Goal: Task Accomplishment & Management: Complete application form

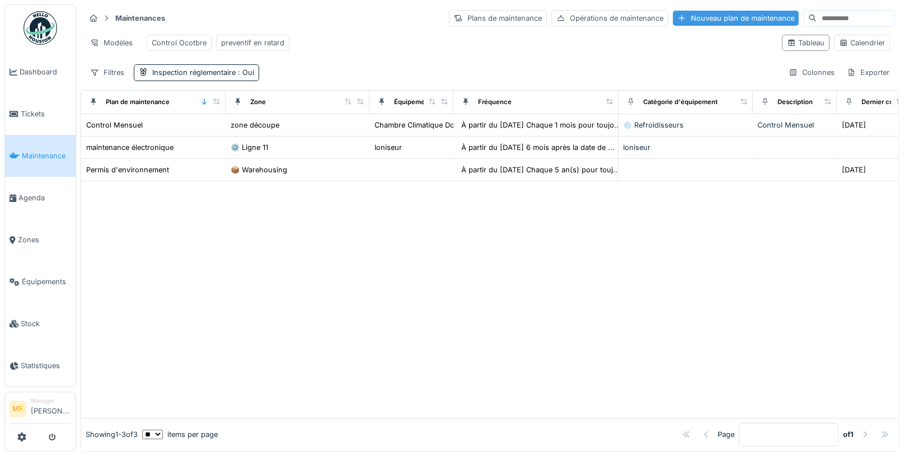
click at [698, 15] on div "Nouveau plan de maintenance" at bounding box center [736, 18] width 126 height 15
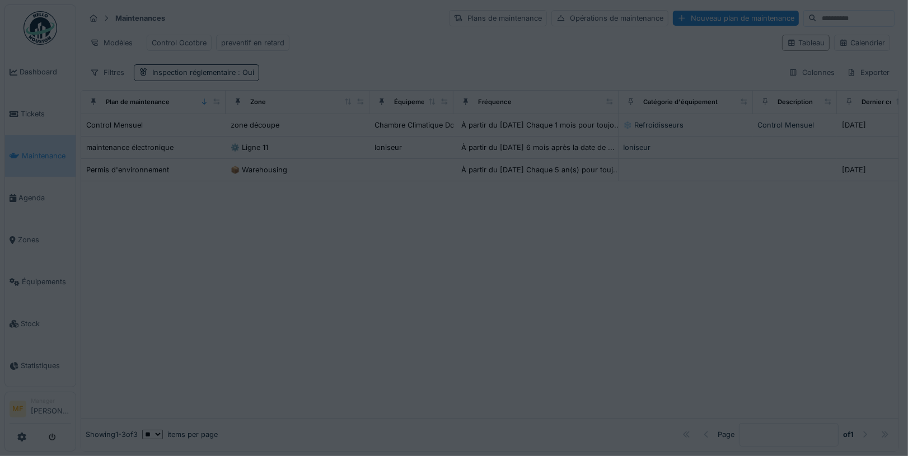
type input "***"
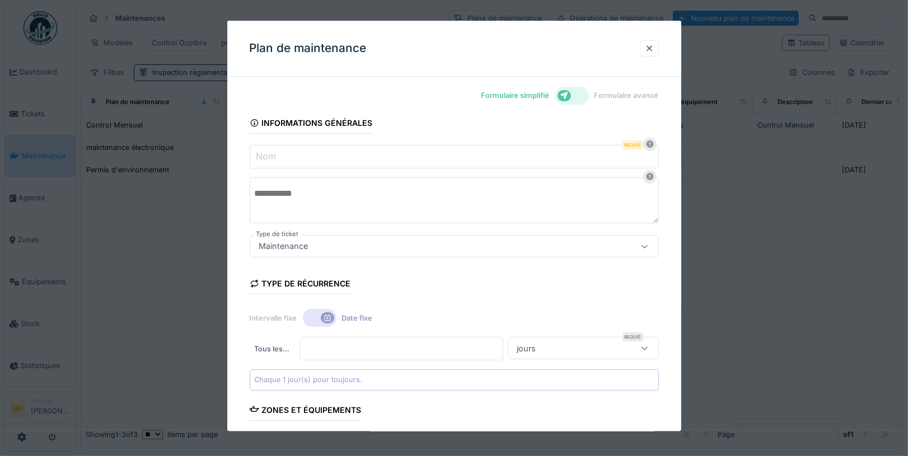
click at [577, 94] on div at bounding box center [573, 96] width 34 height 18
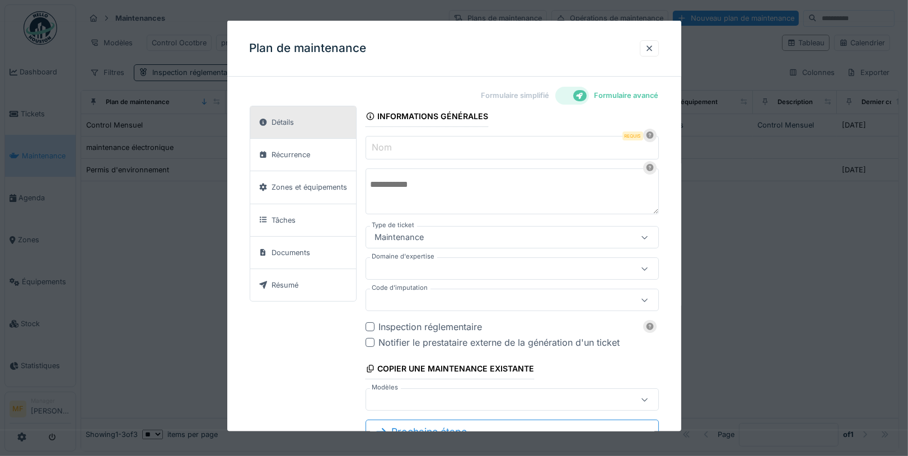
click at [511, 96] on label "Formulaire simplifié" at bounding box center [516, 95] width 68 height 11
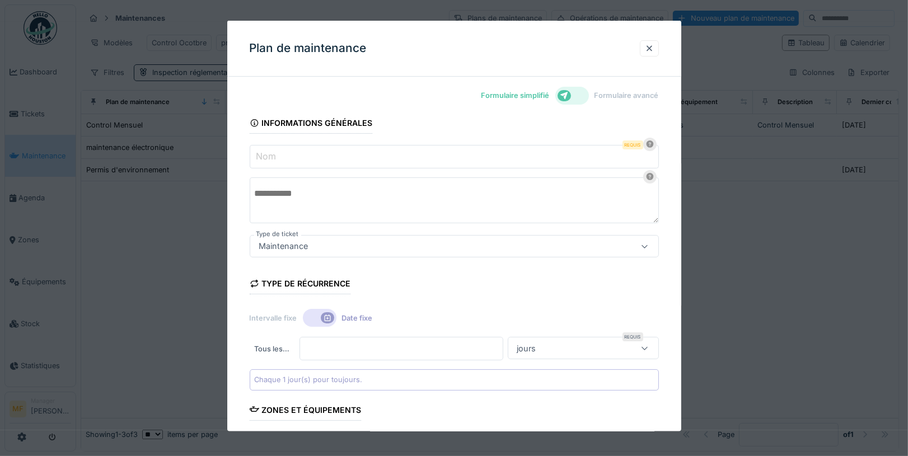
click at [279, 132] on div "Informations générales" at bounding box center [311, 124] width 123 height 19
click at [283, 155] on input "Nom" at bounding box center [454, 157] width 409 height 24
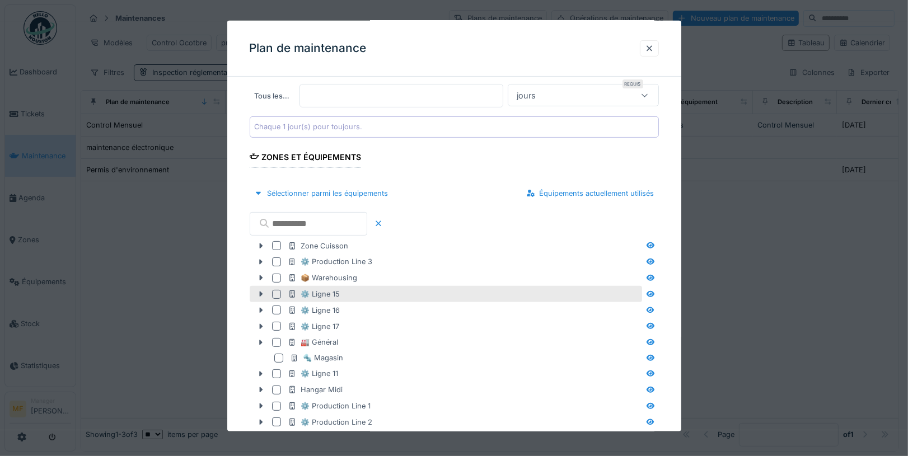
scroll to position [297, 0]
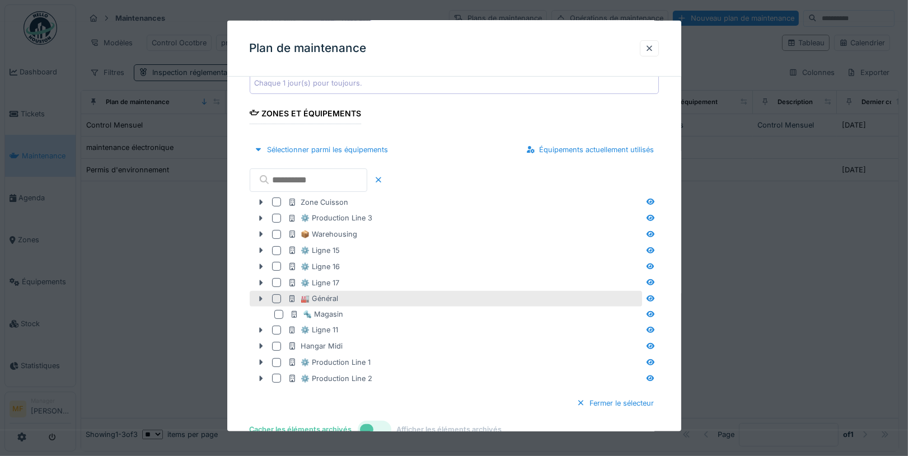
type input "****"
click at [261, 296] on icon at bounding box center [260, 299] width 3 height 6
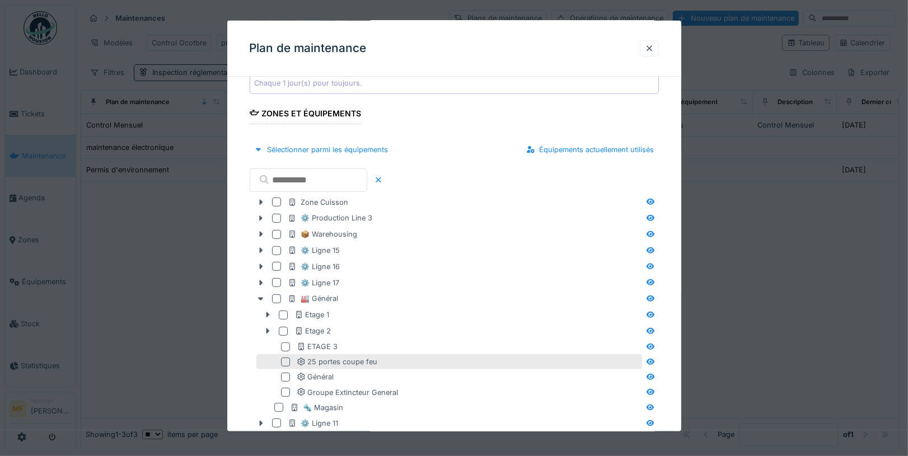
click at [291, 359] on div at bounding box center [287, 362] width 13 height 9
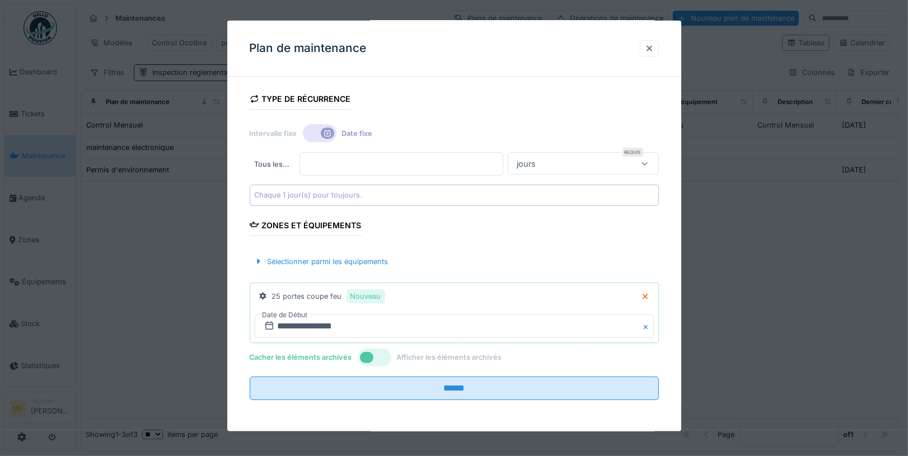
scroll to position [180, 0]
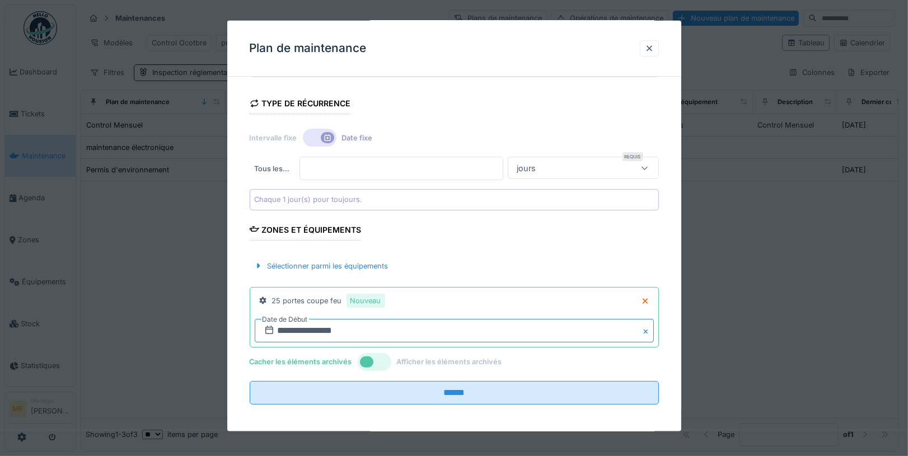
click at [335, 332] on input "**********" at bounding box center [454, 331] width 399 height 24
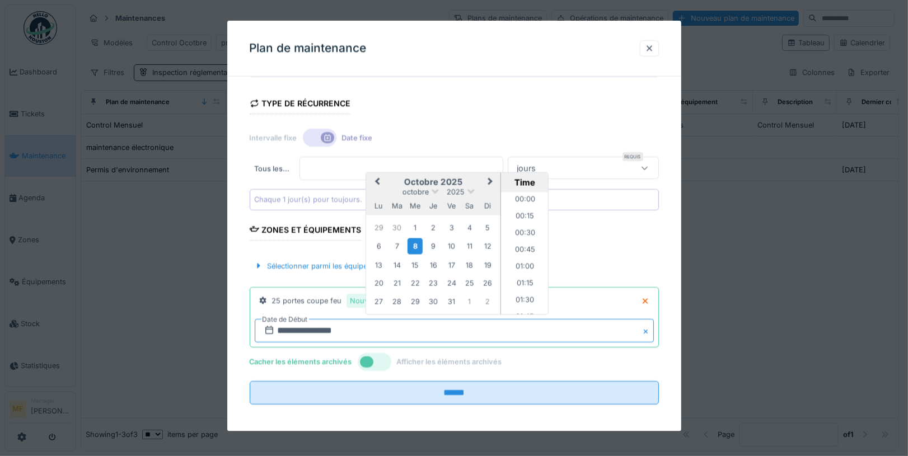
scroll to position [1023, 0]
click at [414, 241] on div "8" at bounding box center [414, 246] width 15 height 16
click at [431, 239] on div "9" at bounding box center [433, 246] width 15 height 15
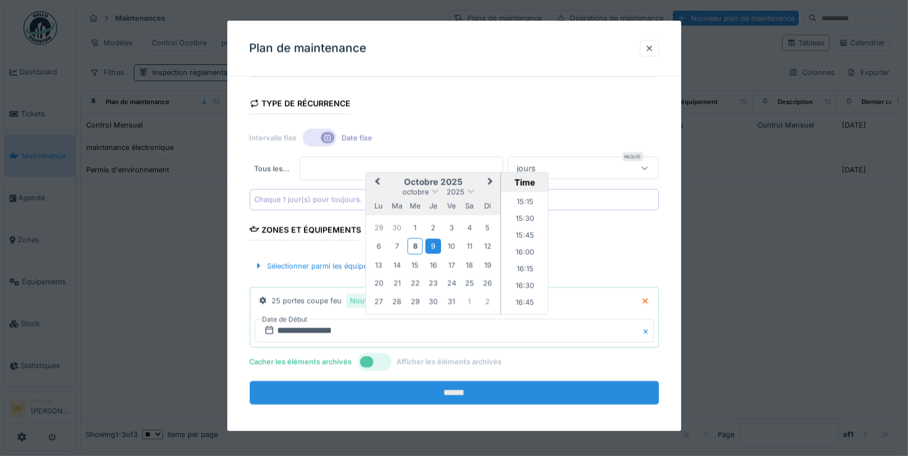
click at [470, 388] on input "******" at bounding box center [454, 393] width 409 height 24
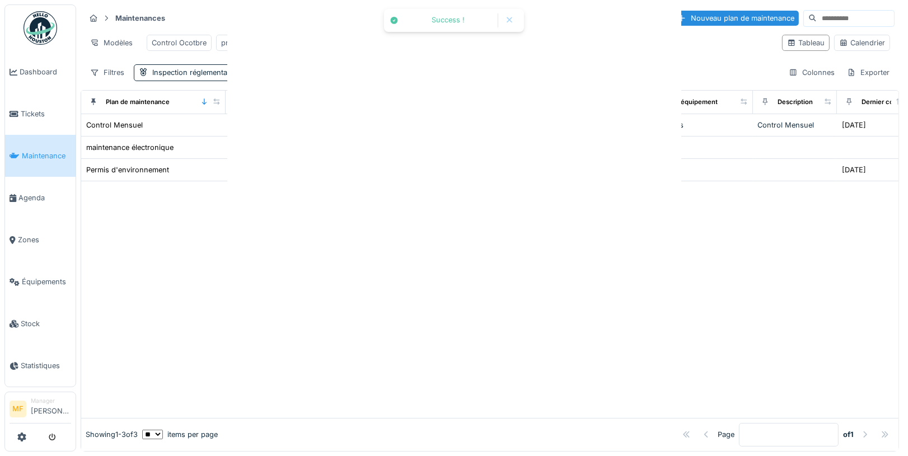
scroll to position [0, 0]
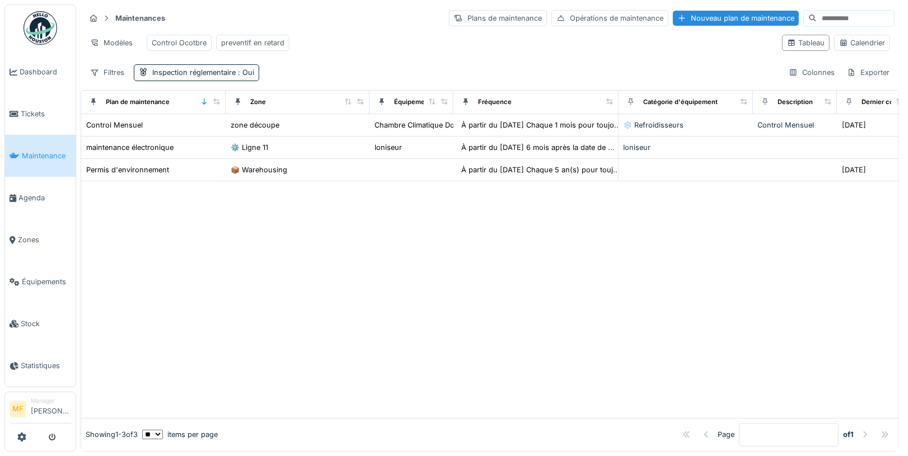
click at [69, 151] on span "Maintenance" at bounding box center [46, 156] width 49 height 11
click at [19, 442] on icon at bounding box center [21, 437] width 9 height 9
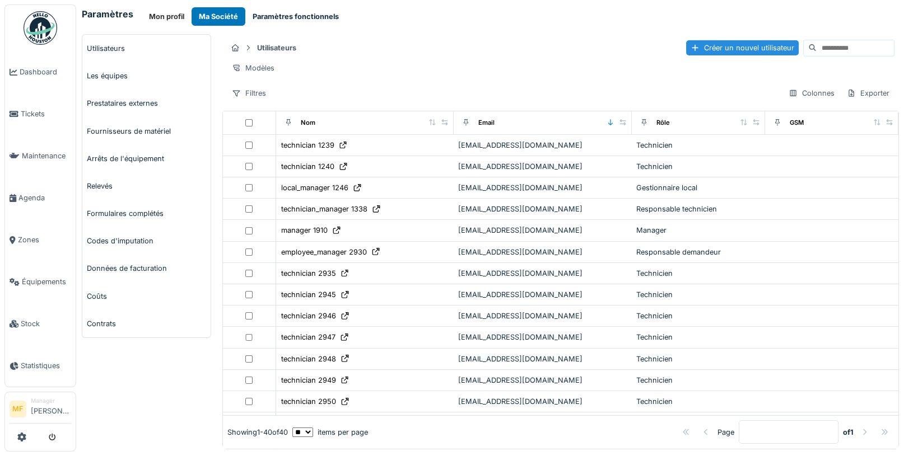
click at [293, 15] on button "Paramètres fonctionnels" at bounding box center [295, 16] width 101 height 18
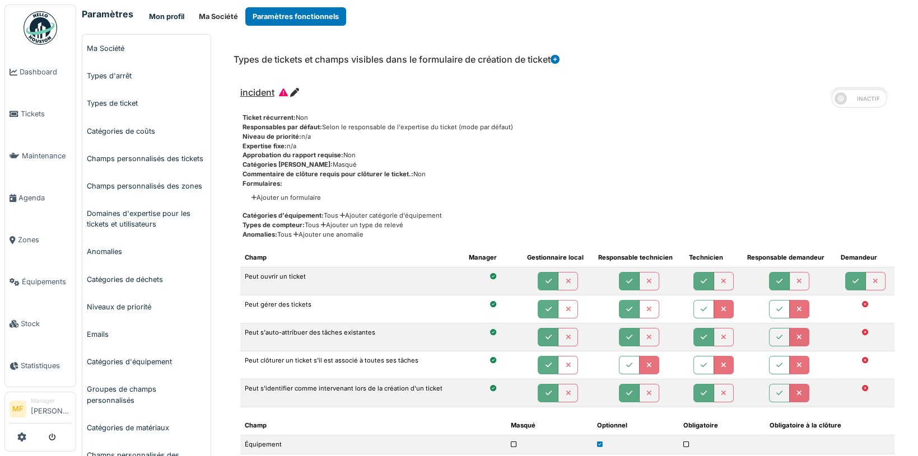
click at [173, 18] on button "Mon profil" at bounding box center [167, 16] width 50 height 18
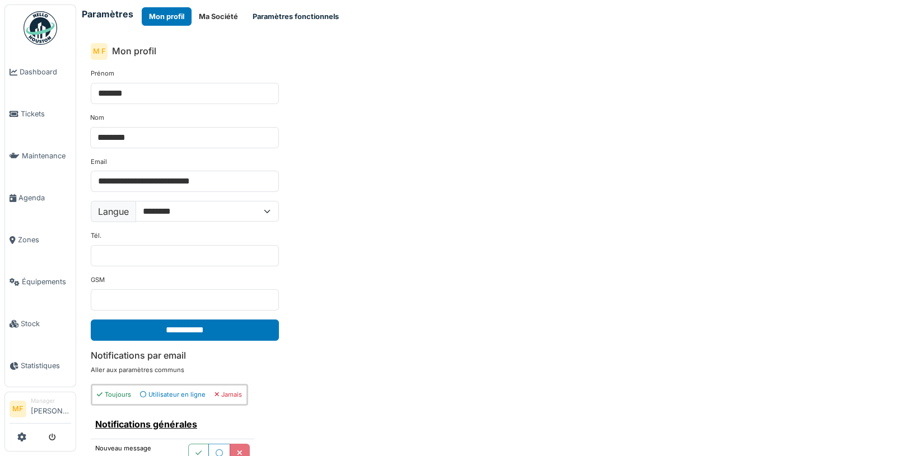
click at [249, 22] on button "Paramètres fonctionnels" at bounding box center [295, 16] width 101 height 18
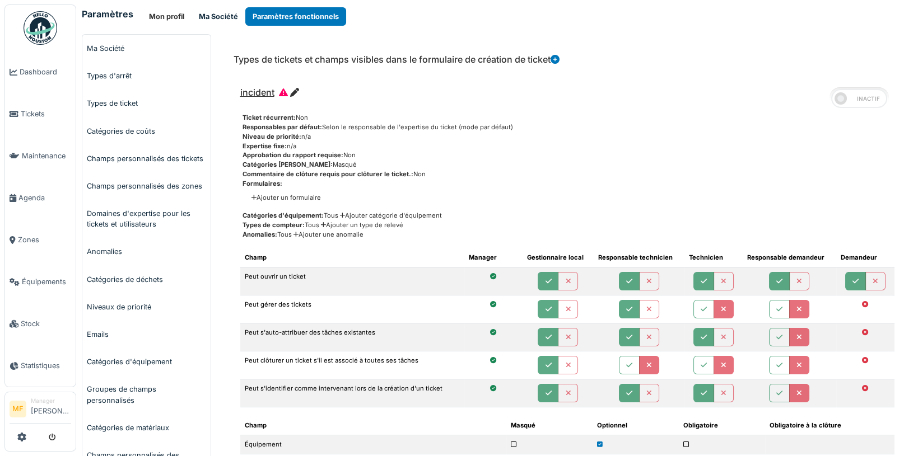
click at [212, 18] on button "Ma Société" at bounding box center [219, 16] width 54 height 18
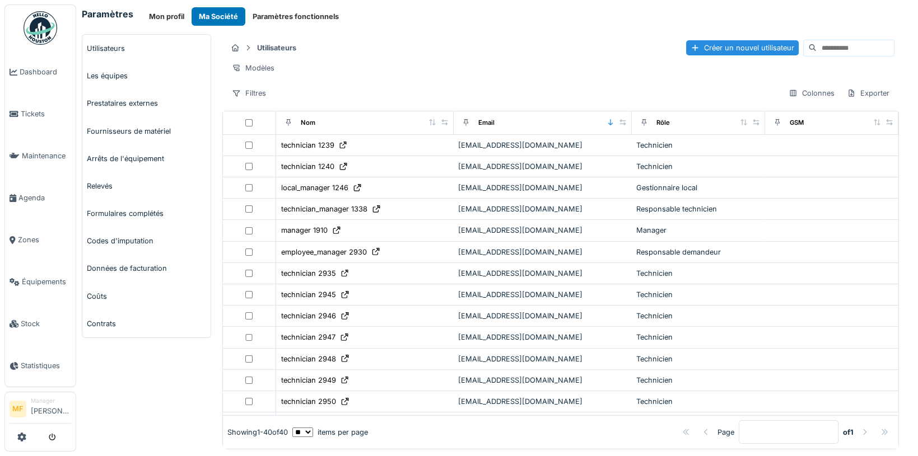
click at [94, 317] on body "Dashboard Tickets Maintenance Agenda Zones Équipements Stock Statistiques MF Ma…" at bounding box center [459, 228] width 918 height 456
click at [48, 155] on span "Maintenance" at bounding box center [46, 156] width 49 height 11
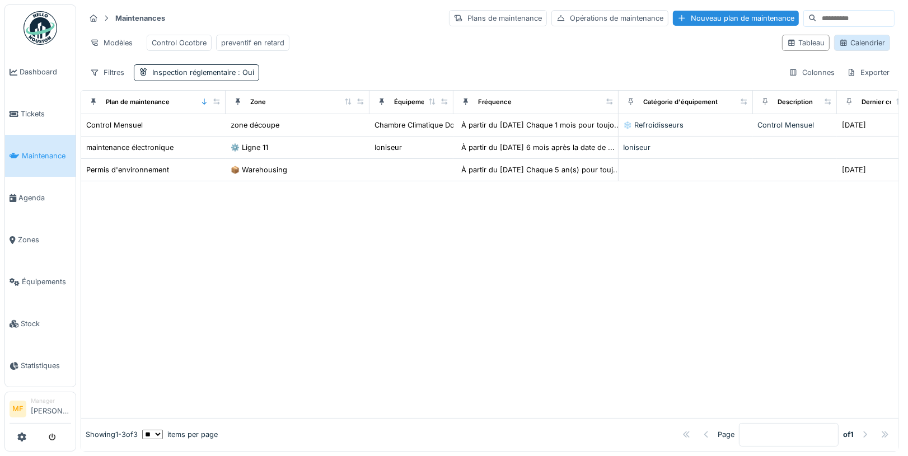
click at [845, 44] on div "Calendrier" at bounding box center [863, 43] width 46 height 11
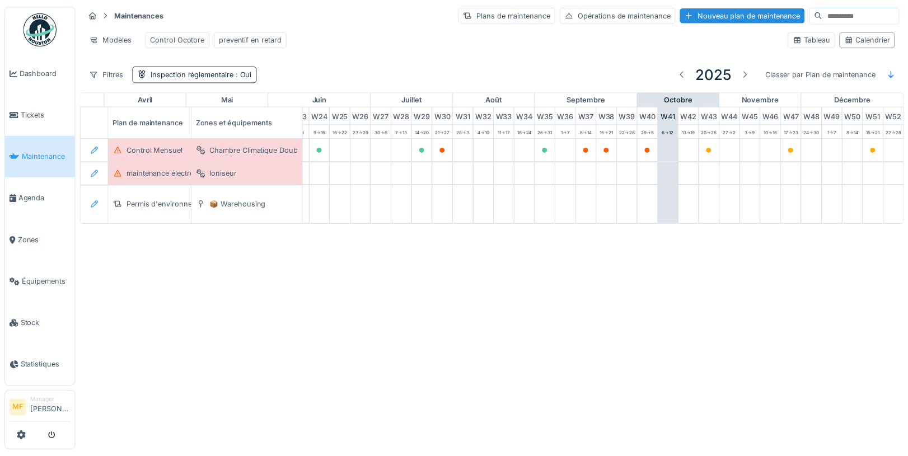
scroll to position [0, 526]
click at [259, 71] on div "Filtres Inspection réglementaire : Oui 2025 Classer par Plan de maintenance" at bounding box center [497, 73] width 824 height 26
click at [246, 77] on span ": Oui" at bounding box center [245, 73] width 18 height 8
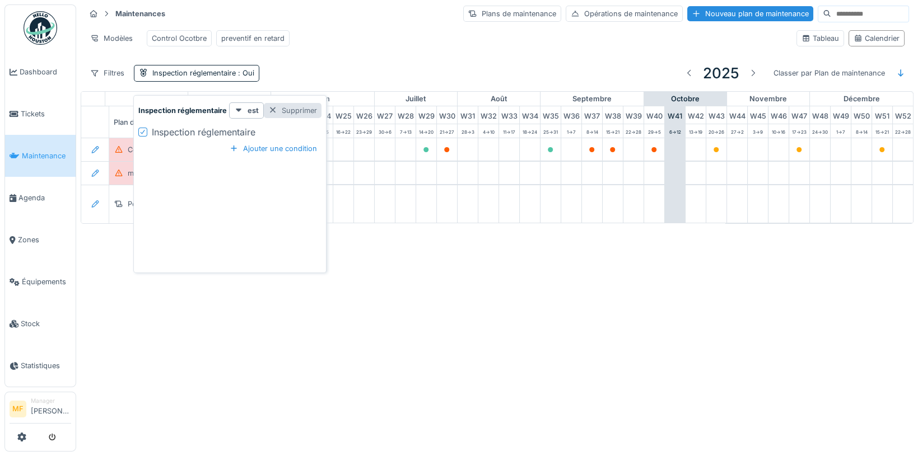
click at [279, 107] on div "Supprimer" at bounding box center [293, 110] width 58 height 15
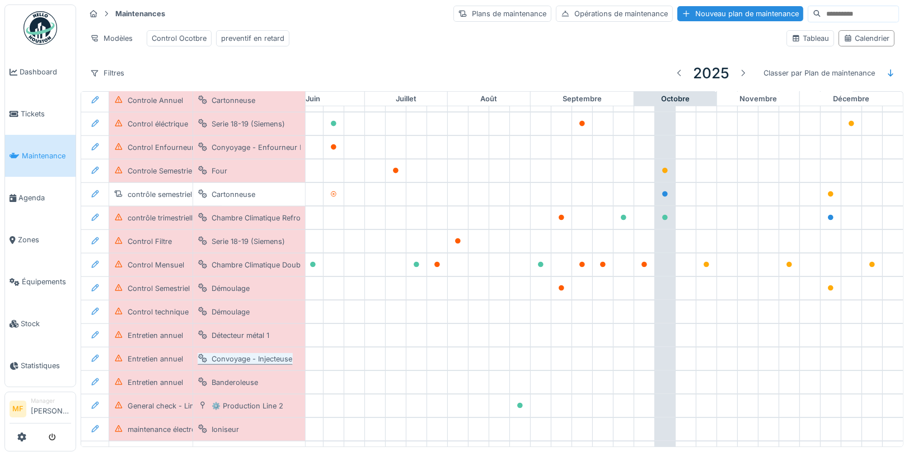
scroll to position [967, 526]
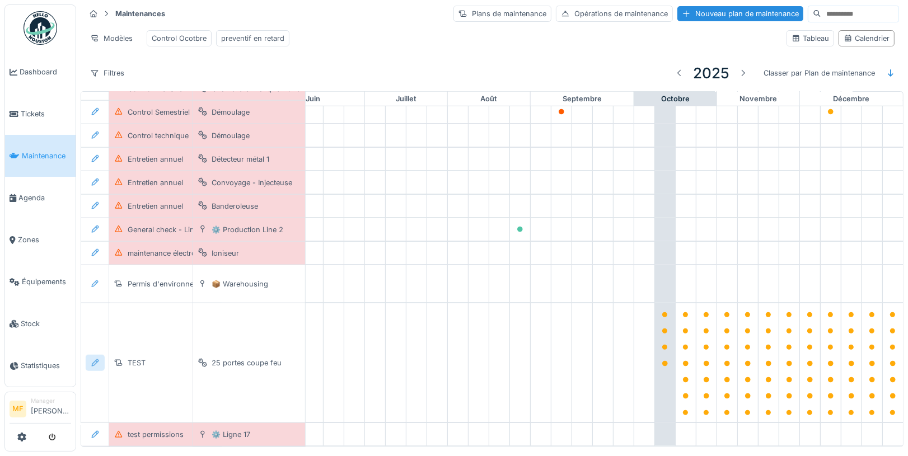
click at [91, 360] on icon at bounding box center [95, 363] width 9 height 7
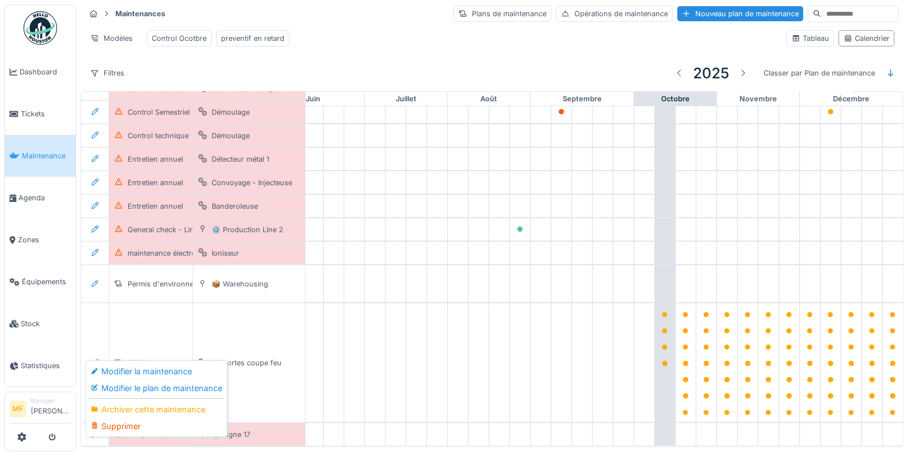
click at [129, 427] on div "Supprimer" at bounding box center [156, 426] width 136 height 17
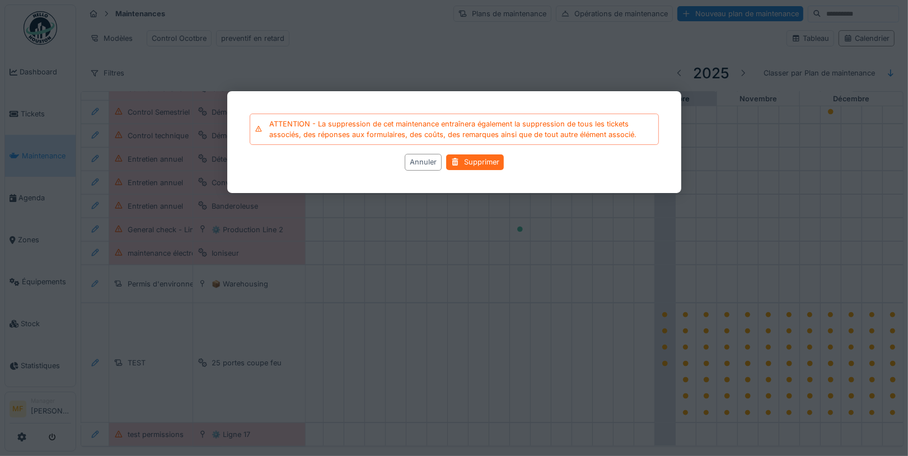
click at [484, 159] on div "Supprimer" at bounding box center [475, 162] width 58 height 15
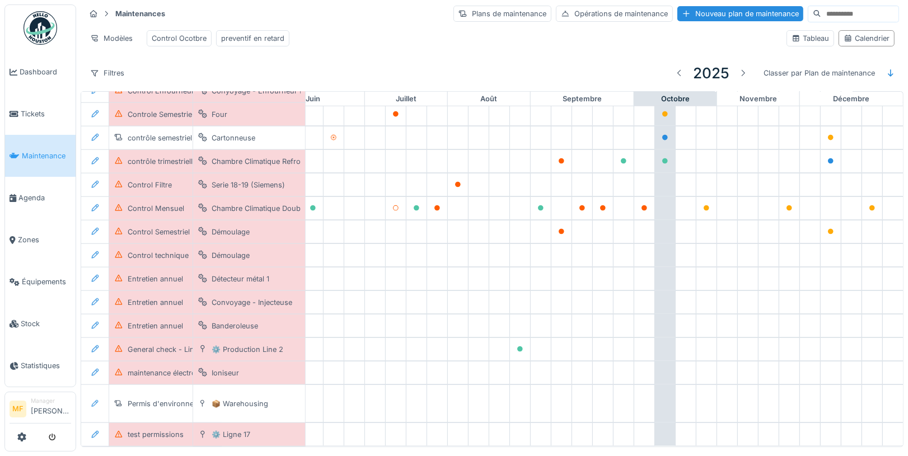
scroll to position [850, 526]
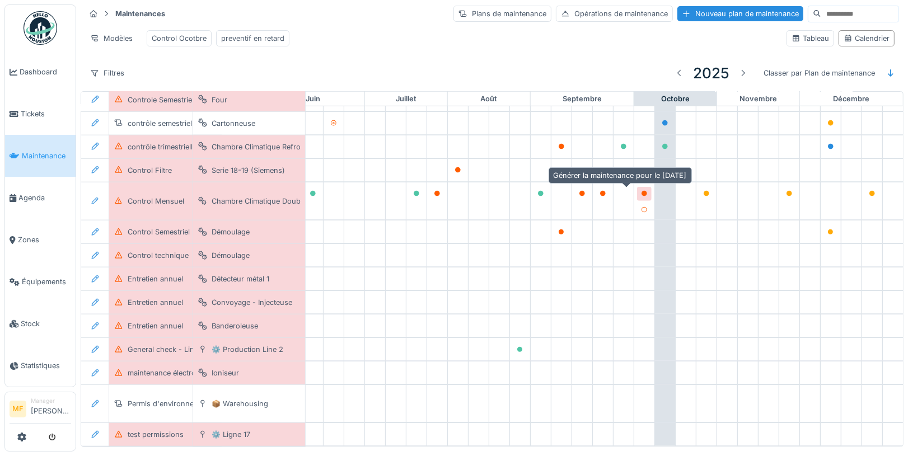
click at [641, 207] on icon at bounding box center [644, 210] width 7 height 6
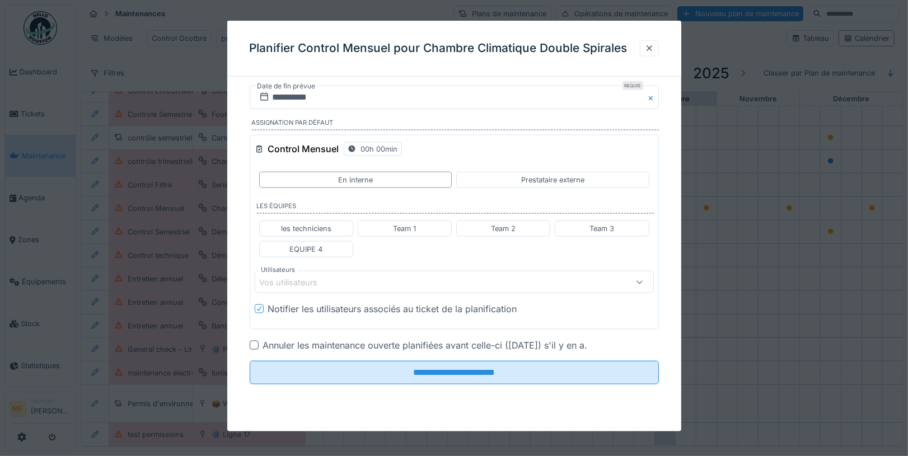
click at [257, 341] on div at bounding box center [254, 345] width 9 height 9
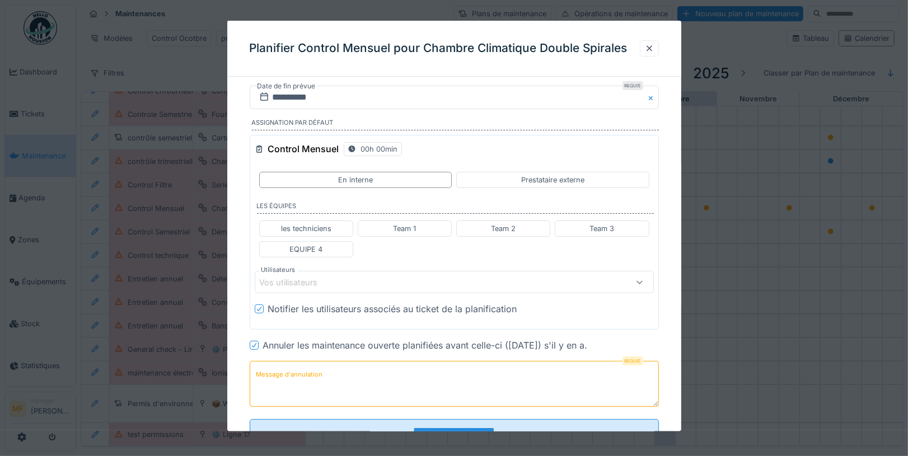
click at [290, 384] on textarea "Message d'annulation" at bounding box center [454, 384] width 409 height 46
type textarea "*******"
click at [343, 224] on div "les techniciens" at bounding box center [306, 229] width 94 height 16
click at [443, 281] on icon at bounding box center [448, 282] width 10 height 8
type input "****"
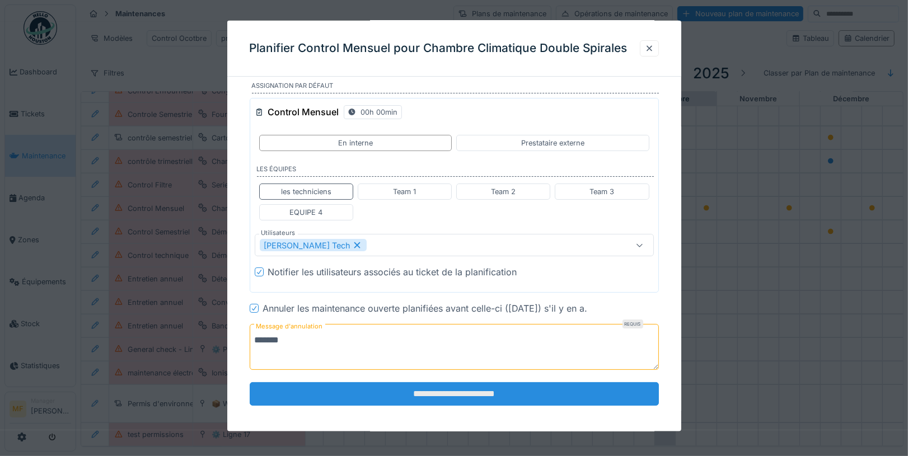
scroll to position [38, 0]
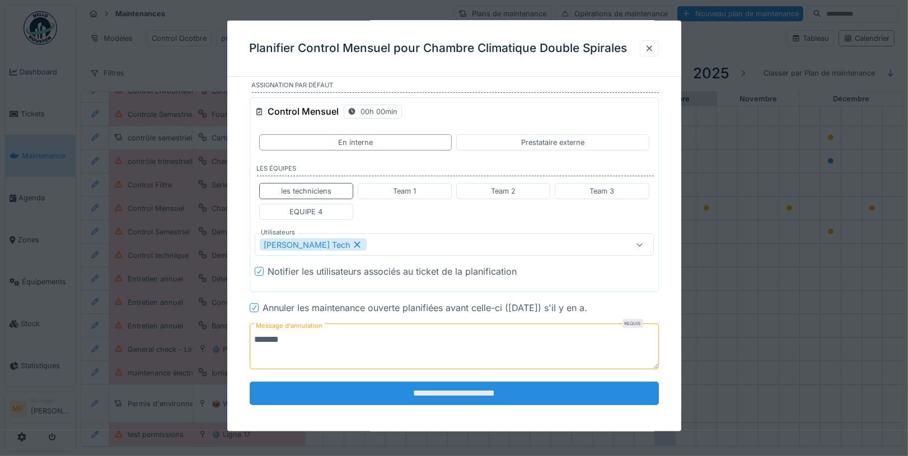
click at [416, 399] on input "**********" at bounding box center [454, 393] width 409 height 24
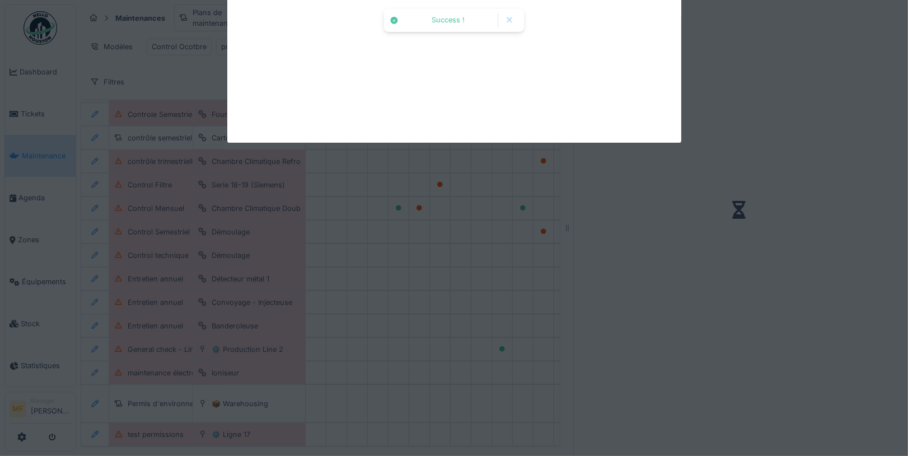
scroll to position [872, 526]
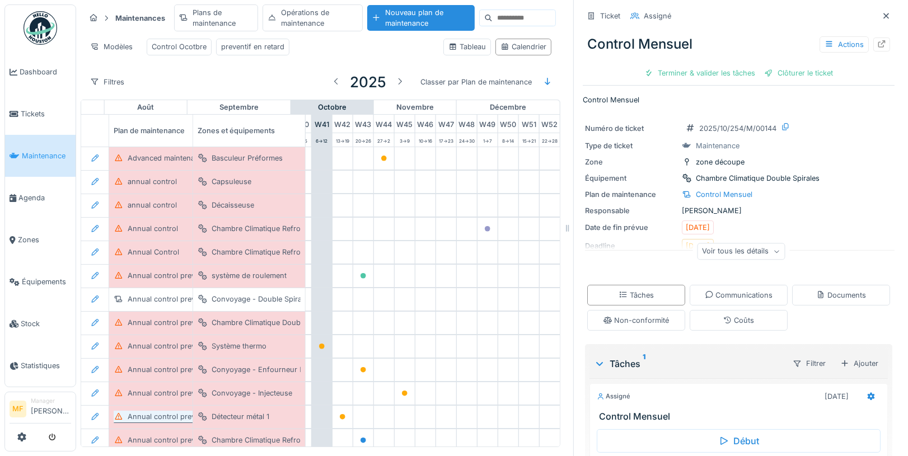
scroll to position [0, 866]
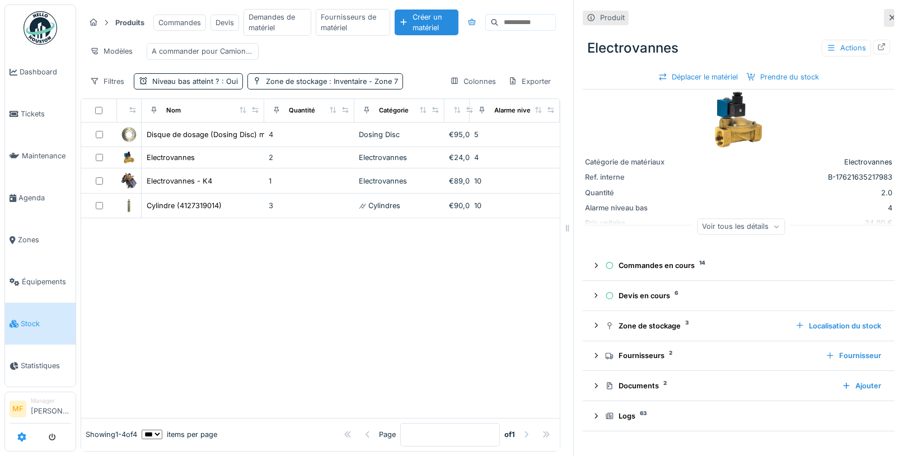
click at [21, 440] on icon at bounding box center [21, 437] width 9 height 9
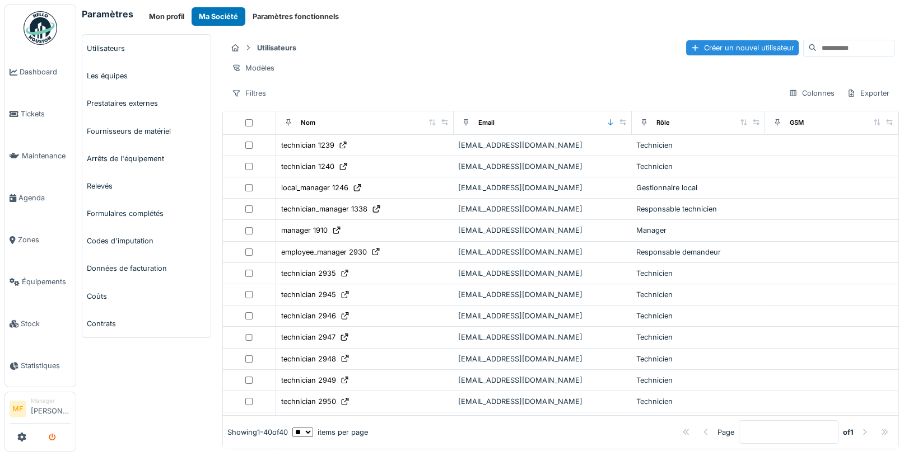
click at [55, 439] on icon "submit" at bounding box center [52, 438] width 7 height 7
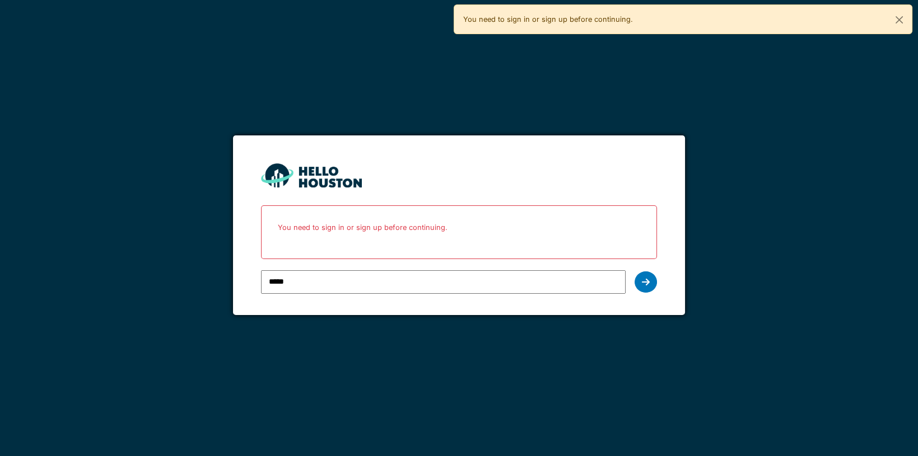
type input "**********"
click at [649, 282] on icon at bounding box center [646, 282] width 8 height 9
click at [645, 286] on div at bounding box center [646, 282] width 22 height 21
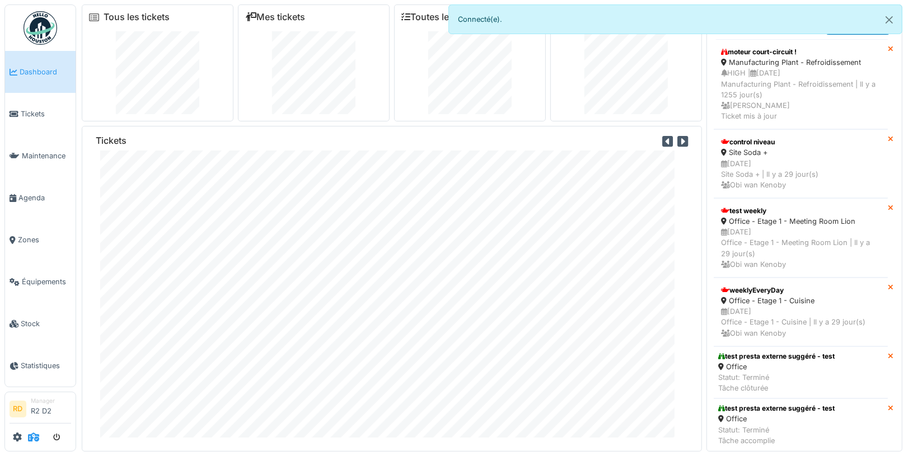
click at [34, 442] on icon at bounding box center [33, 437] width 11 height 9
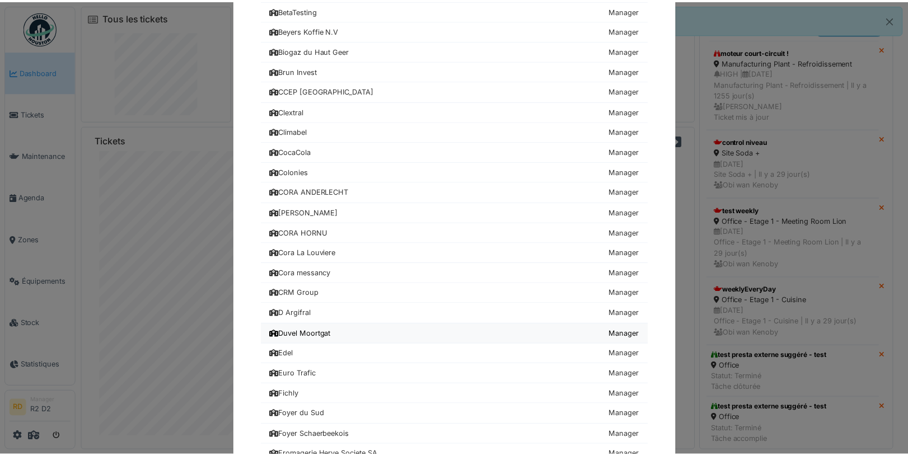
scroll to position [286, 0]
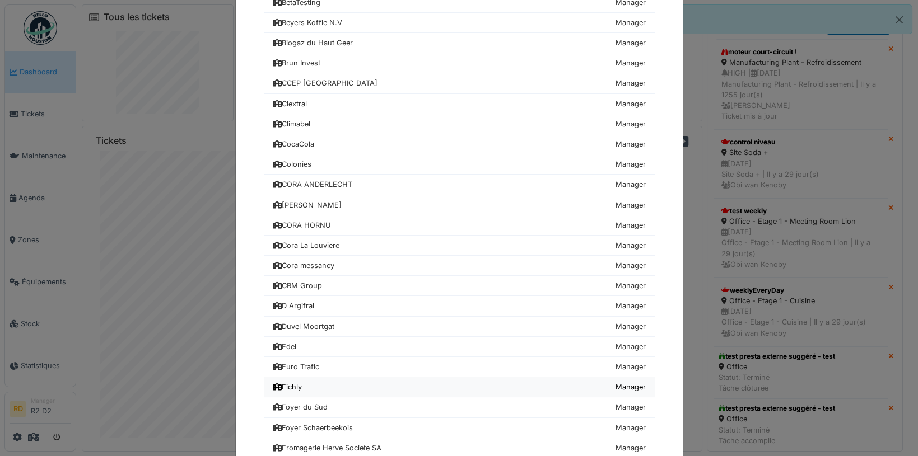
click at [318, 383] on link "Fichly Manager" at bounding box center [459, 388] width 391 height 20
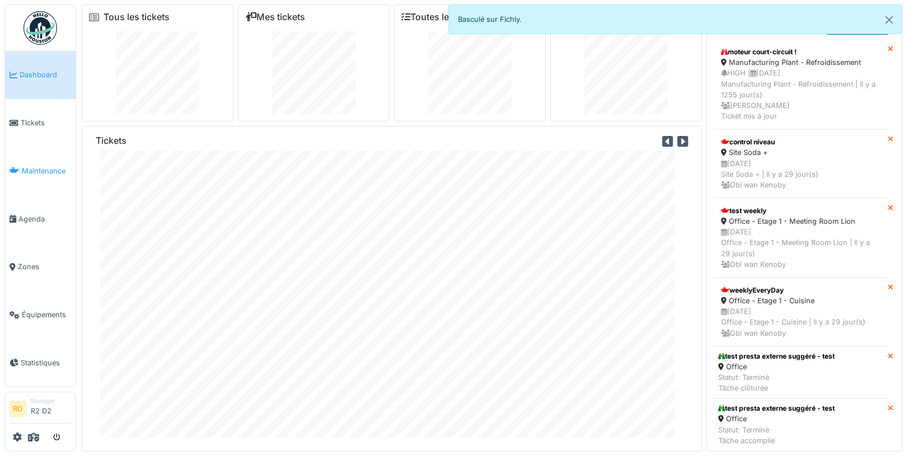
click at [29, 174] on span "Maintenance" at bounding box center [46, 171] width 49 height 11
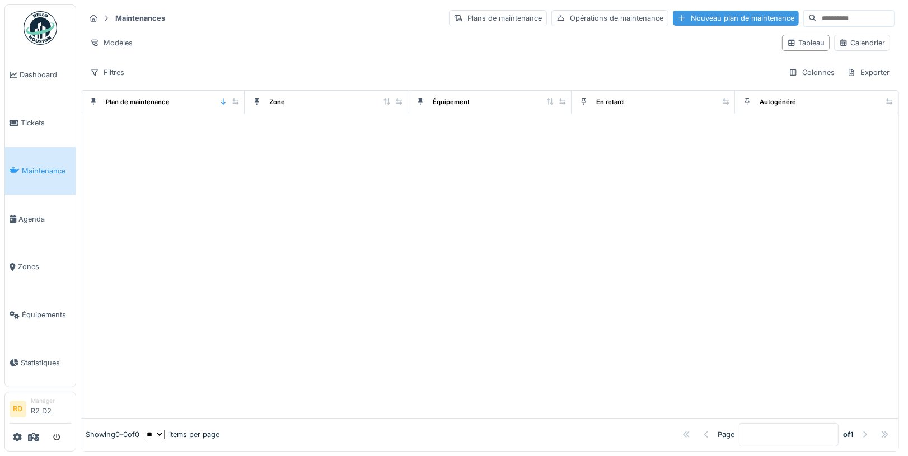
click at [700, 17] on div "Nouveau plan de maintenance" at bounding box center [736, 18] width 126 height 15
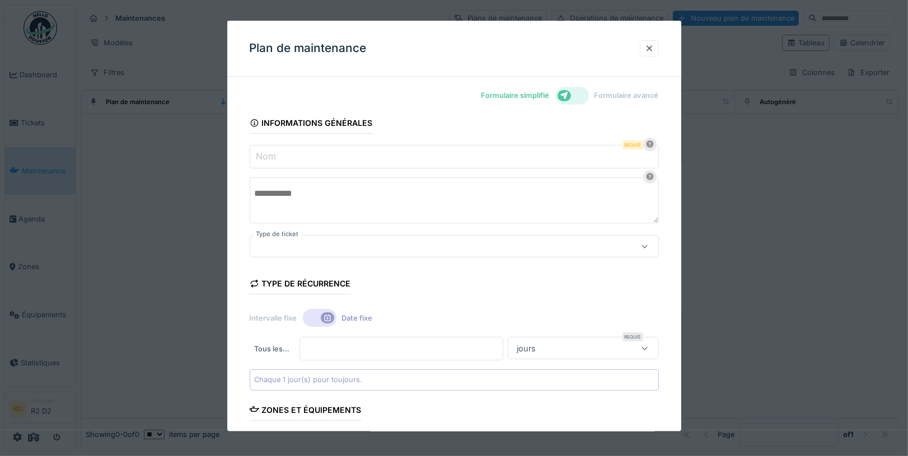
click at [321, 149] on input "Nom" at bounding box center [454, 157] width 409 height 24
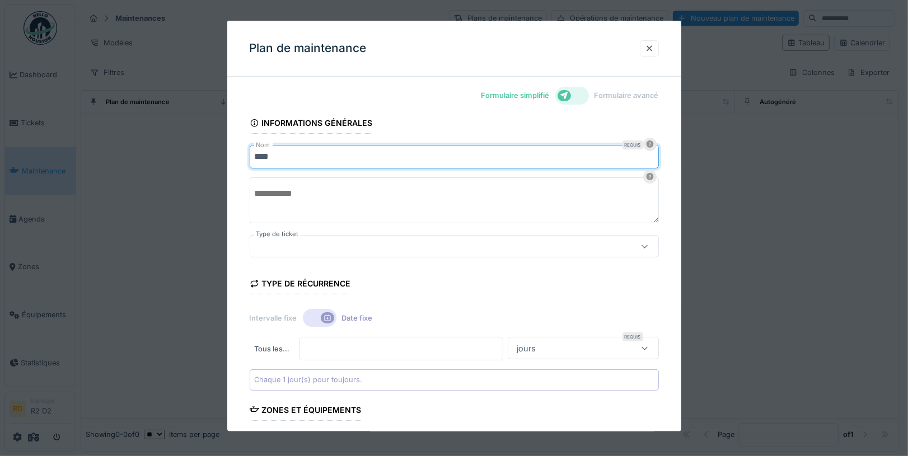
type input "****"
click at [529, 292] on div "Type de récurrence Intervalle fixe Date fixe Tous les … * Requis jours ***** Ch…" at bounding box center [454, 329] width 409 height 124
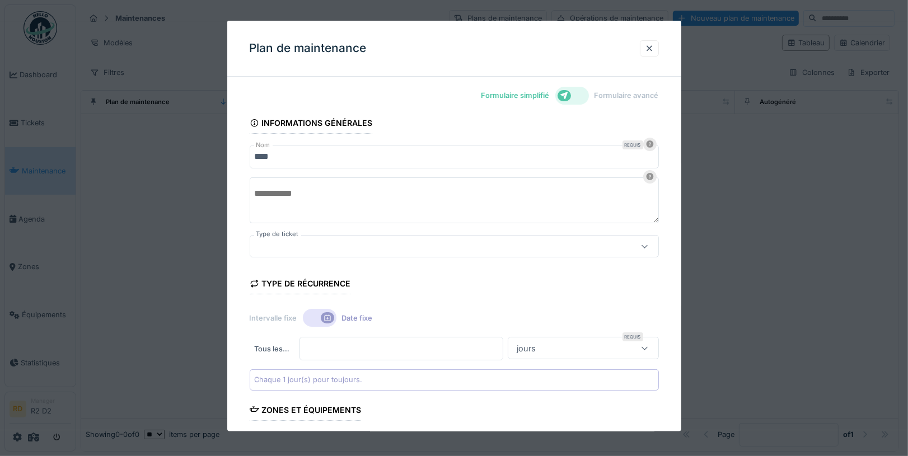
click at [541, 346] on div "jours" at bounding box center [527, 348] width 28 height 12
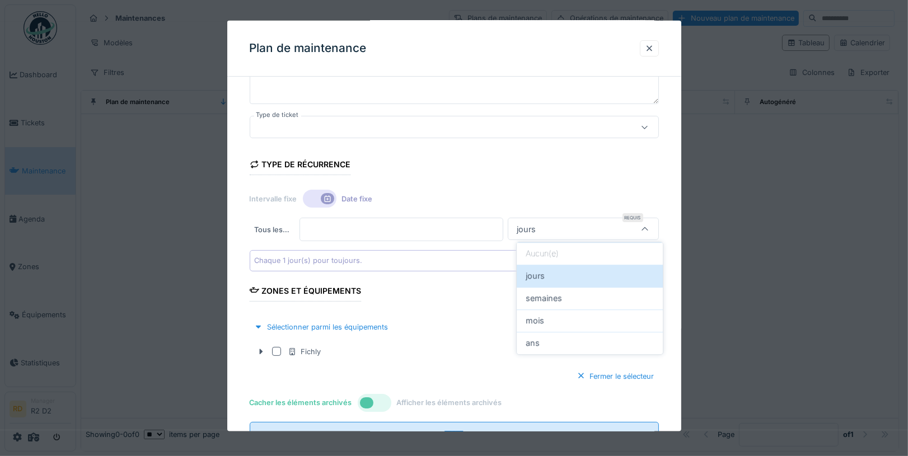
scroll to position [121, 0]
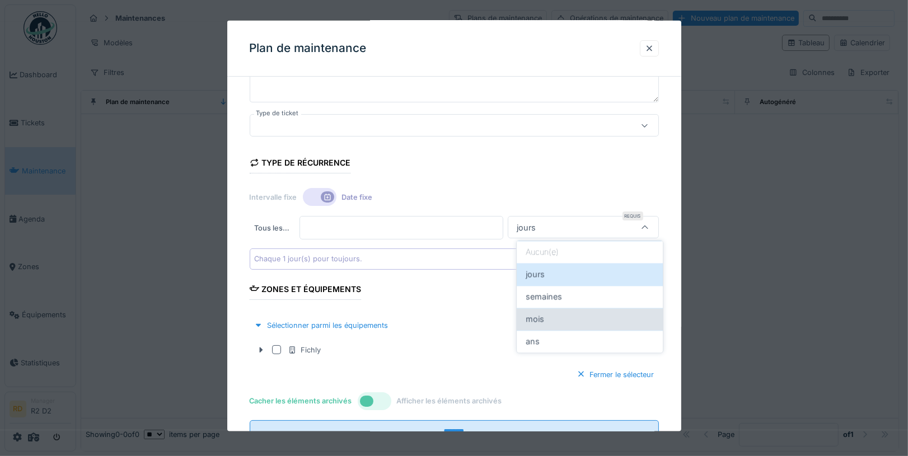
click at [566, 315] on div "mois" at bounding box center [590, 319] width 128 height 12
type input "*******"
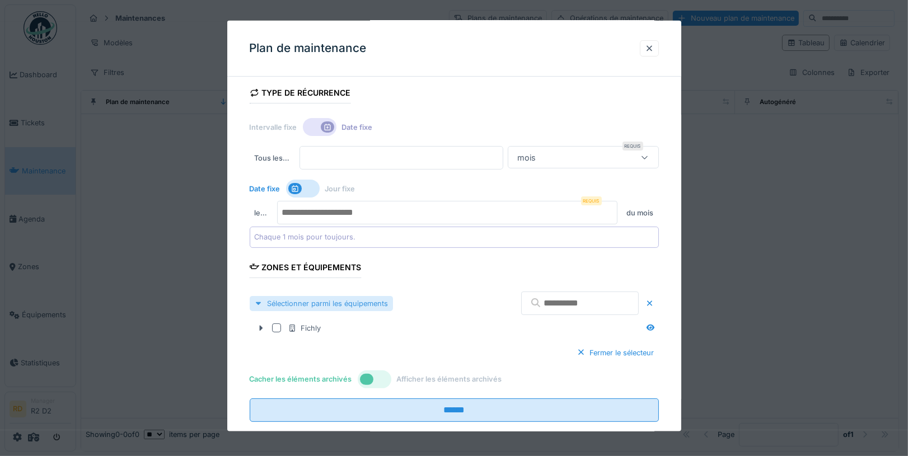
scroll to position [192, 0]
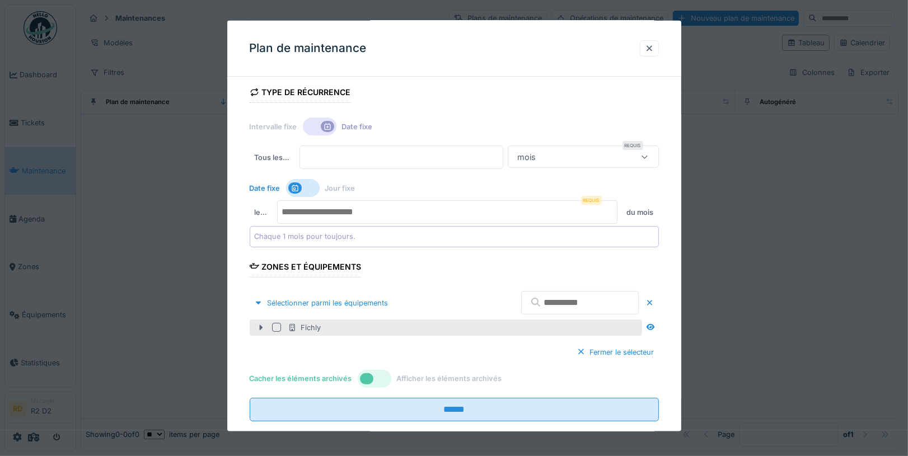
click at [264, 327] on icon at bounding box center [261, 327] width 9 height 7
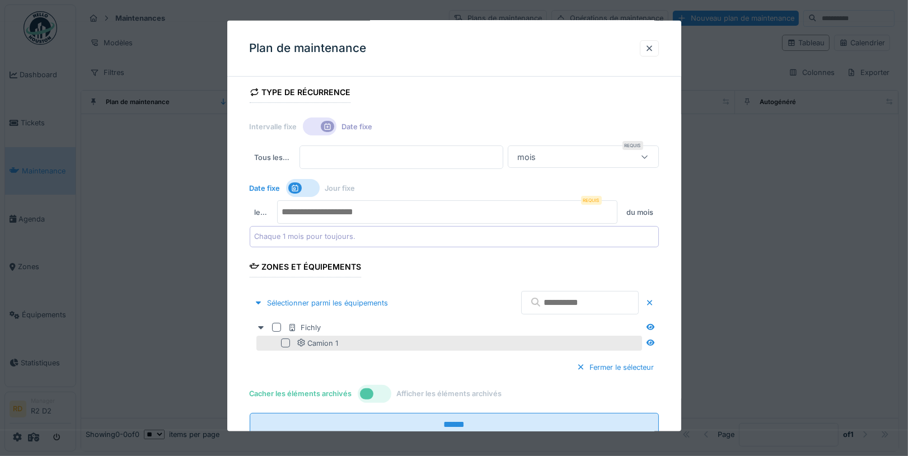
click at [285, 340] on div at bounding box center [285, 343] width 9 height 9
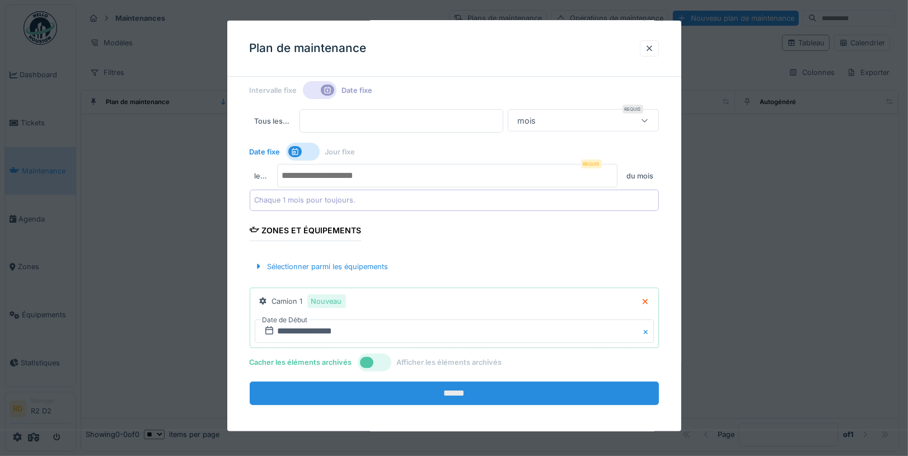
scroll to position [9, 0]
click at [509, 390] on input "******" at bounding box center [454, 394] width 409 height 24
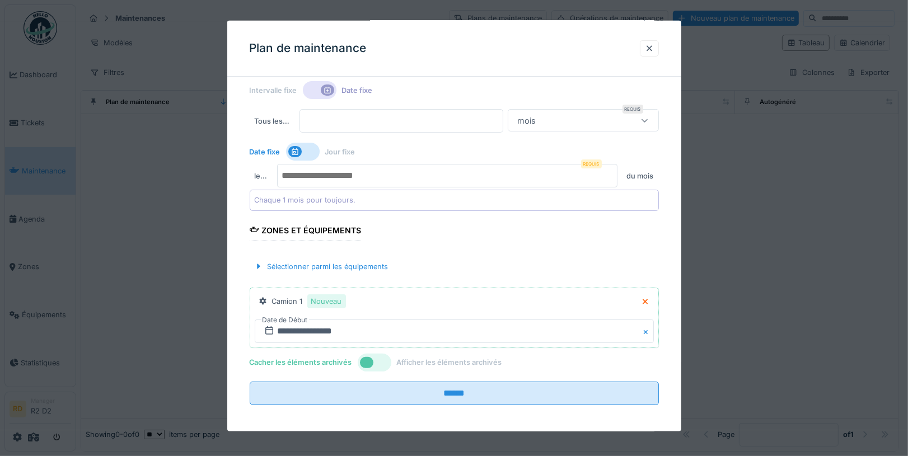
click at [392, 180] on input "number" at bounding box center [447, 176] width 341 height 24
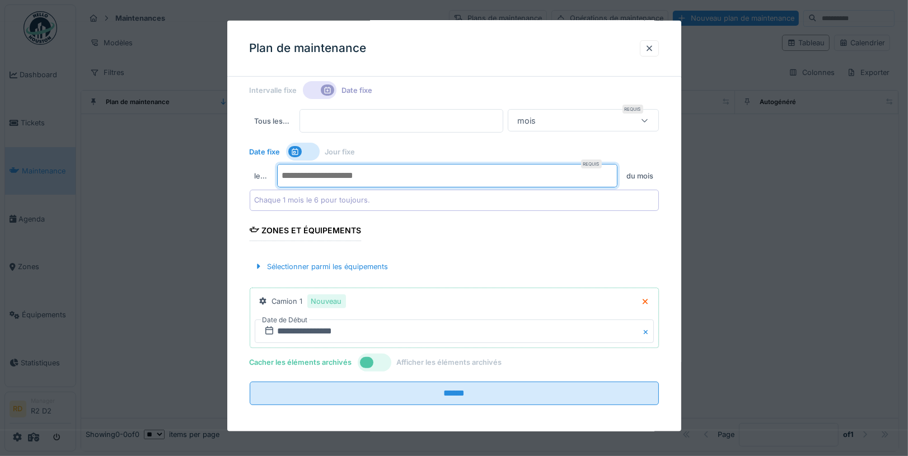
type input "*"
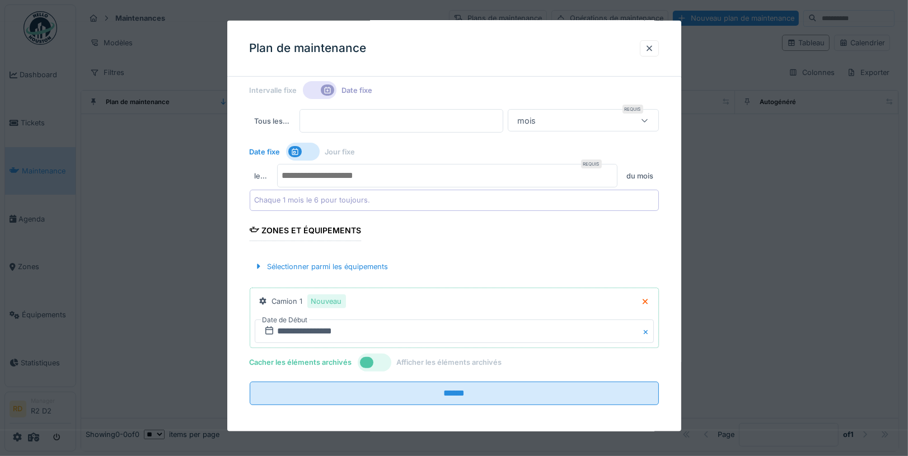
click at [480, 243] on form "**********" at bounding box center [454, 142] width 409 height 528
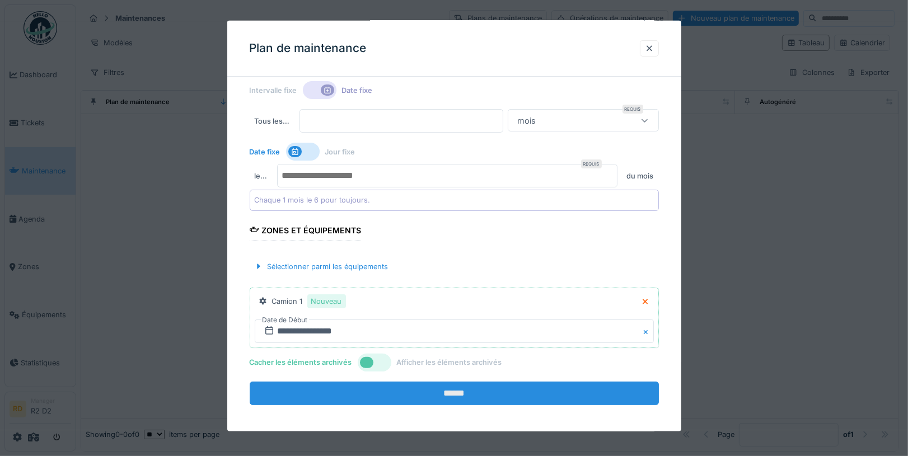
click at [485, 394] on input "******" at bounding box center [454, 394] width 409 height 24
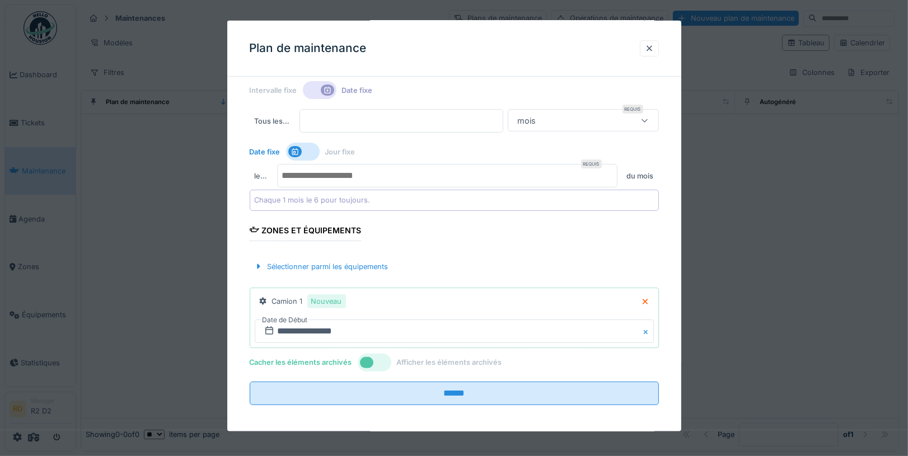
drag, startPoint x: 75, startPoint y: 385, endPoint x: 62, endPoint y: 414, distance: 31.8
click at [76, 384] on div at bounding box center [454, 228] width 908 height 456
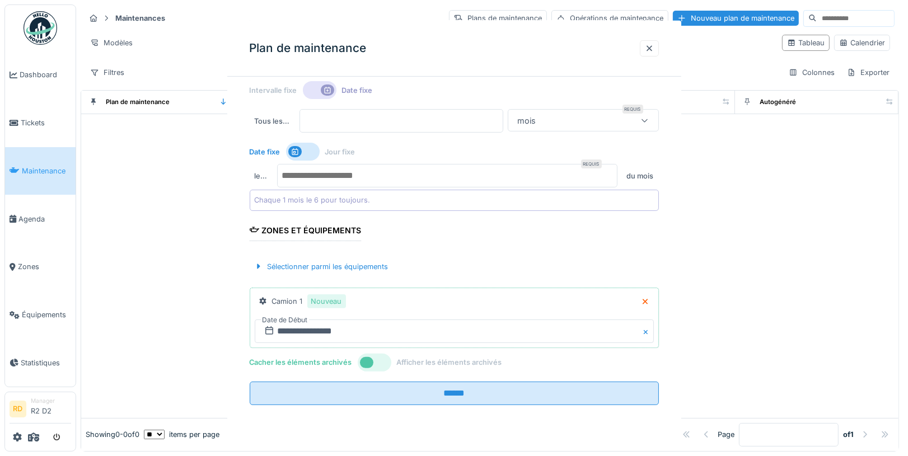
scroll to position [0, 0]
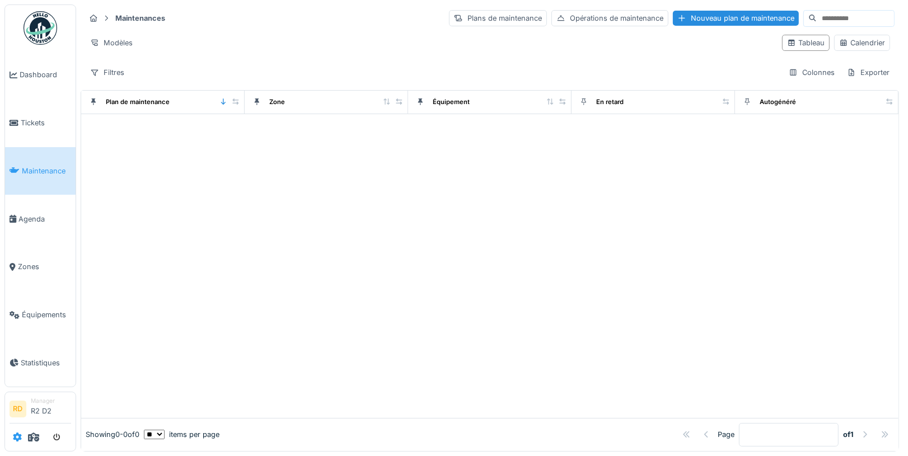
click at [16, 437] on icon at bounding box center [17, 437] width 9 height 9
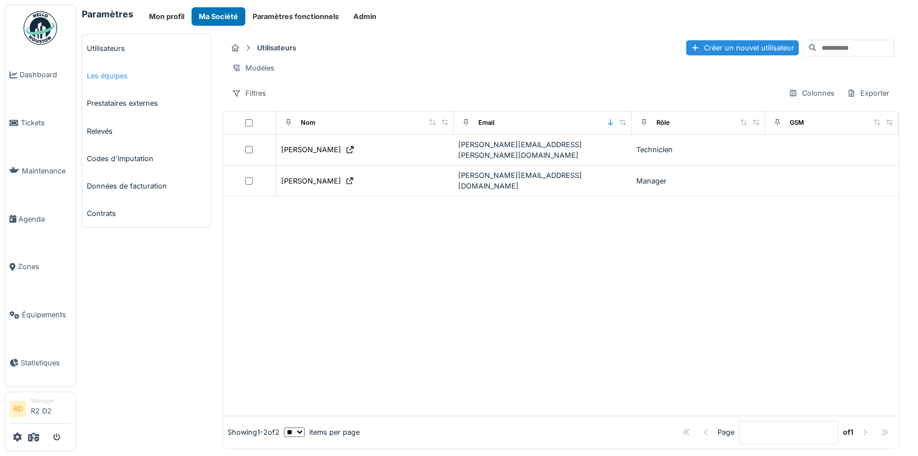
click at [115, 78] on link "Les équipes" at bounding box center [146, 75] width 128 height 27
click at [292, 21] on button "Paramètres fonctionnels" at bounding box center [295, 16] width 101 height 18
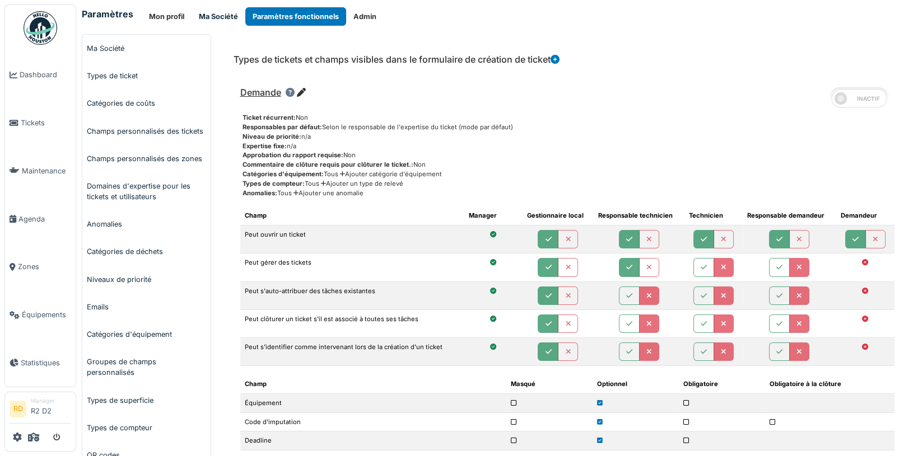
click at [220, 12] on button "Ma Société" at bounding box center [219, 16] width 54 height 18
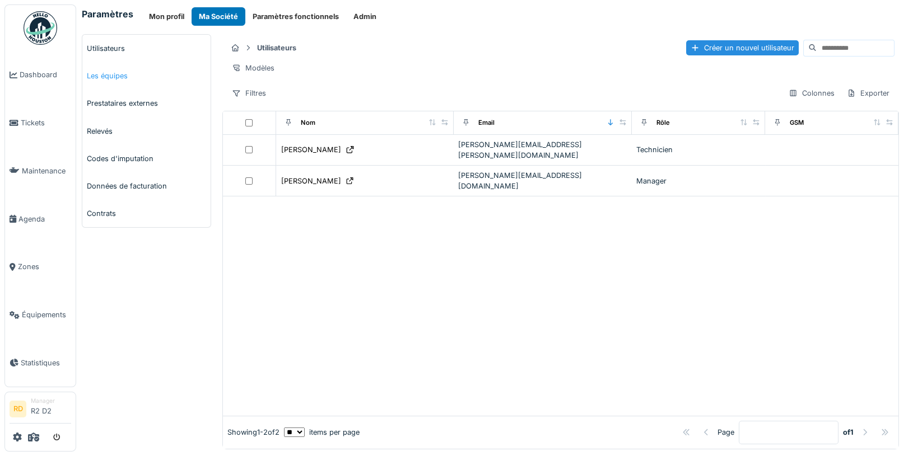
click at [132, 78] on link "Les équipes" at bounding box center [146, 75] width 128 height 27
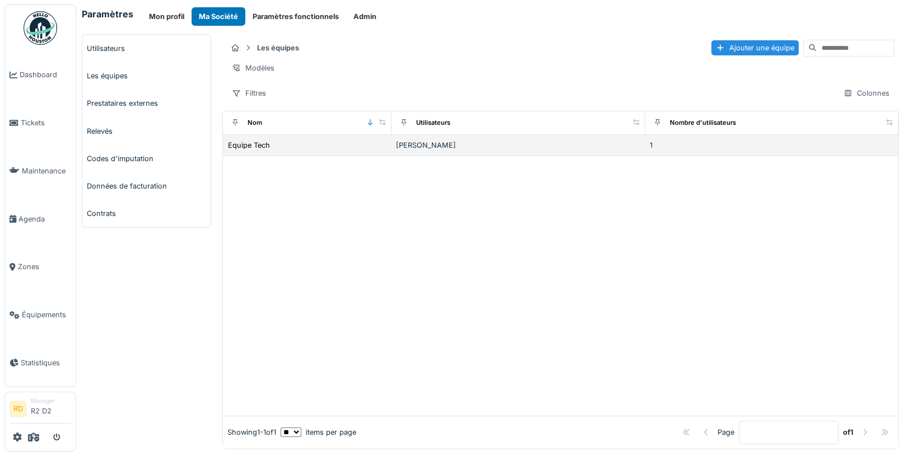
click at [314, 151] on div "Equipe Tech" at bounding box center [307, 145] width 160 height 12
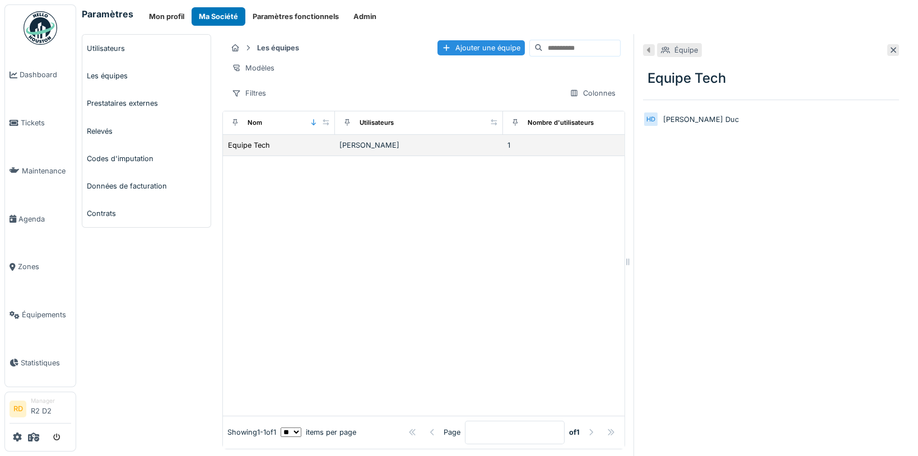
click at [371, 151] on div "[PERSON_NAME]" at bounding box center [418, 145] width 159 height 11
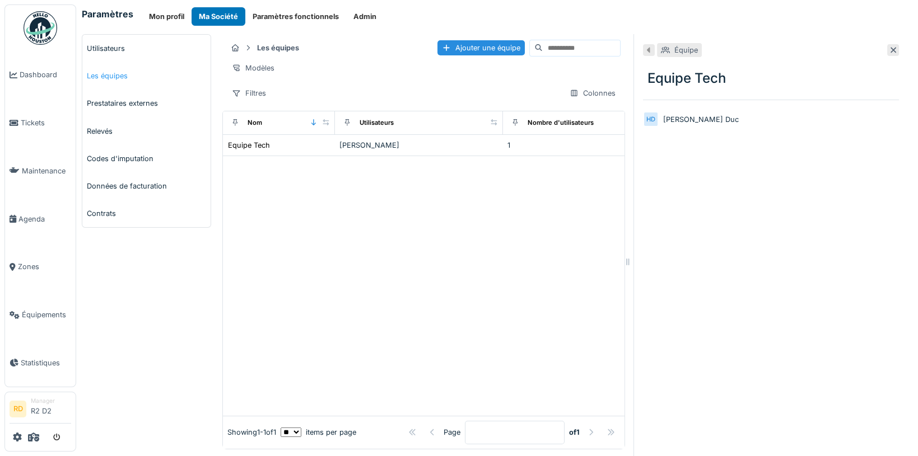
click at [120, 67] on link "Les équipes" at bounding box center [146, 75] width 128 height 27
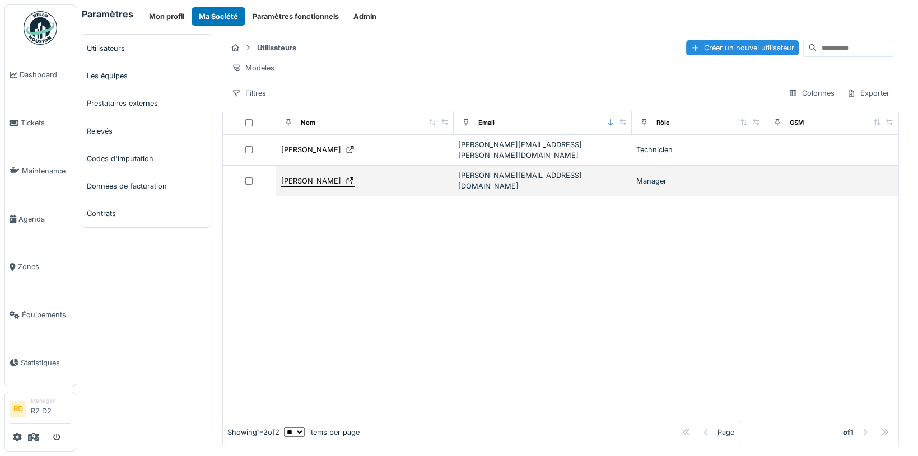
click at [288, 176] on div "[PERSON_NAME]" at bounding box center [311, 181] width 60 height 11
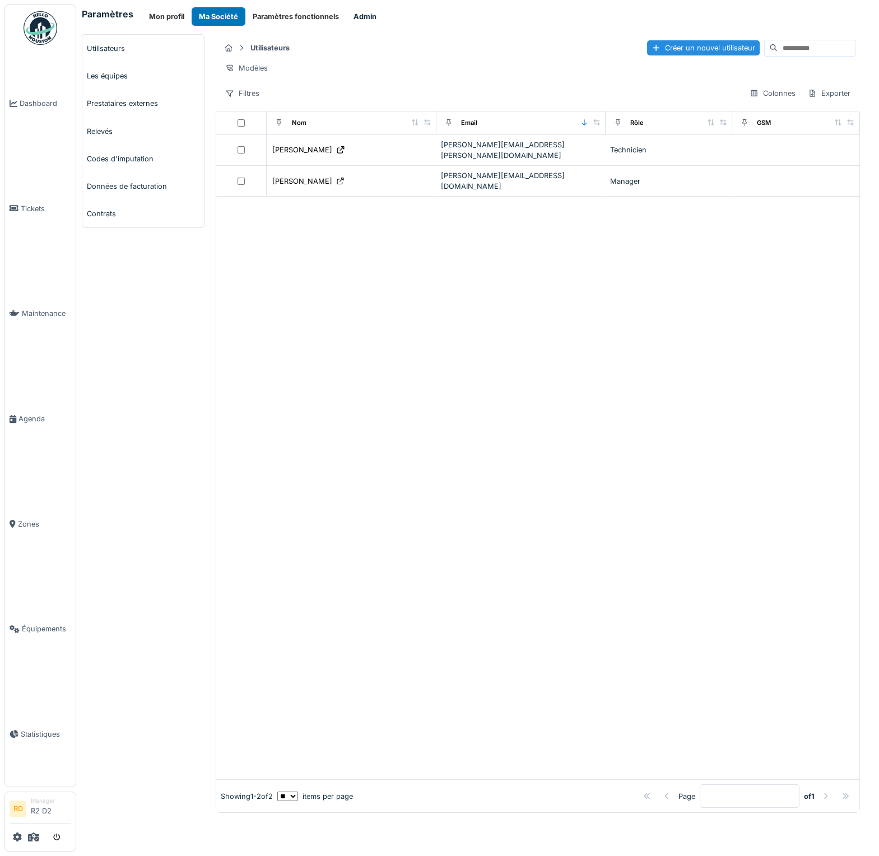
click at [356, 20] on button "Admin" at bounding box center [365, 16] width 38 height 18
click at [274, 21] on button "Paramètres fonctionnels" at bounding box center [295, 16] width 101 height 18
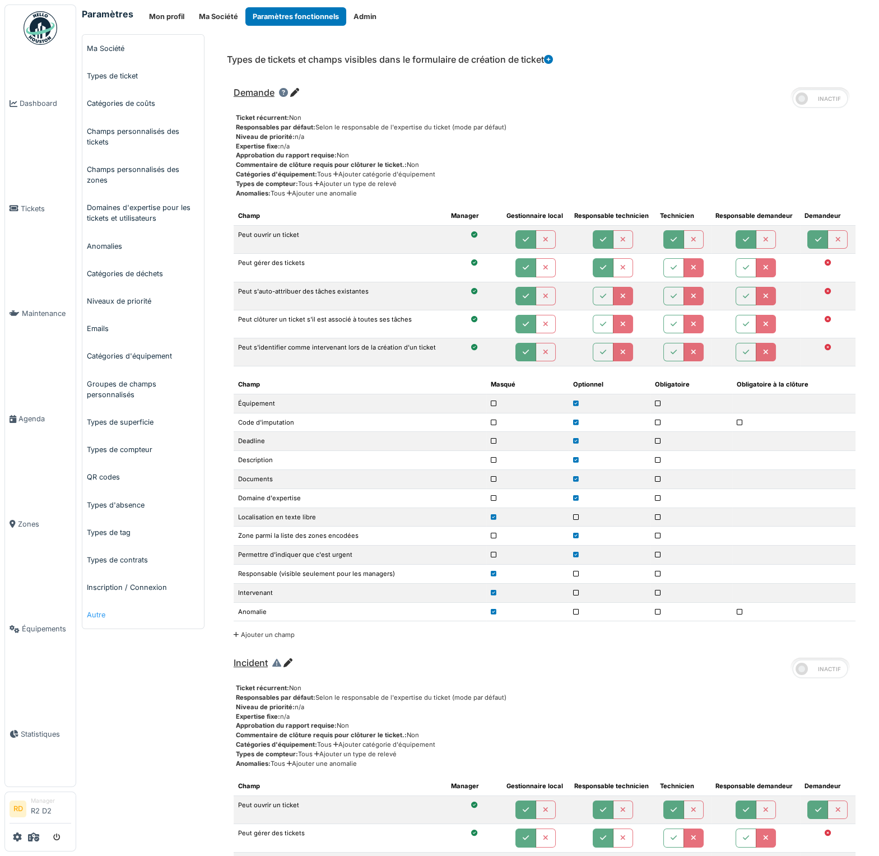
click at [111, 456] on link "Autre" at bounding box center [143, 614] width 122 height 27
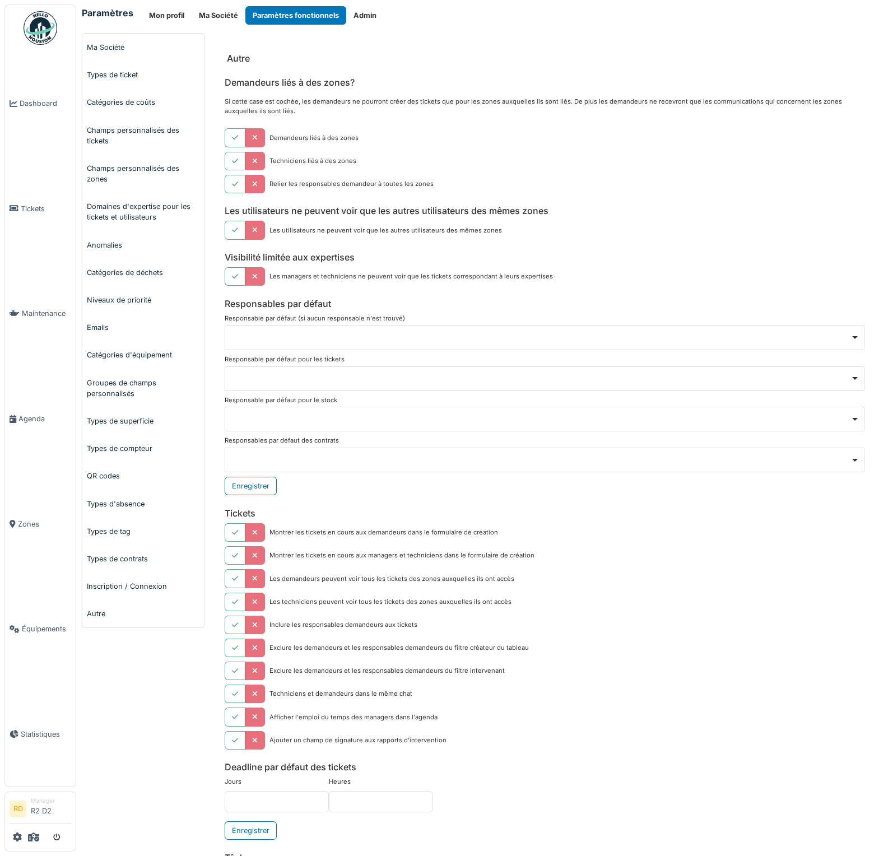
scroll to position [2, 0]
click at [132, 77] on link "Types de ticket" at bounding box center [143, 73] width 122 height 27
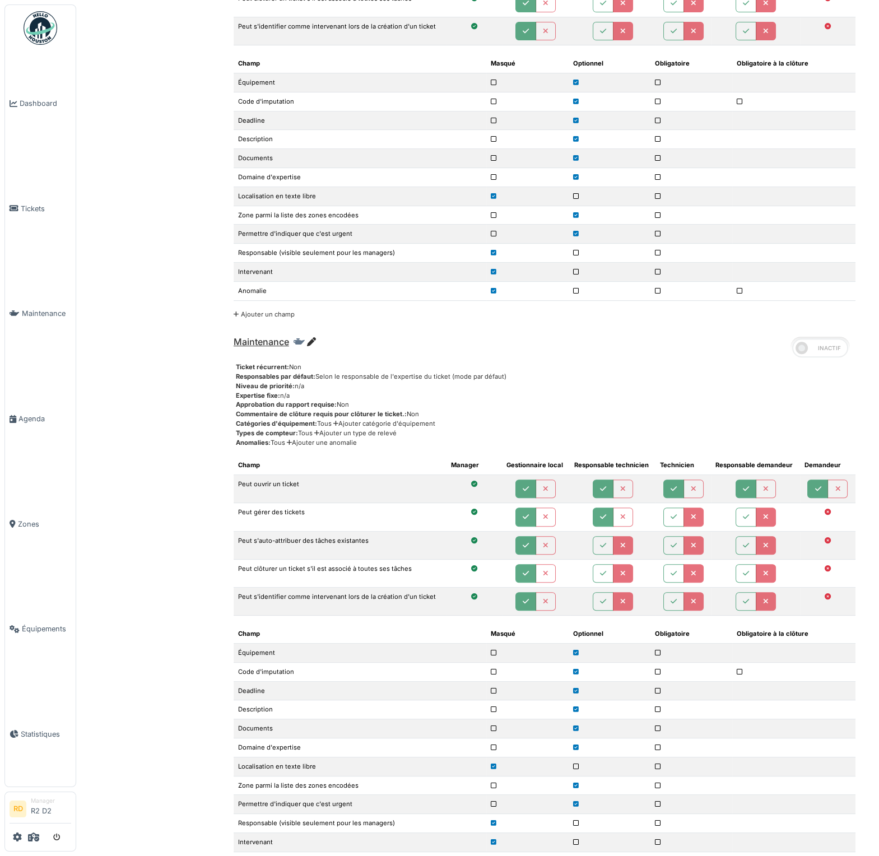
scroll to position [866, 0]
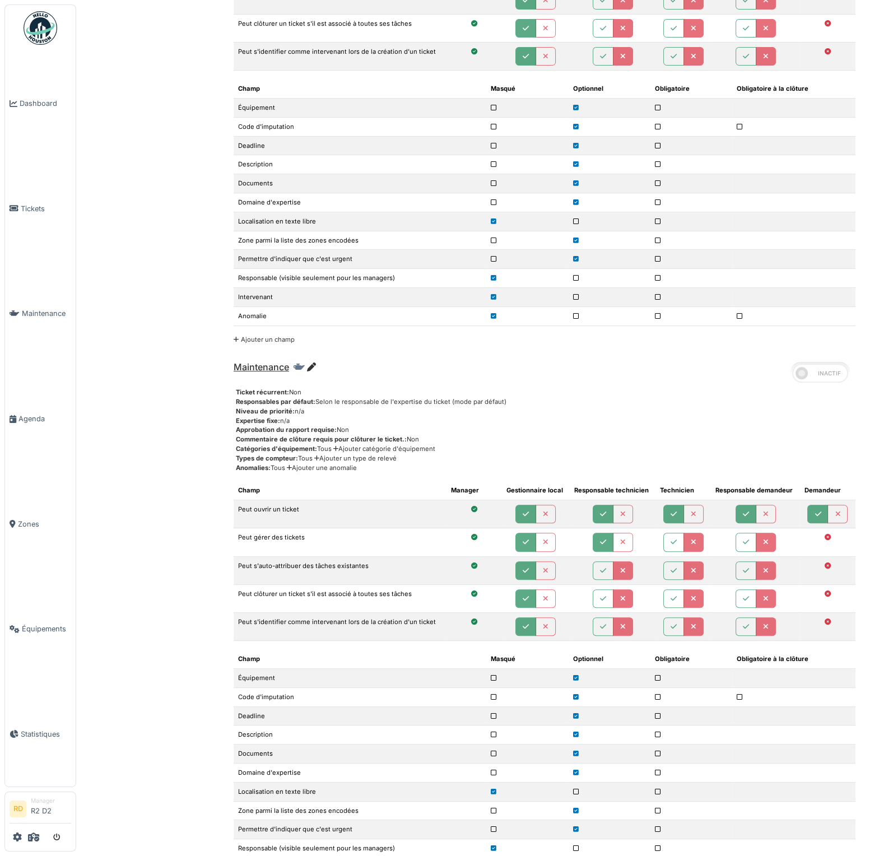
click at [308, 362] on icon at bounding box center [311, 366] width 9 height 9
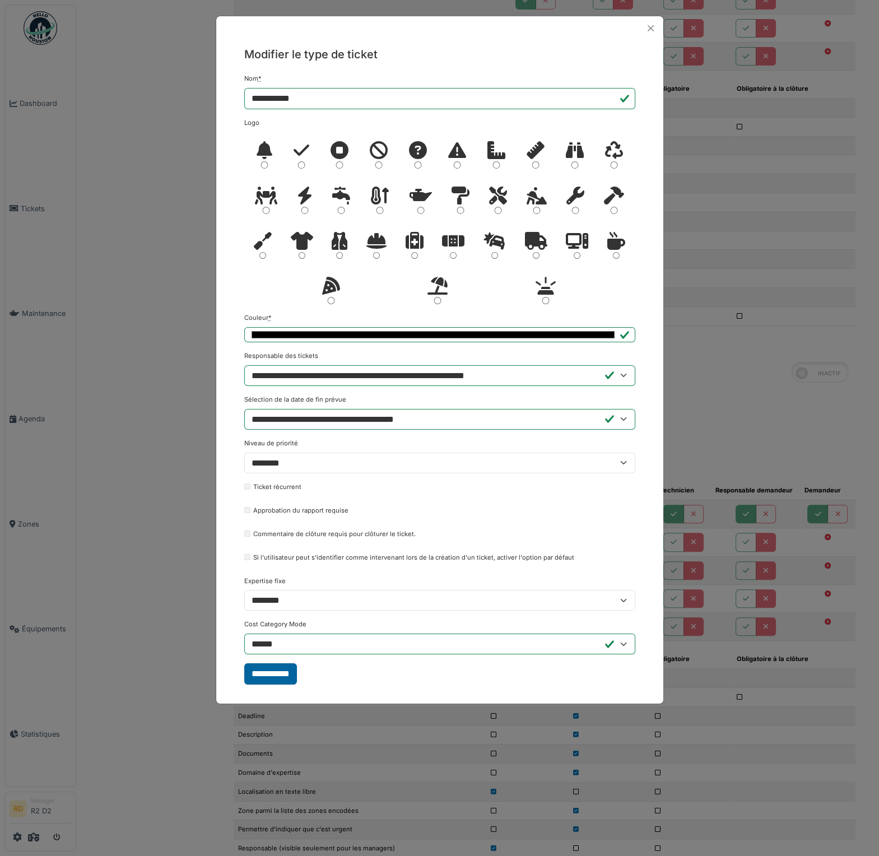
click at [271, 456] on input "**********" at bounding box center [270, 673] width 53 height 21
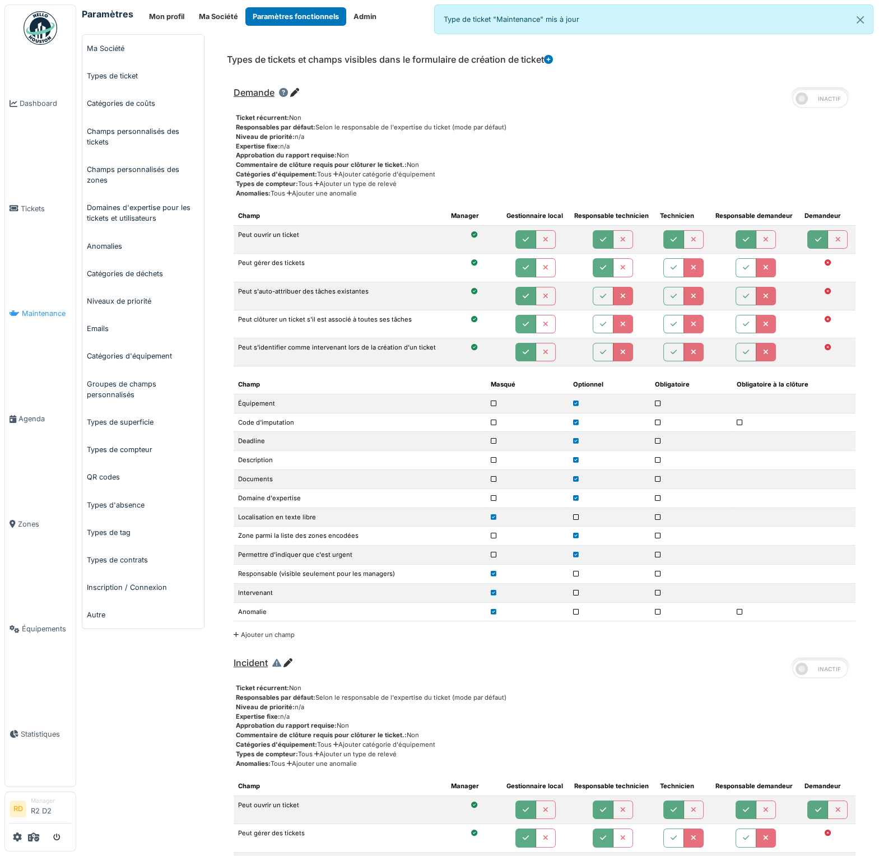
click at [50, 310] on span "Maintenance" at bounding box center [46, 313] width 49 height 11
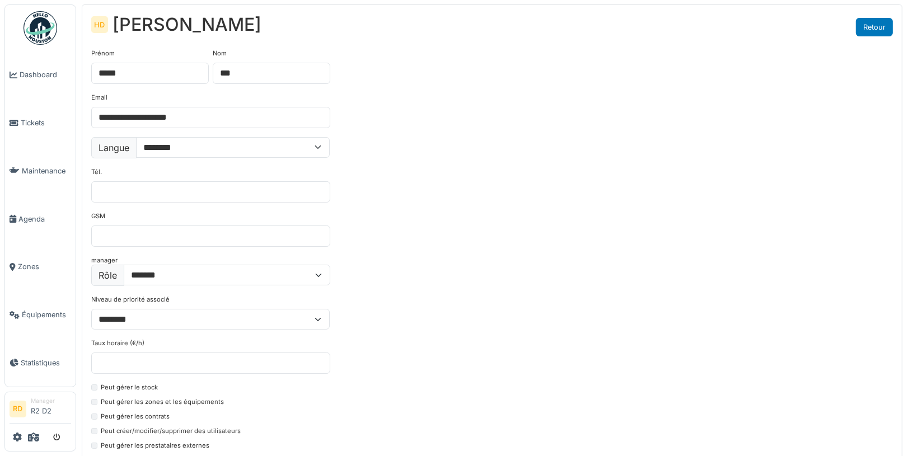
click at [878, 27] on link "Retour" at bounding box center [874, 27] width 37 height 18
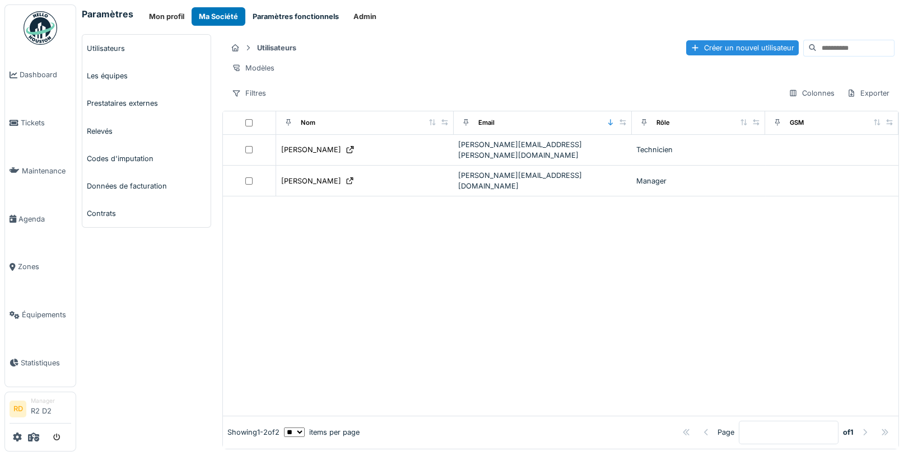
click at [290, 19] on button "Paramètres fonctionnels" at bounding box center [295, 16] width 101 height 18
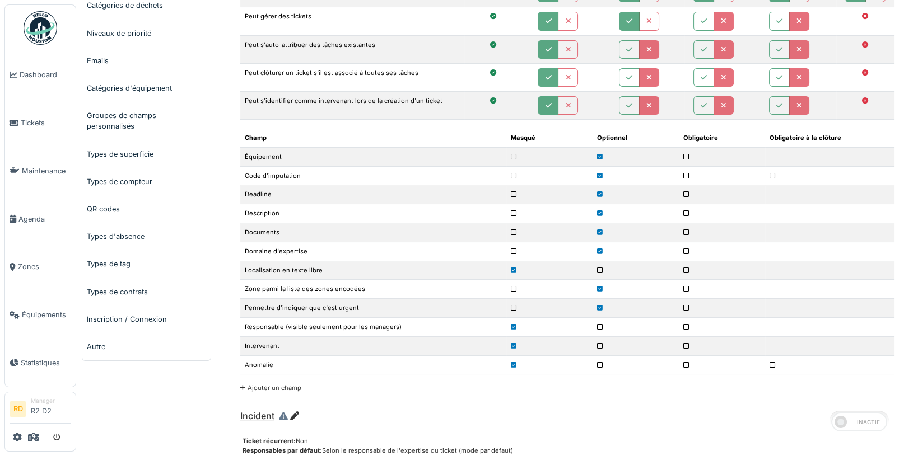
scroll to position [309, 0]
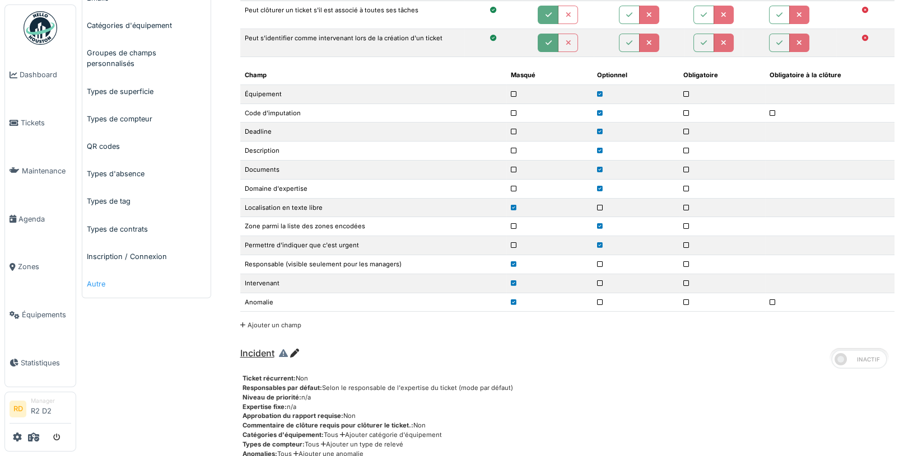
click at [95, 274] on link "Autre" at bounding box center [146, 284] width 128 height 27
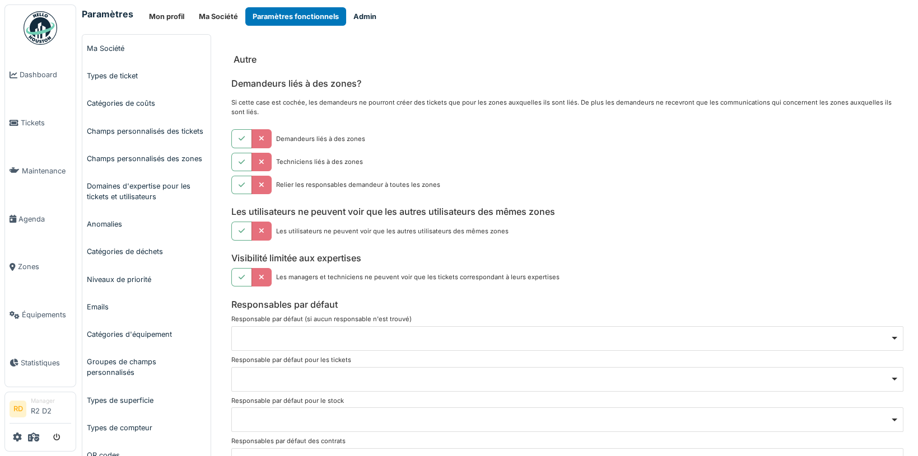
click at [352, 16] on button "Admin" at bounding box center [365, 16] width 38 height 18
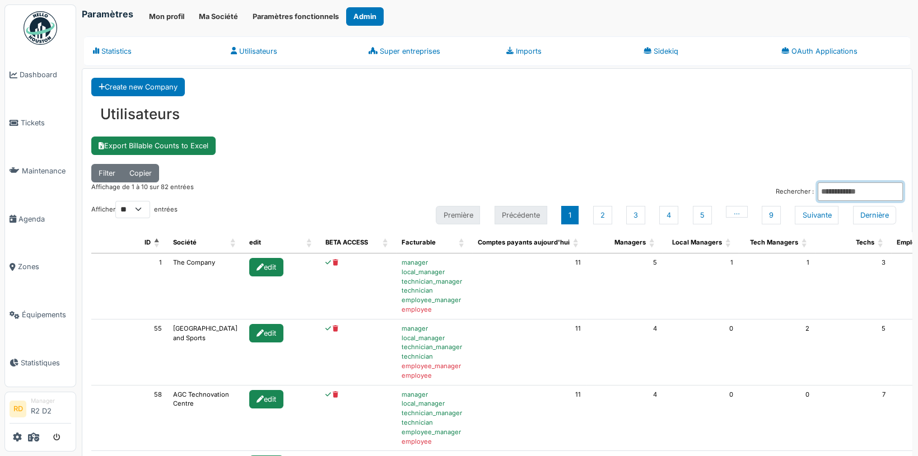
click at [843, 188] on input "Rechercher :" at bounding box center [860, 192] width 85 height 18
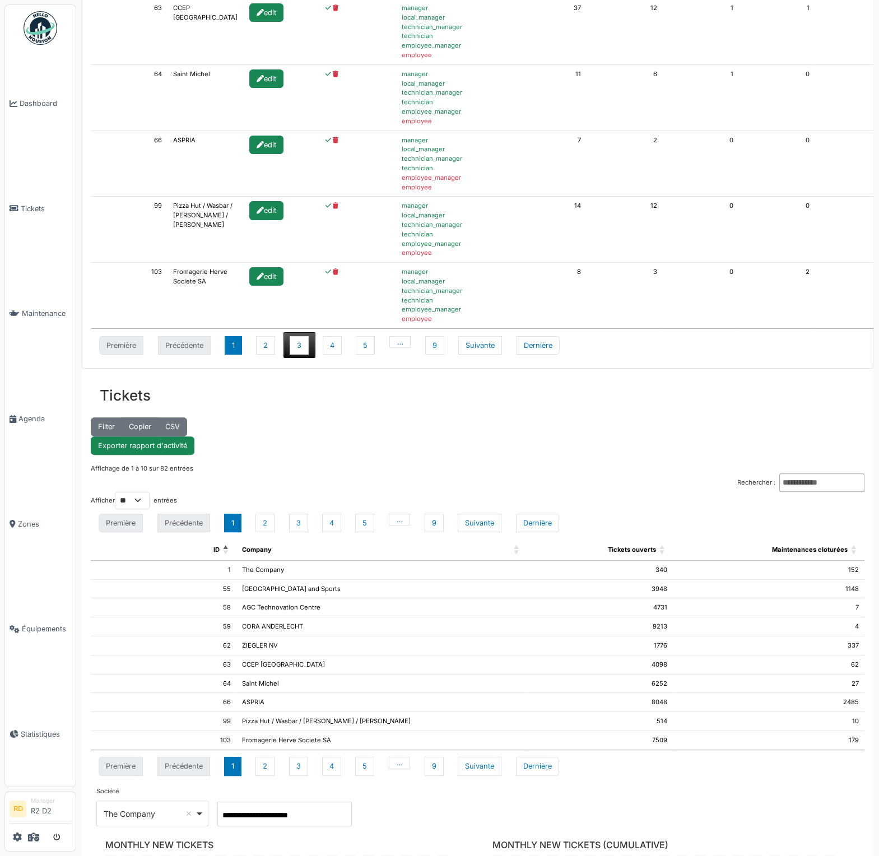
scroll to position [325, 0]
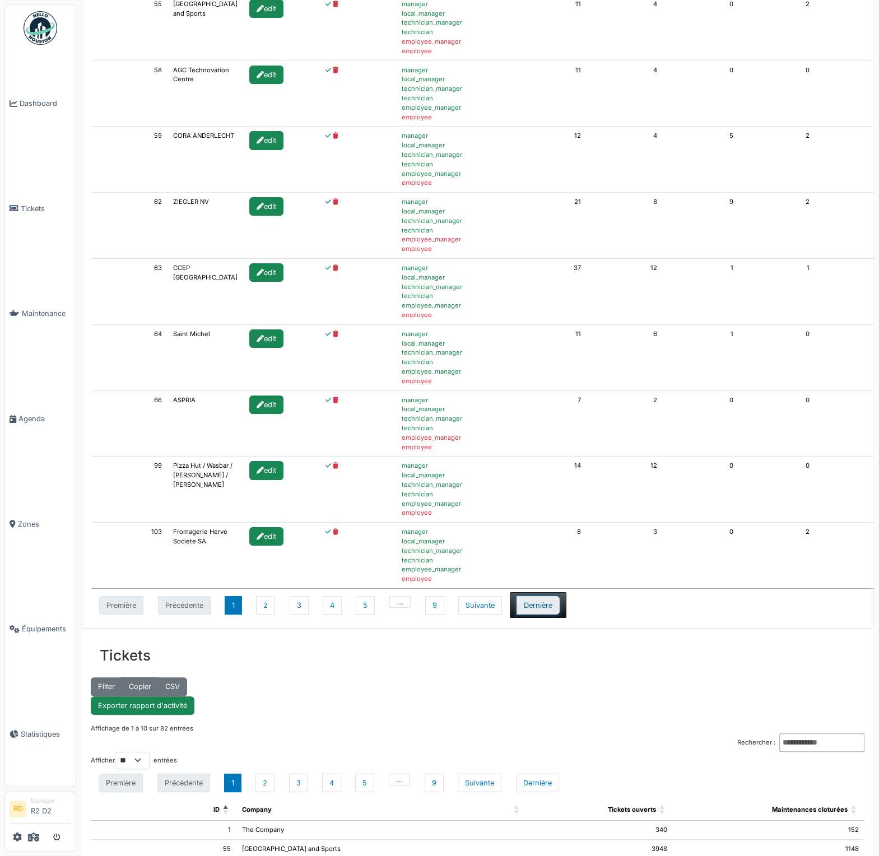
click at [530, 456] on button "Dernière" at bounding box center [537, 605] width 43 height 18
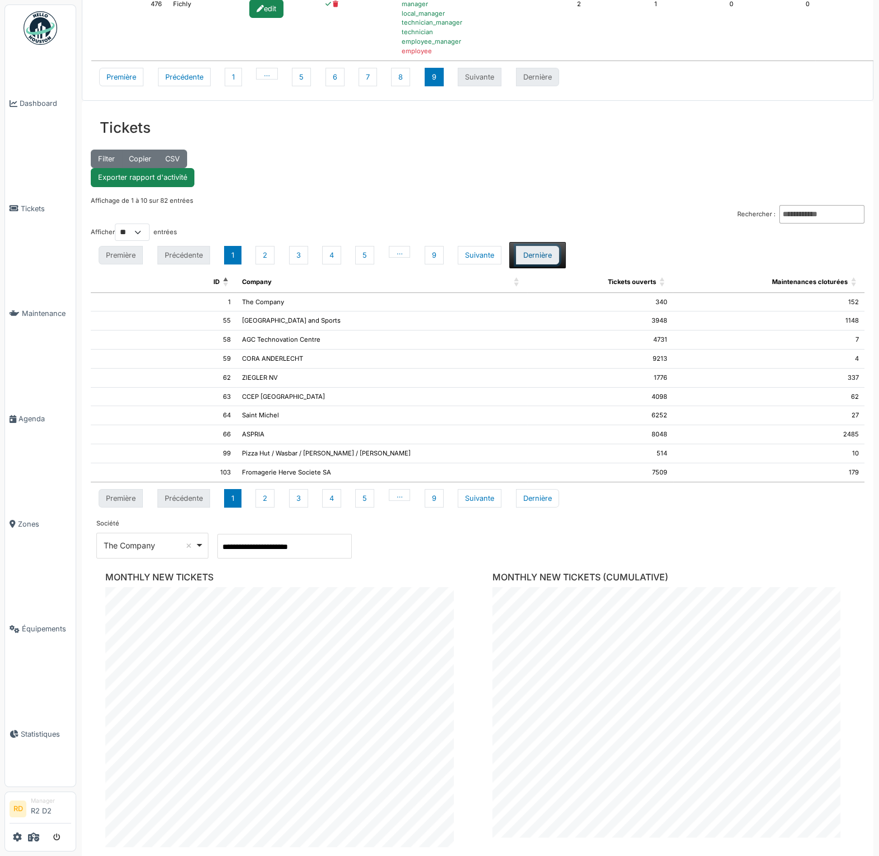
click at [536, 248] on button "Dernière" at bounding box center [537, 255] width 43 height 18
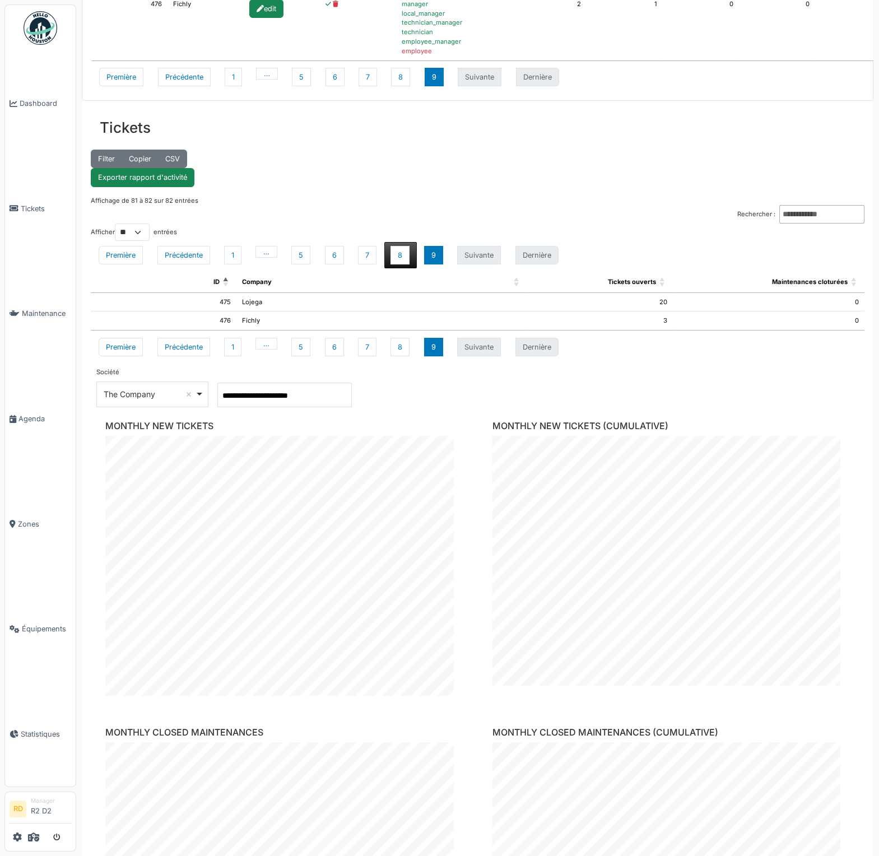
click at [395, 245] on li "8" at bounding box center [400, 255] width 32 height 26
click at [395, 261] on button "8" at bounding box center [399, 255] width 19 height 18
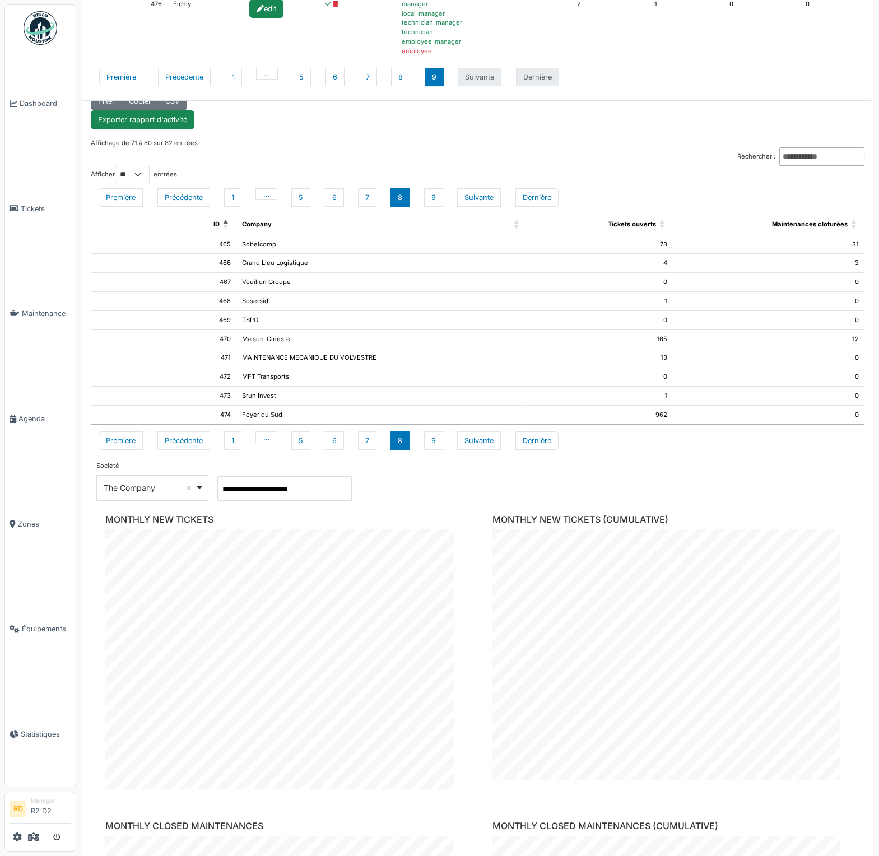
scroll to position [184, 0]
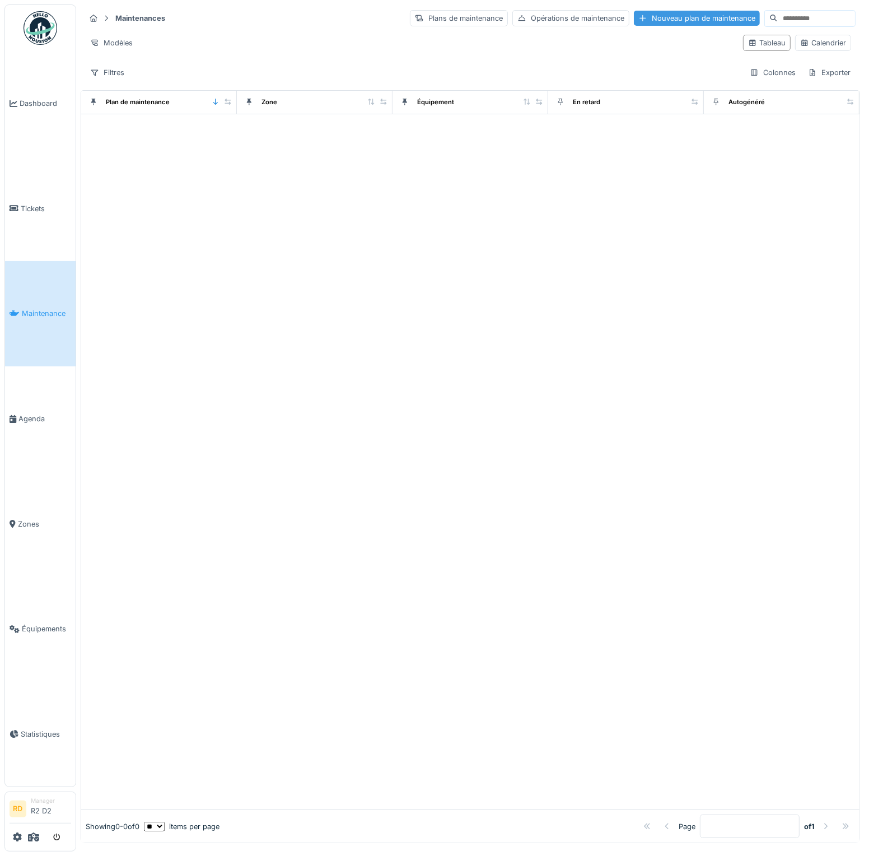
click at [637, 18] on div "Nouveau plan de maintenance" at bounding box center [697, 18] width 126 height 15
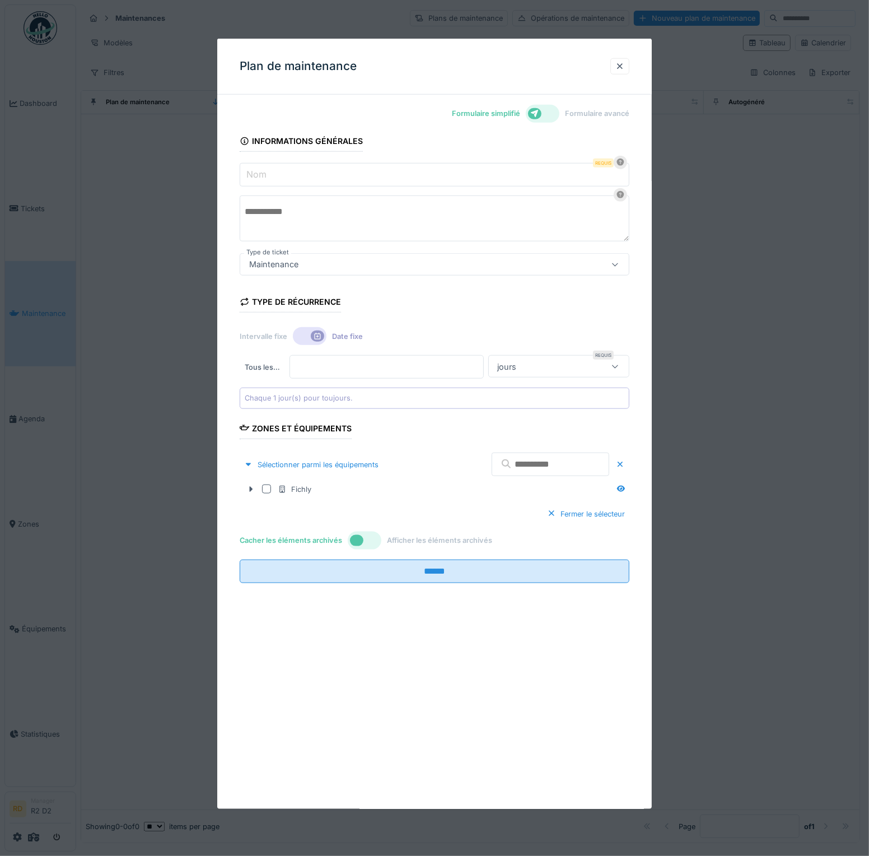
click at [280, 189] on form "Informations générales Nom Requis Type de ticket Maintenance **** Type de récur…" at bounding box center [435, 353] width 390 height 459
click at [279, 181] on input "Nom" at bounding box center [435, 175] width 390 height 24
type input "******"
click at [361, 135] on form "Informations générales Nom Requis ****** Type de ticket Maintenance **** Type d…" at bounding box center [435, 353] width 390 height 459
click at [251, 489] on icon at bounding box center [250, 489] width 9 height 7
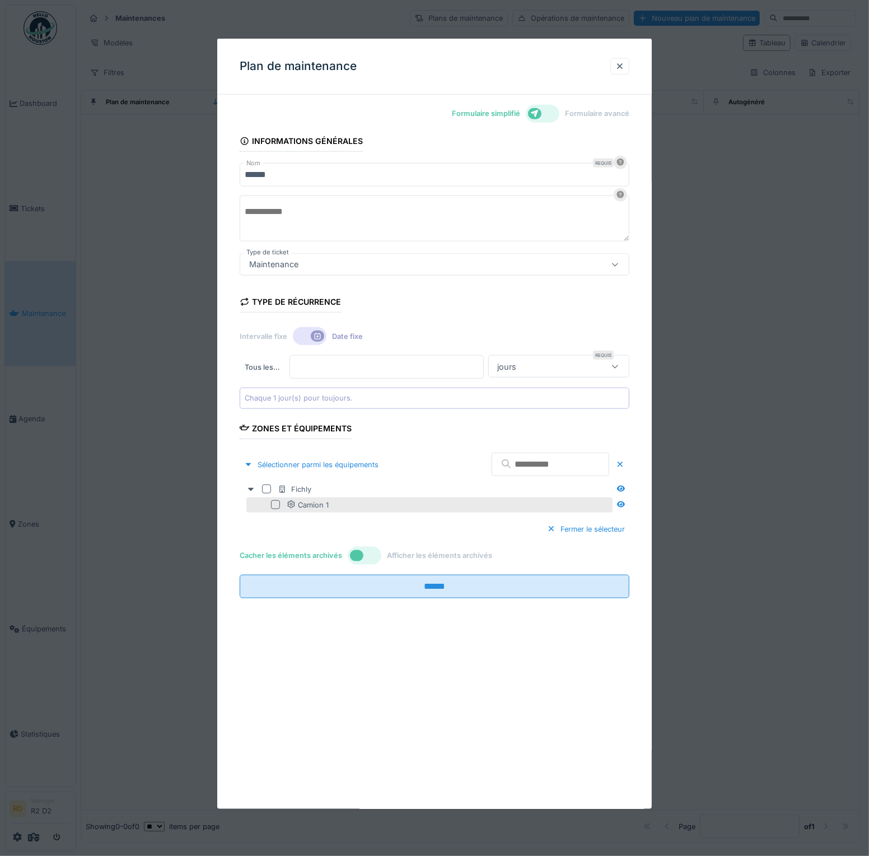
drag, startPoint x: 272, startPoint y: 506, endPoint x: 282, endPoint y: 496, distance: 13.5
click at [274, 506] on div "Camion 1" at bounding box center [429, 504] width 366 height 15
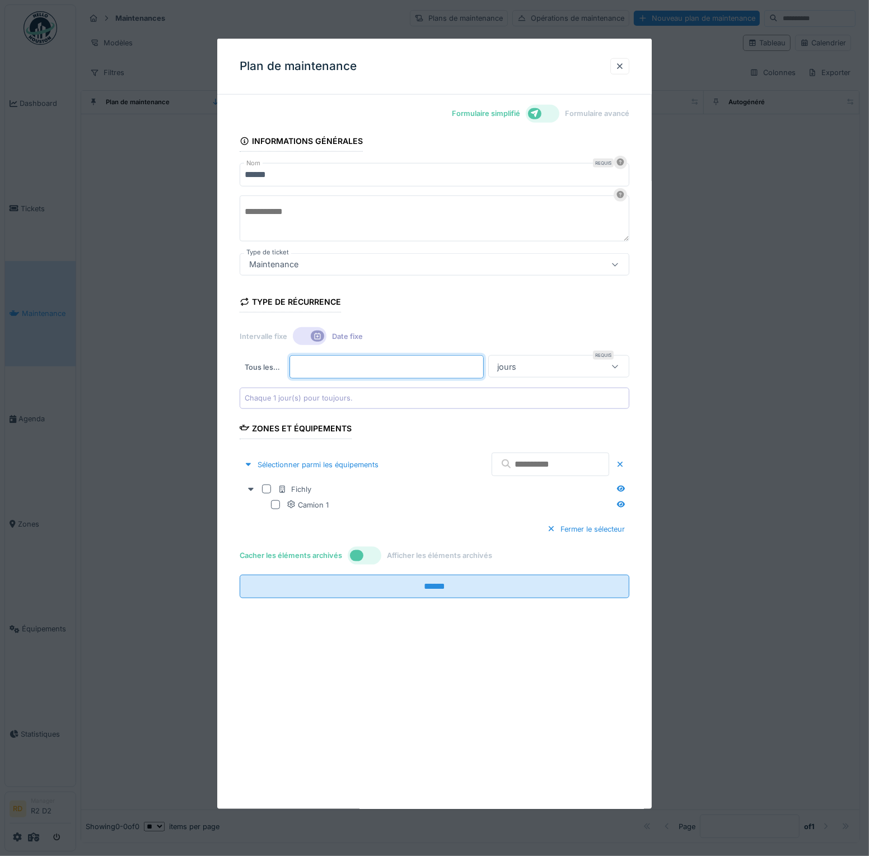
drag, startPoint x: 300, startPoint y: 372, endPoint x: 308, endPoint y: 364, distance: 11.5
click at [301, 371] on input "*" at bounding box center [387, 367] width 194 height 24
drag, startPoint x: 308, startPoint y: 364, endPoint x: 285, endPoint y: 358, distance: 24.2
click at [285, 358] on div "Tous les … * Requis jours *****" at bounding box center [435, 367] width 390 height 24
type input "*"
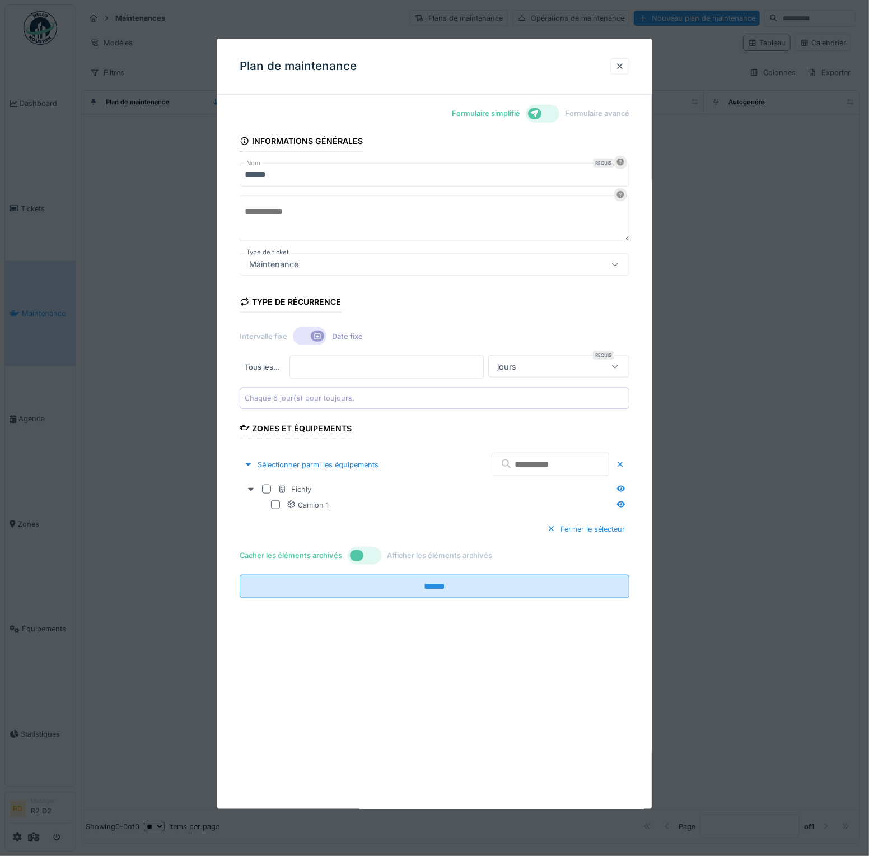
click at [553, 360] on div "jours" at bounding box center [547, 366] width 109 height 12
click at [543, 464] on div "mois" at bounding box center [565, 459] width 139 height 22
type input "*******"
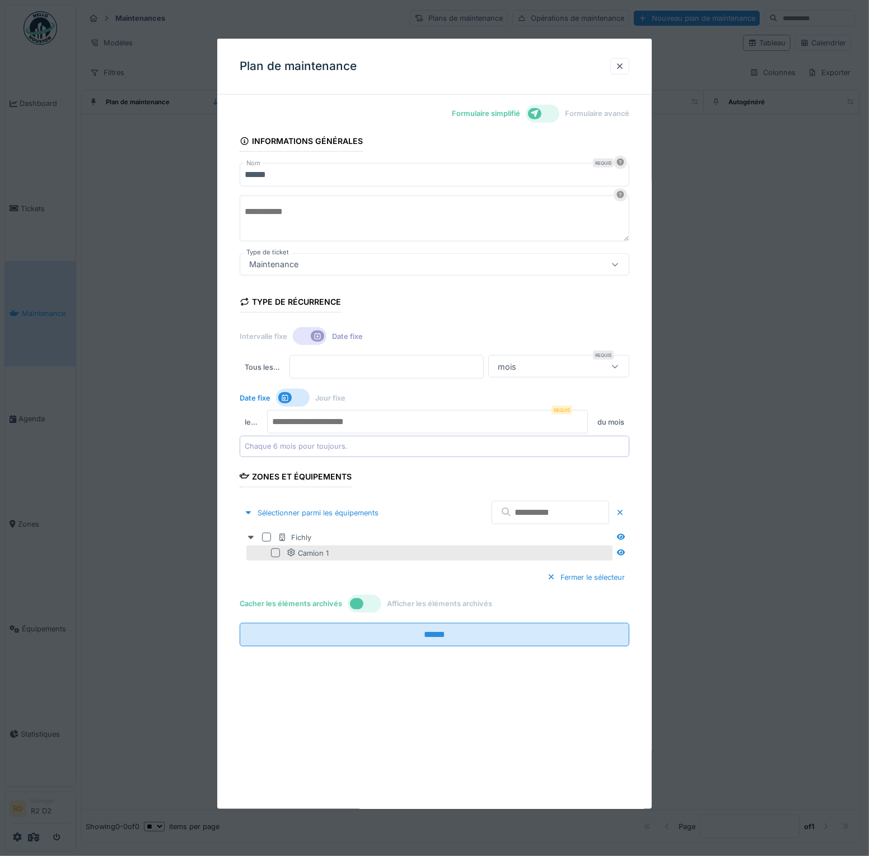
click at [280, 551] on div at bounding box center [277, 552] width 13 height 9
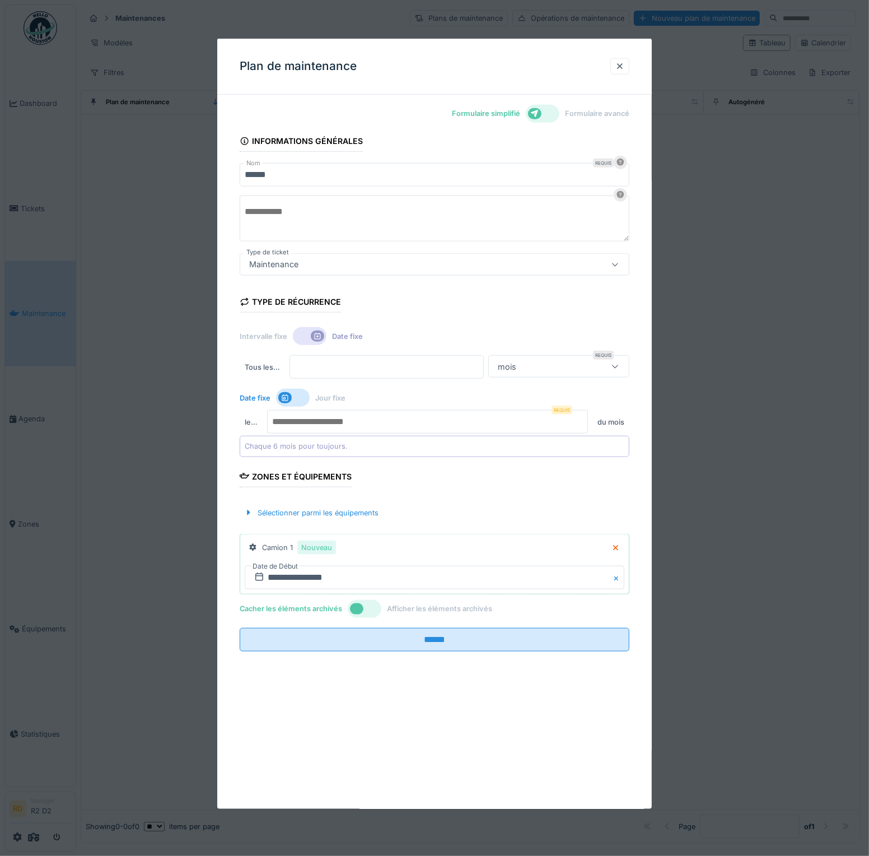
click at [397, 622] on form "**********" at bounding box center [435, 388] width 390 height 528
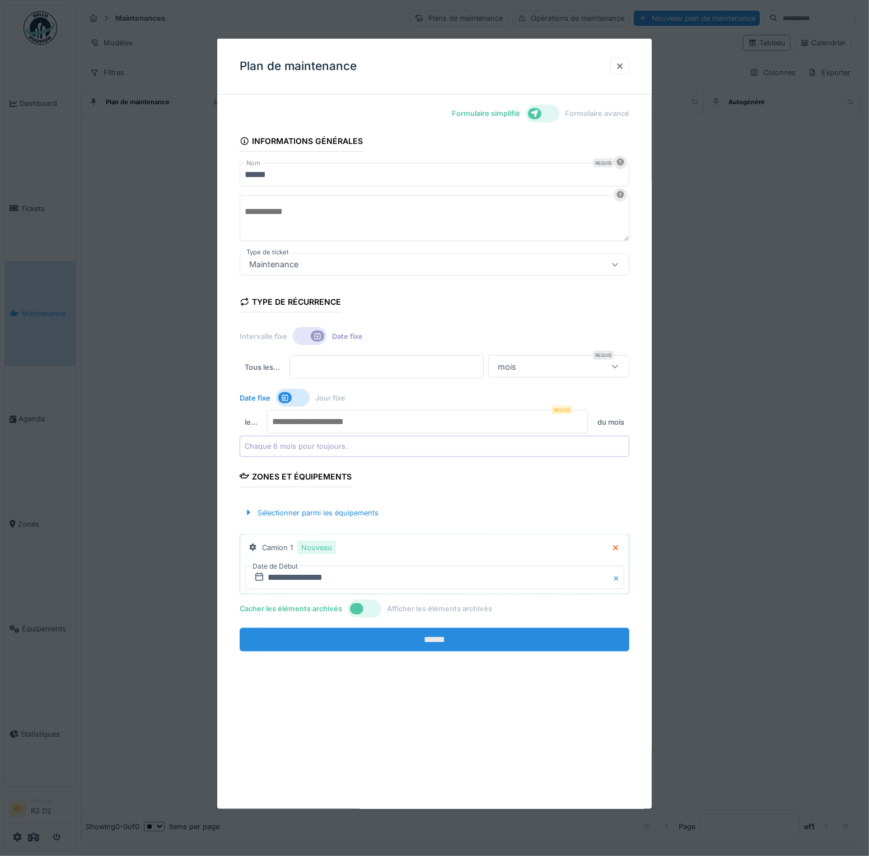
click at [402, 631] on input "******" at bounding box center [435, 640] width 390 height 24
type input "*"
click at [458, 637] on input "******" at bounding box center [435, 640] width 390 height 24
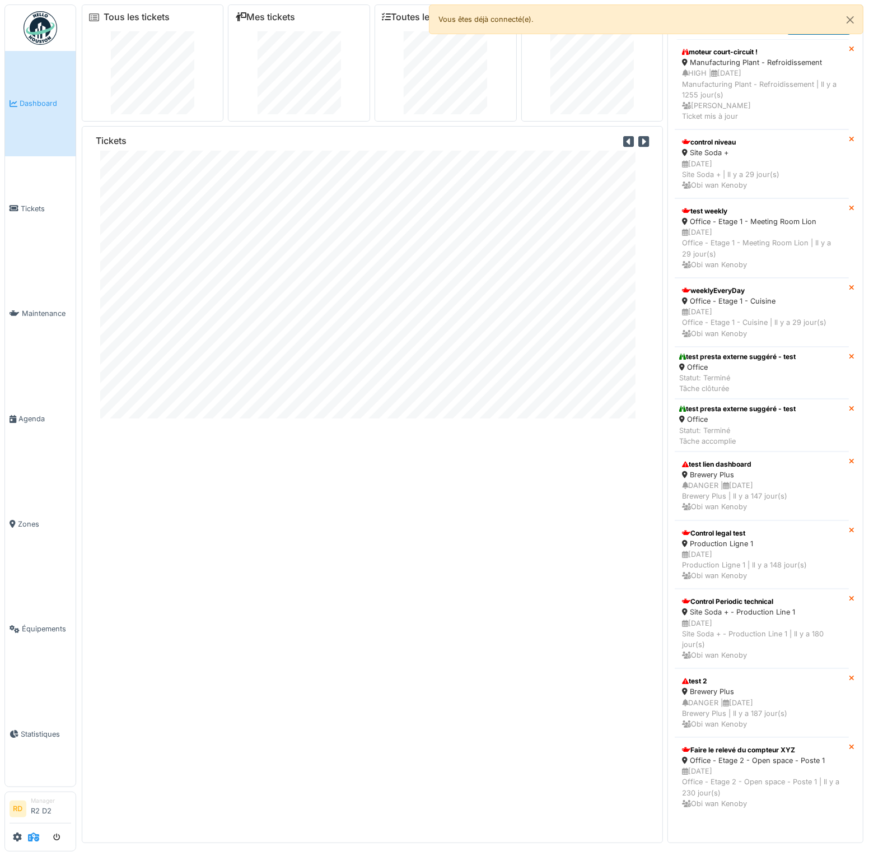
click at [32, 840] on icon at bounding box center [33, 836] width 11 height 9
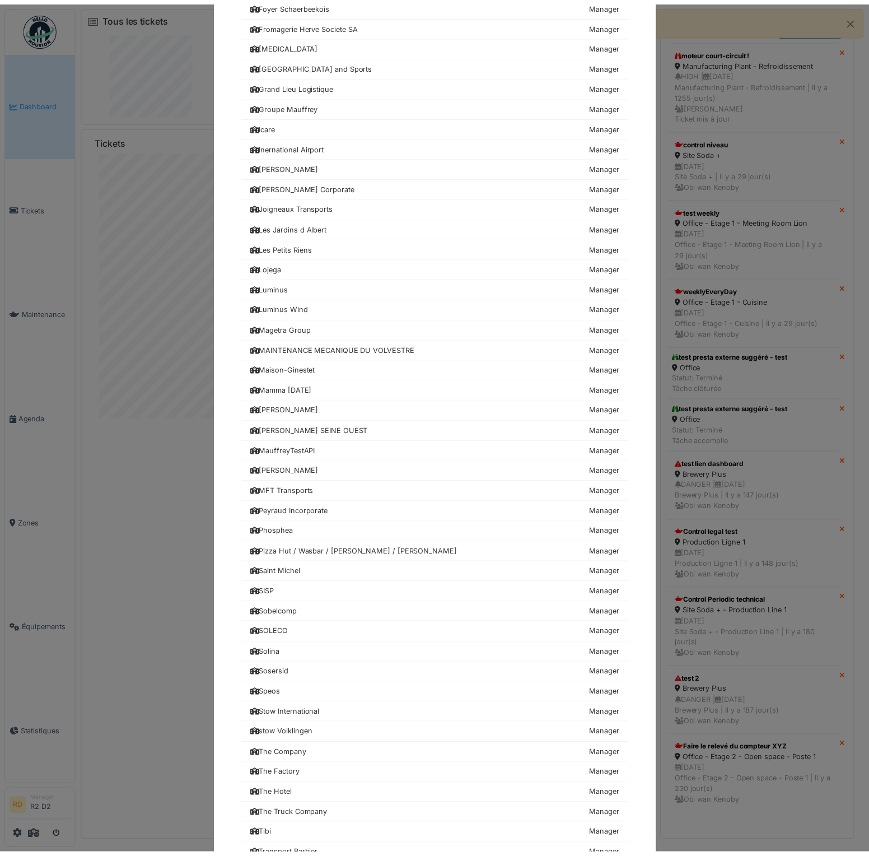
scroll to position [896, 0]
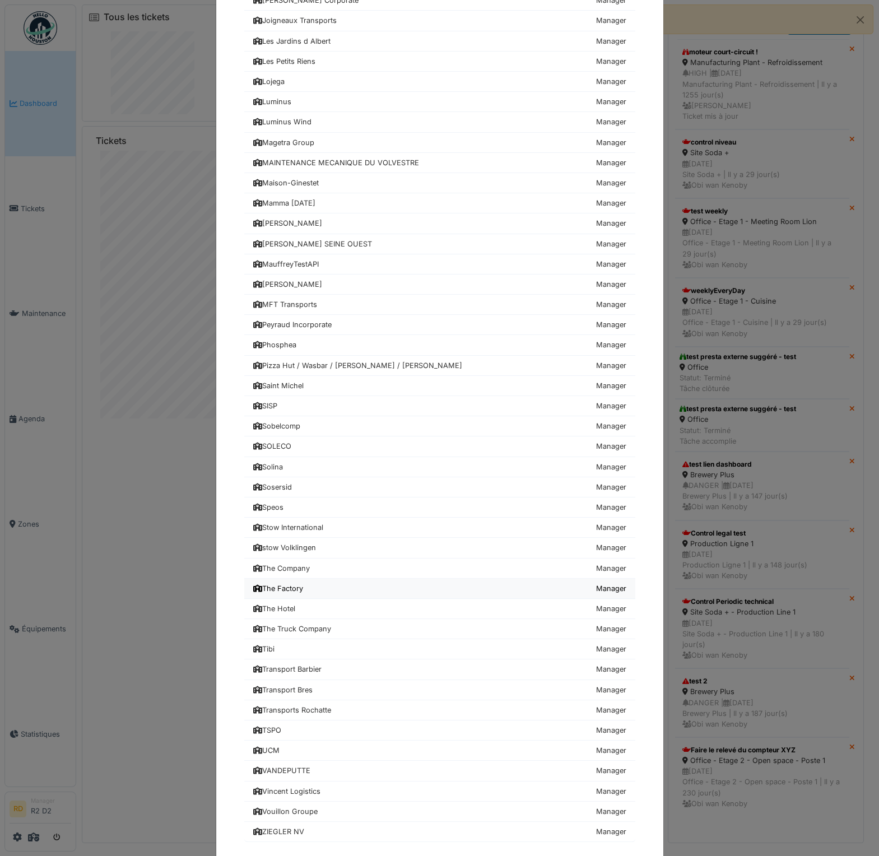
click at [289, 579] on link "The Factory Manager" at bounding box center [439, 589] width 391 height 20
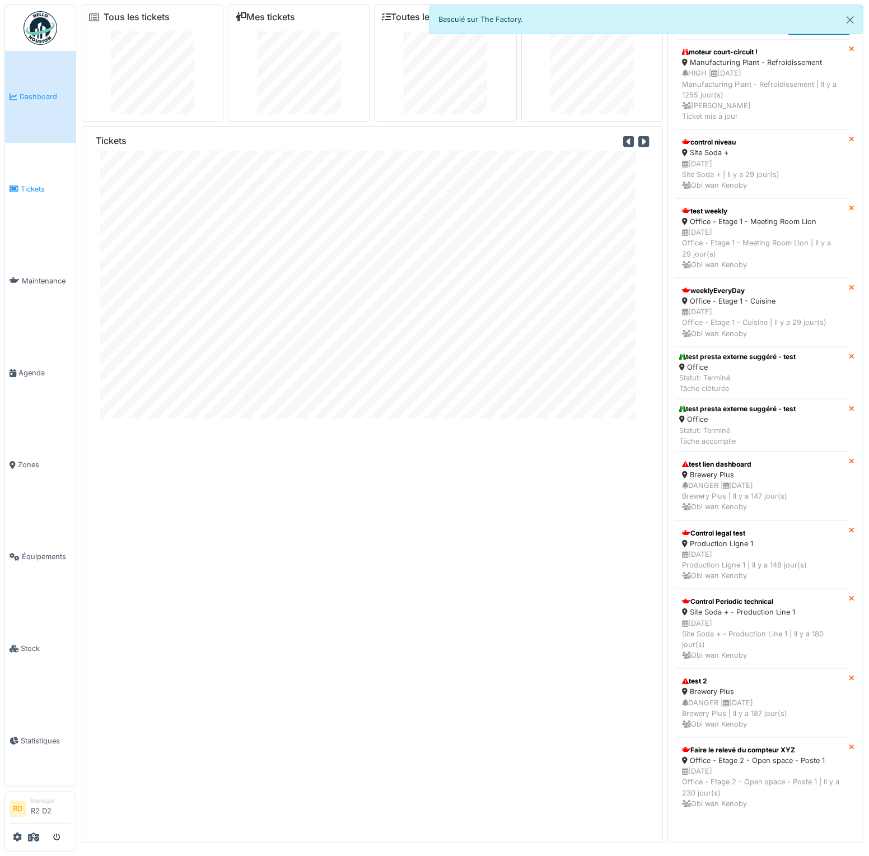
click at [38, 193] on span "Tickets" at bounding box center [46, 189] width 50 height 11
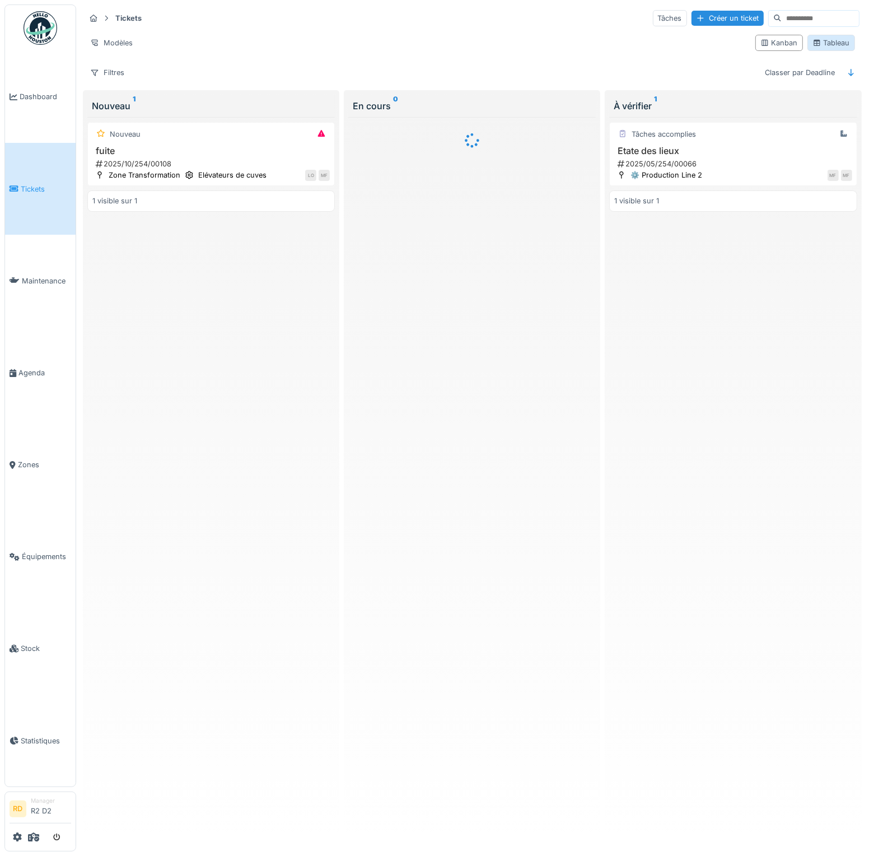
click at [828, 38] on div "Tableau" at bounding box center [832, 43] width 38 height 11
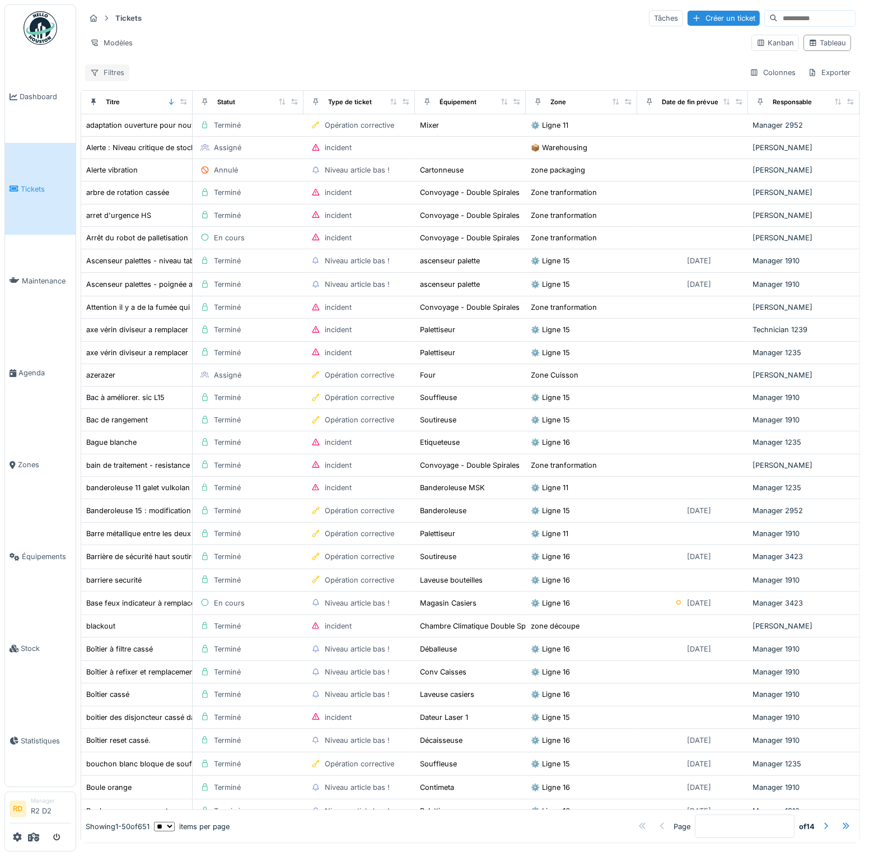
click at [106, 71] on div "Filtres" at bounding box center [107, 72] width 44 height 16
click at [745, 65] on div "Colonnes" at bounding box center [773, 72] width 56 height 16
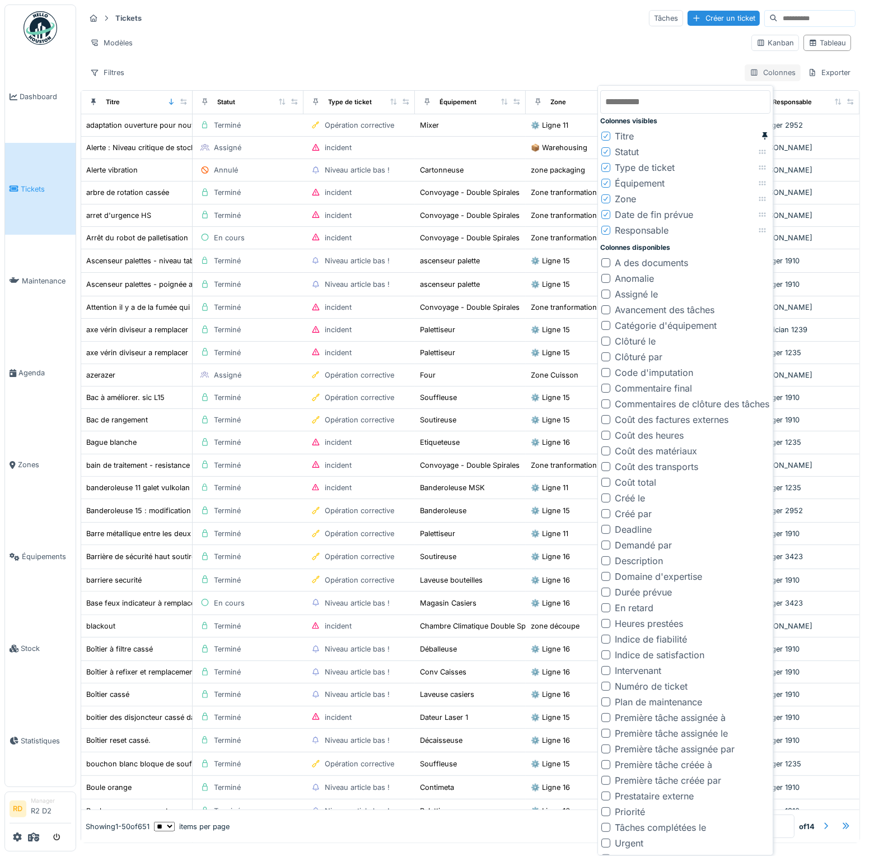
click at [747, 70] on div "Colonnes" at bounding box center [773, 72] width 56 height 16
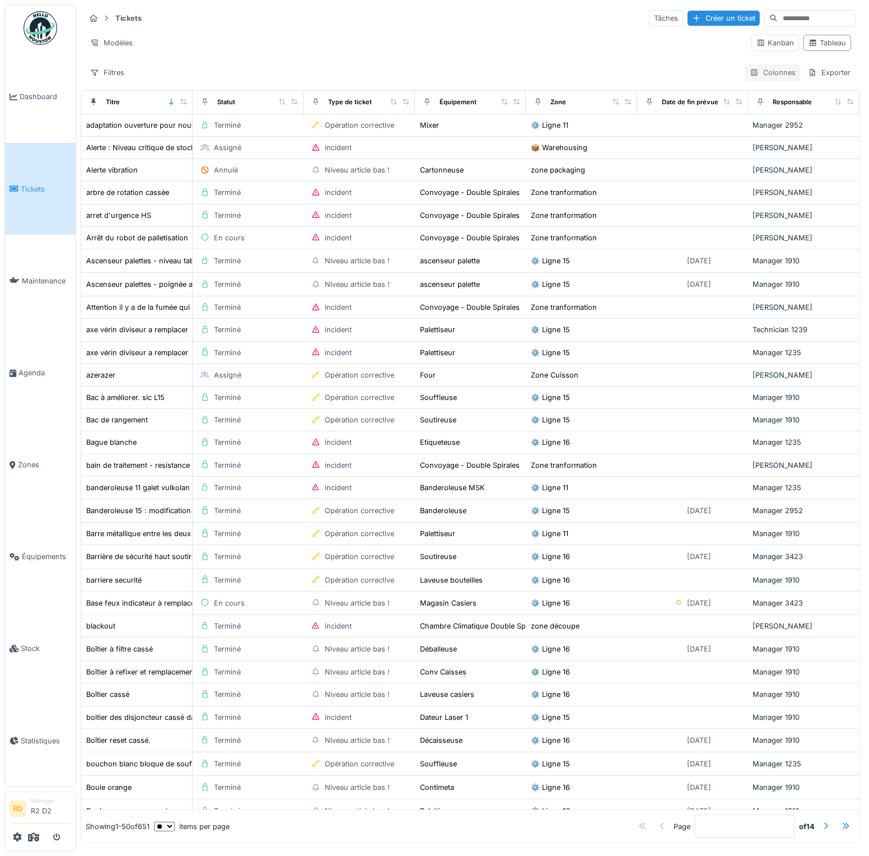
click at [747, 70] on div "Colonnes" at bounding box center [773, 72] width 56 height 16
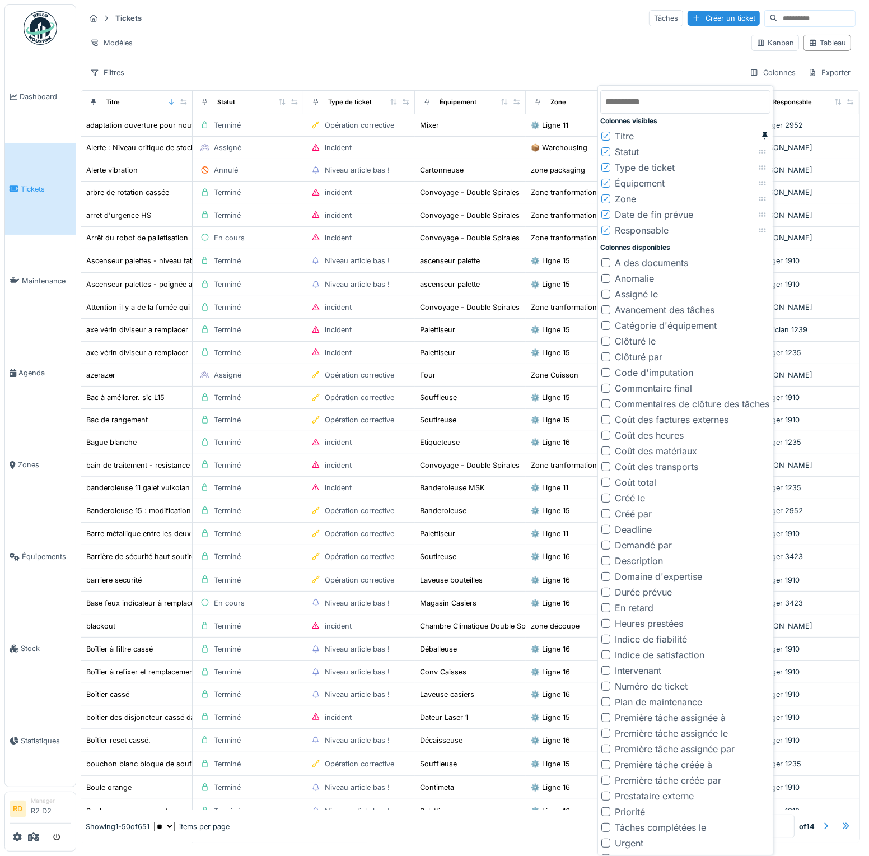
click at [603, 498] on div at bounding box center [606, 497] width 9 height 9
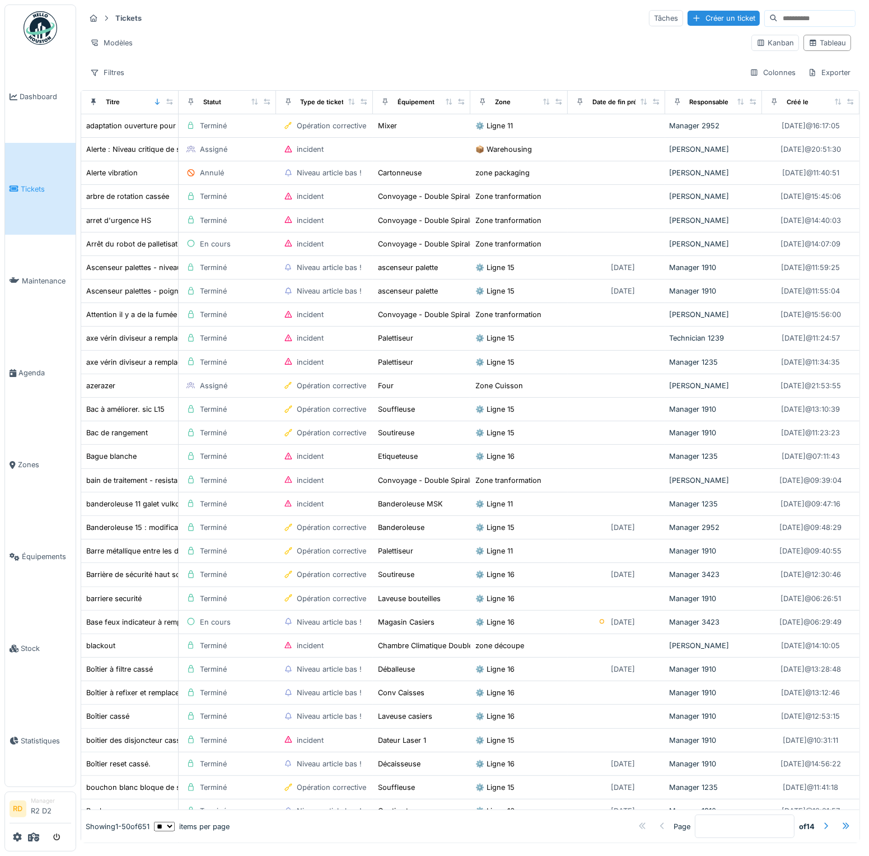
click at [571, 41] on div "Modèles" at bounding box center [414, 43] width 658 height 16
click at [761, 73] on div "Colonnes" at bounding box center [773, 72] width 56 height 16
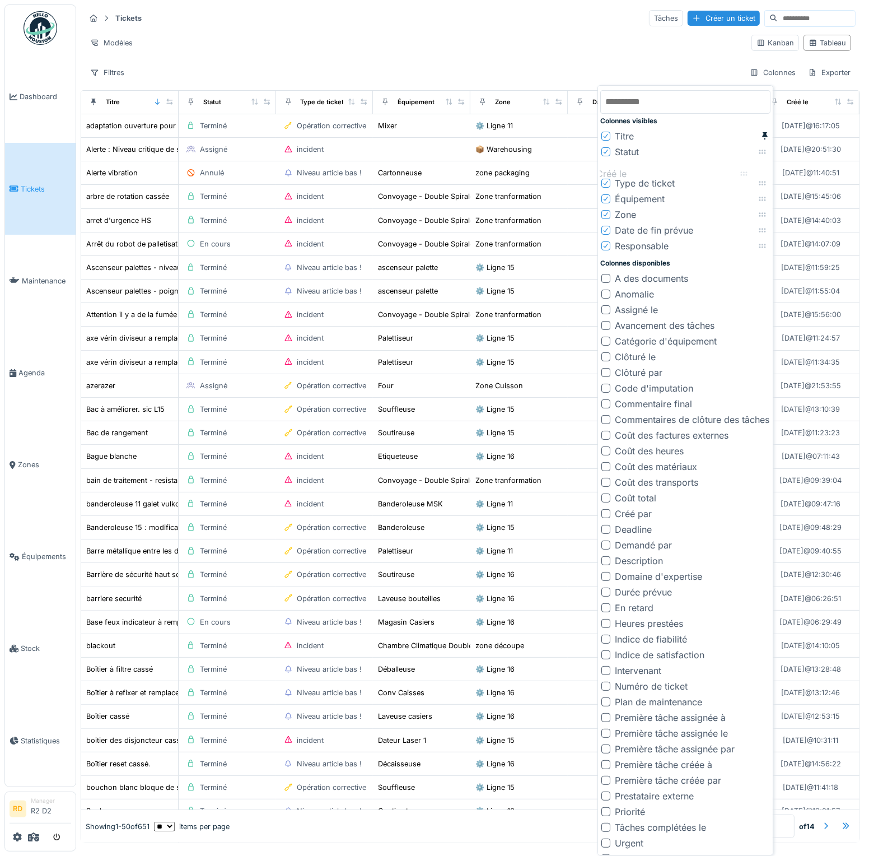
drag, startPoint x: 752, startPoint y: 227, endPoint x: 742, endPoint y: 171, distance: 56.9
click at [742, 171] on icon at bounding box center [744, 173] width 7 height 4
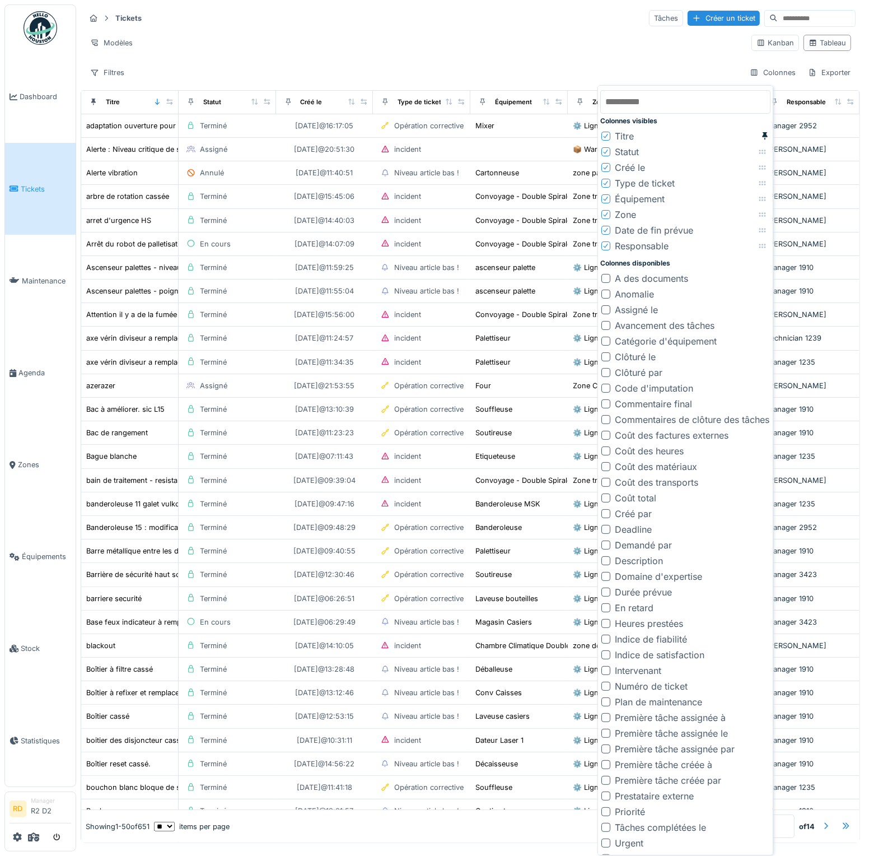
click at [398, 1] on div "Tickets Tâches Créer un ticket Modèles Kanban Tableau Filtres Colonnes Exporter…" at bounding box center [472, 423] width 793 height 847
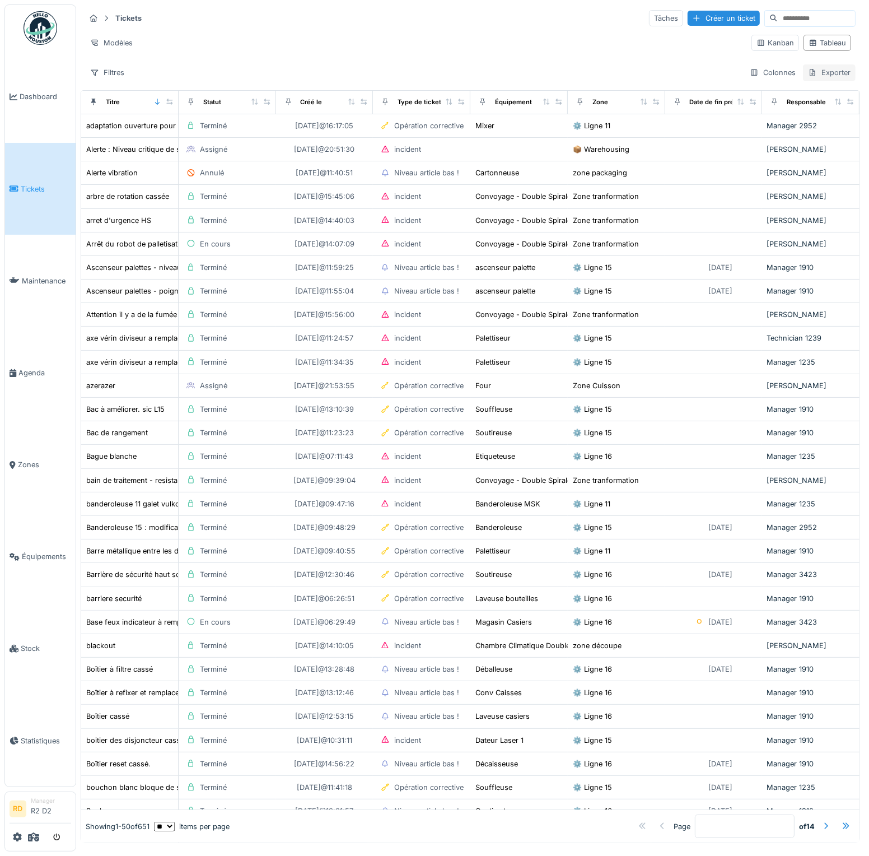
click at [826, 75] on div "Exporter" at bounding box center [829, 72] width 53 height 16
click at [823, 99] on div "Export Excel" at bounding box center [819, 96] width 63 height 17
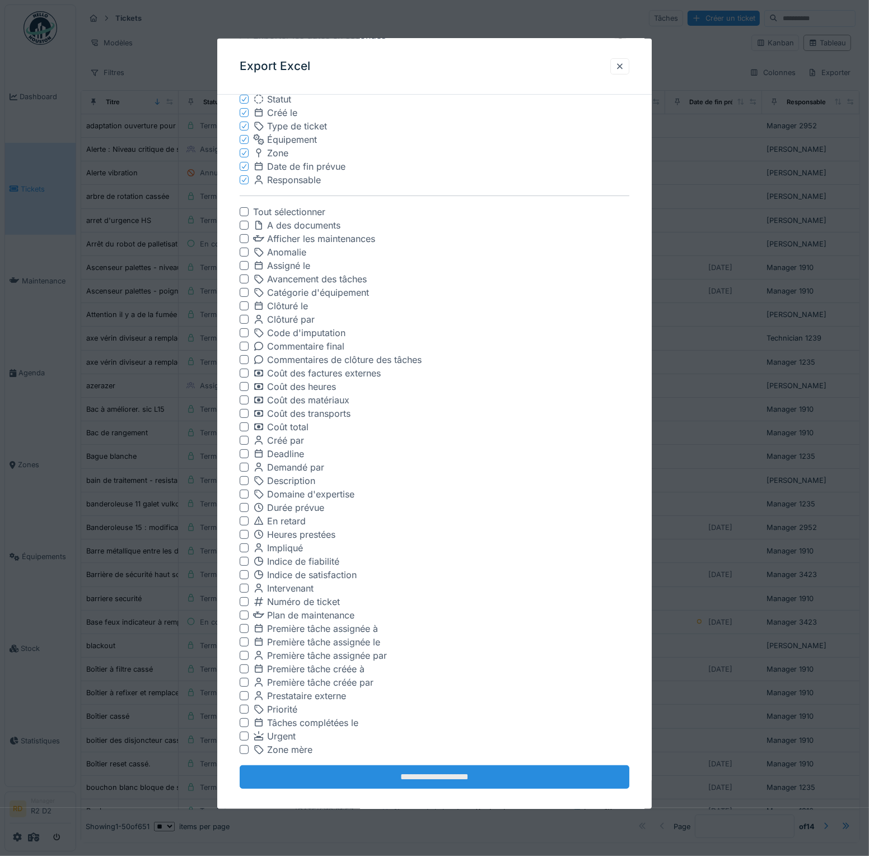
scroll to position [122, 0]
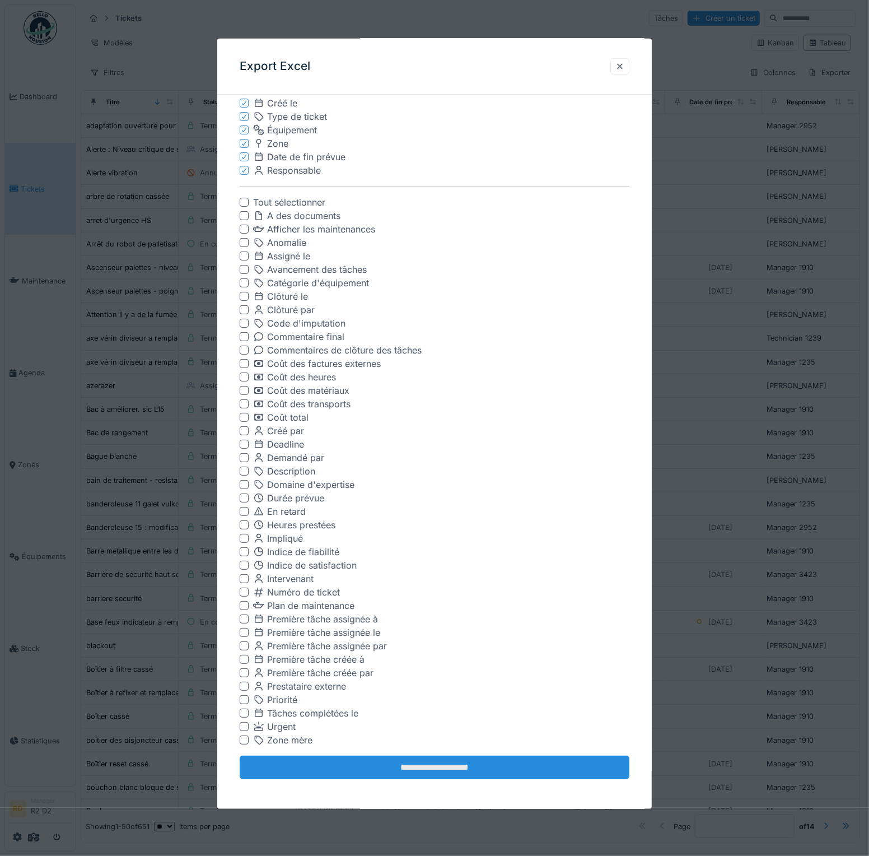
click at [446, 776] on input "**********" at bounding box center [435, 768] width 390 height 24
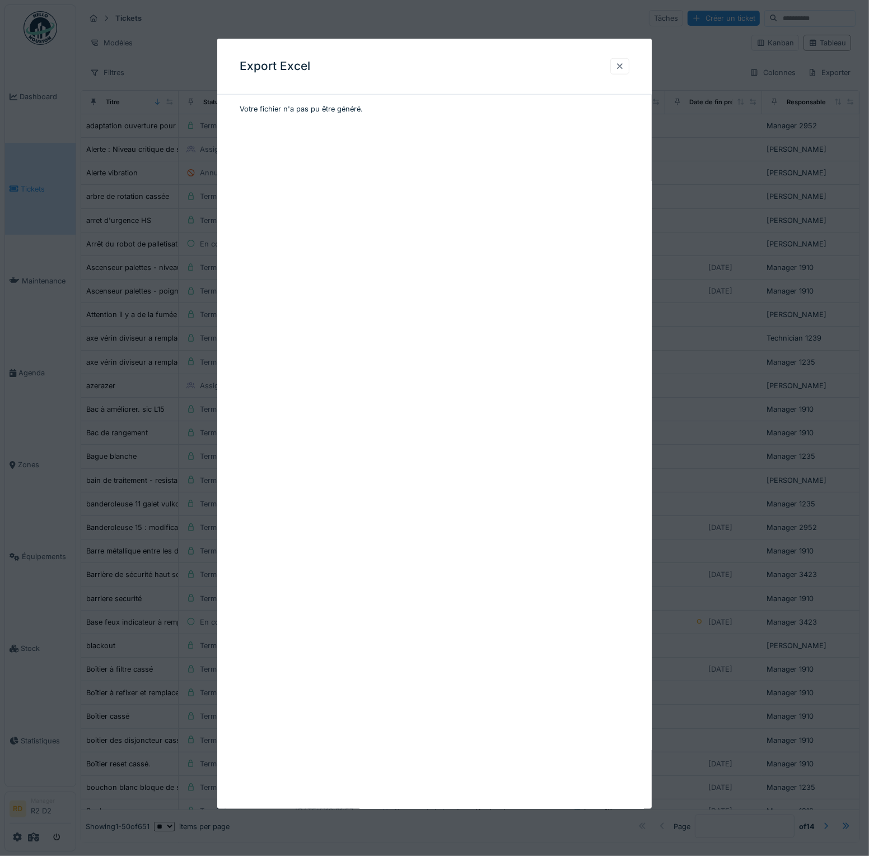
click at [624, 59] on div at bounding box center [620, 66] width 19 height 16
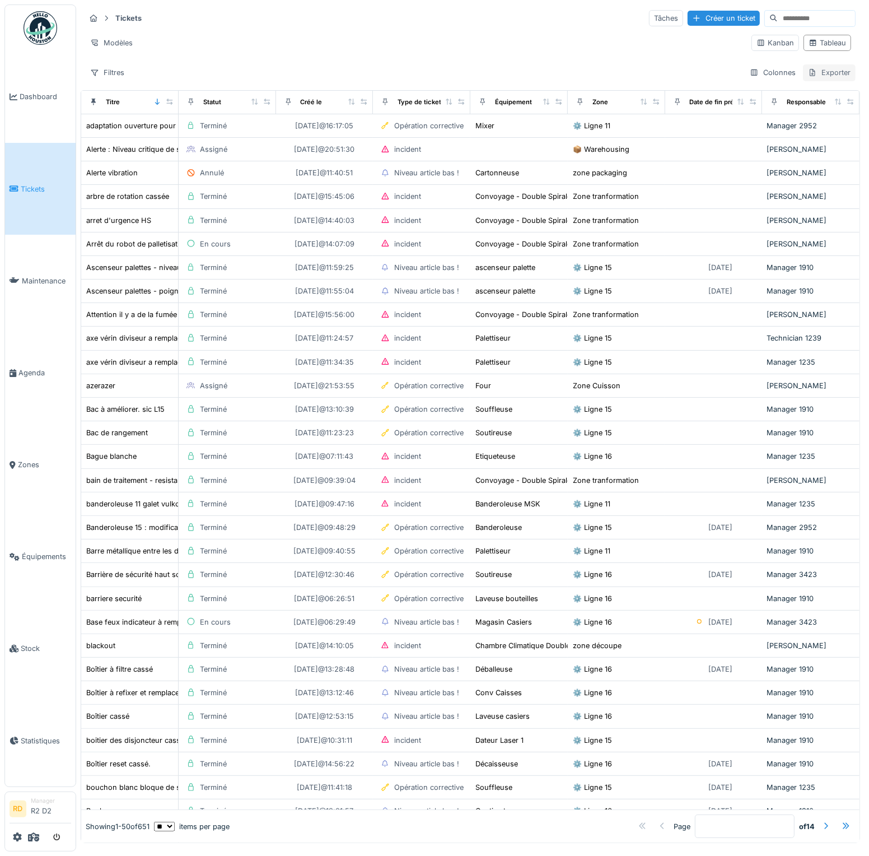
click at [810, 73] on div "Exporter" at bounding box center [829, 72] width 53 height 16
drag, startPoint x: 426, startPoint y: 10, endPoint x: 268, endPoint y: 42, distance: 161.3
click at [426, 10] on div "Tickets Tâches Créer un ticket" at bounding box center [470, 18] width 771 height 18
click at [119, 69] on div "Filtres" at bounding box center [107, 72] width 44 height 16
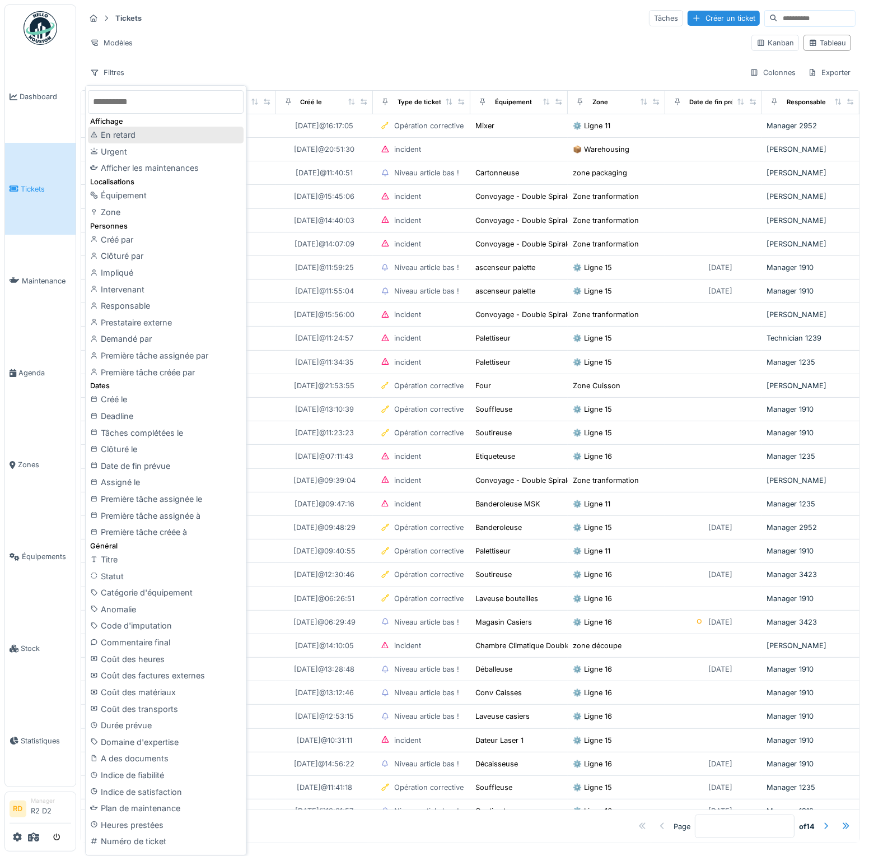
click at [126, 136] on div "En retard" at bounding box center [166, 135] width 156 height 17
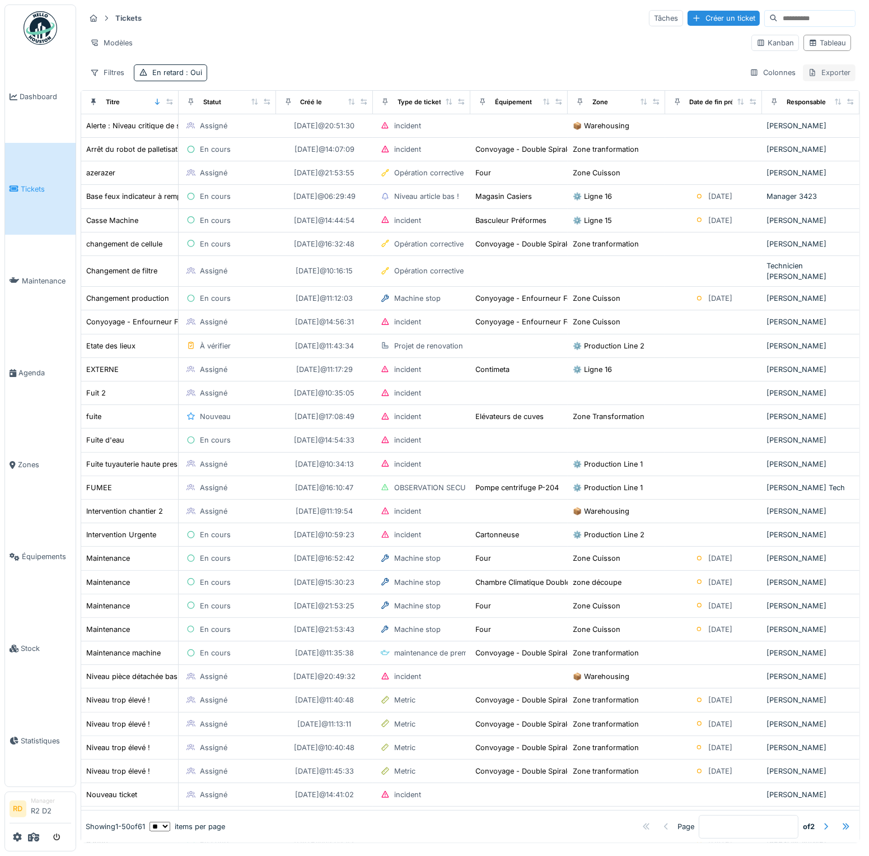
click at [810, 69] on div "Exporter" at bounding box center [829, 72] width 53 height 16
click at [823, 102] on div "Export Excel" at bounding box center [819, 96] width 63 height 17
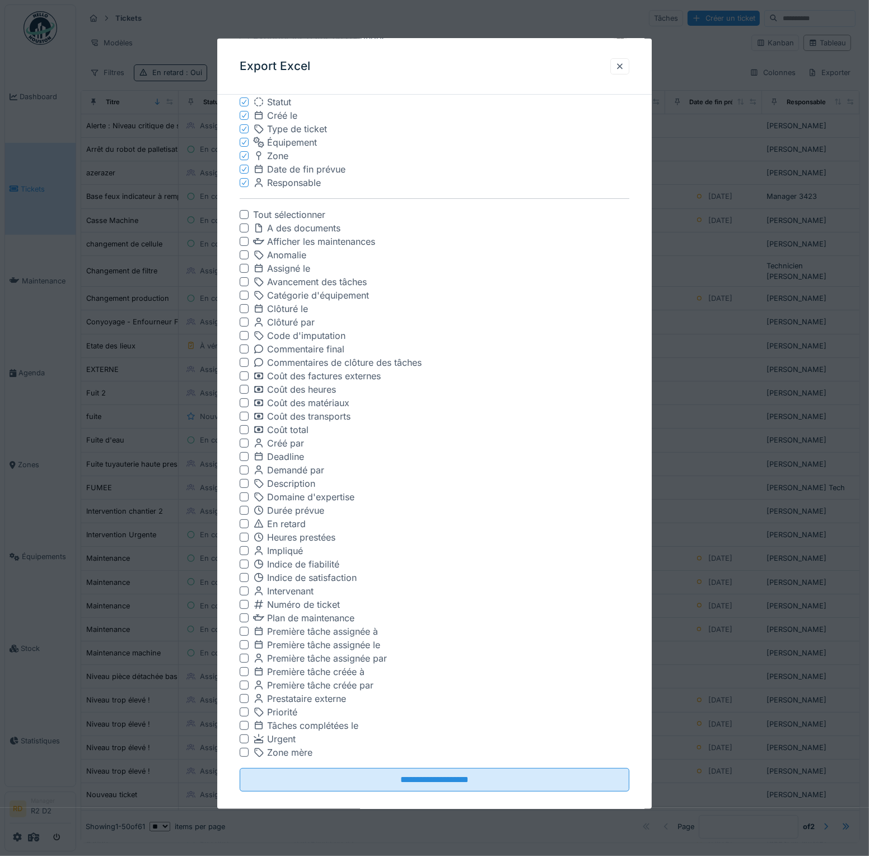
scroll to position [122, 0]
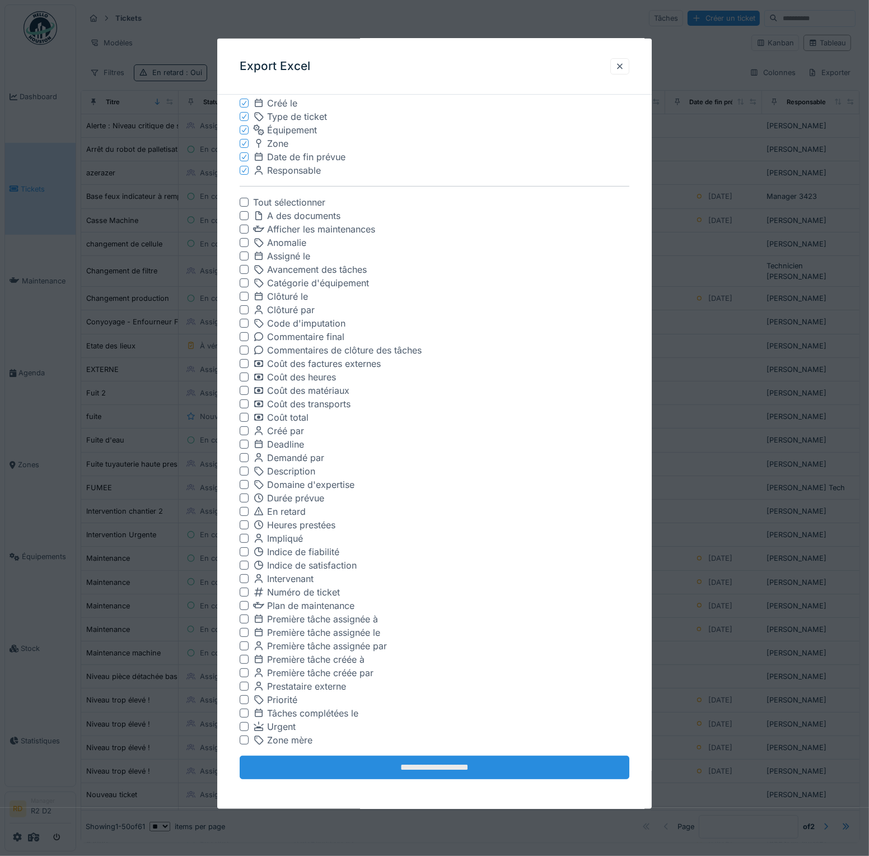
click at [432, 762] on input "**********" at bounding box center [435, 768] width 390 height 24
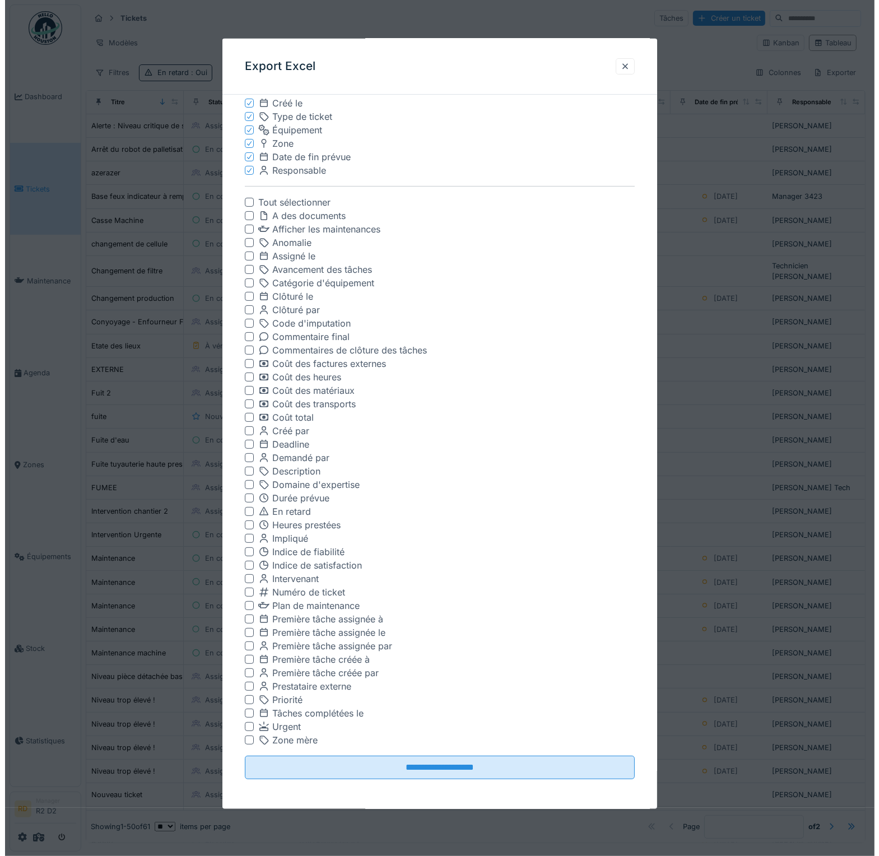
scroll to position [0, 0]
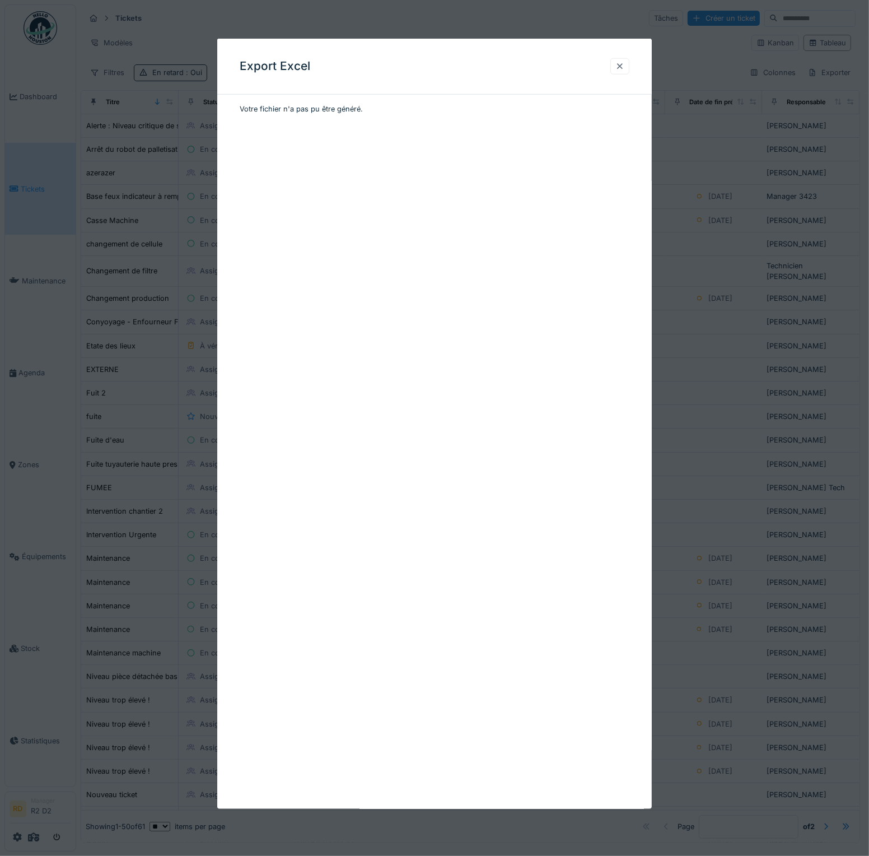
click at [622, 67] on div at bounding box center [620, 66] width 9 height 11
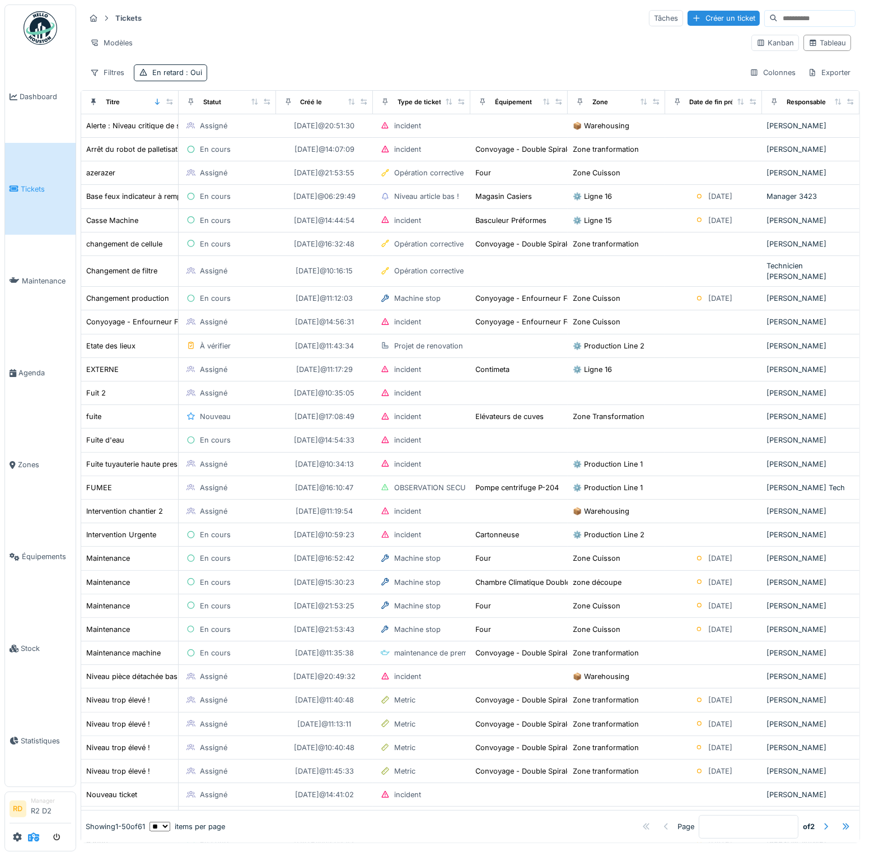
click at [31, 838] on icon at bounding box center [33, 836] width 11 height 9
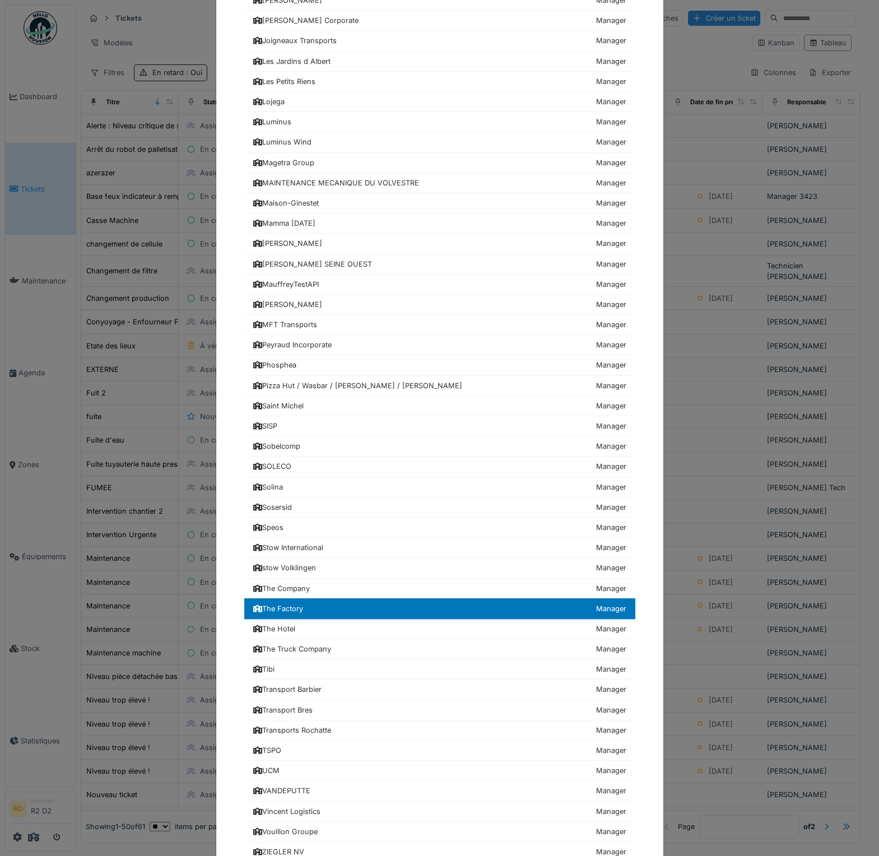
scroll to position [896, 0]
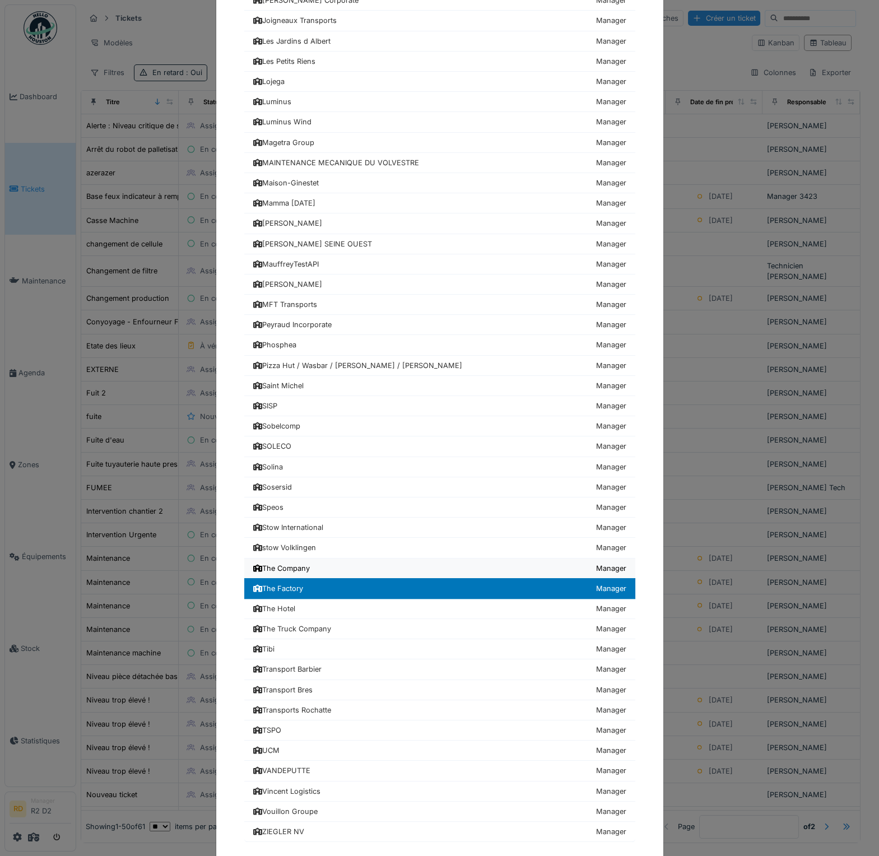
click at [291, 563] on div "The Company" at bounding box center [281, 568] width 57 height 11
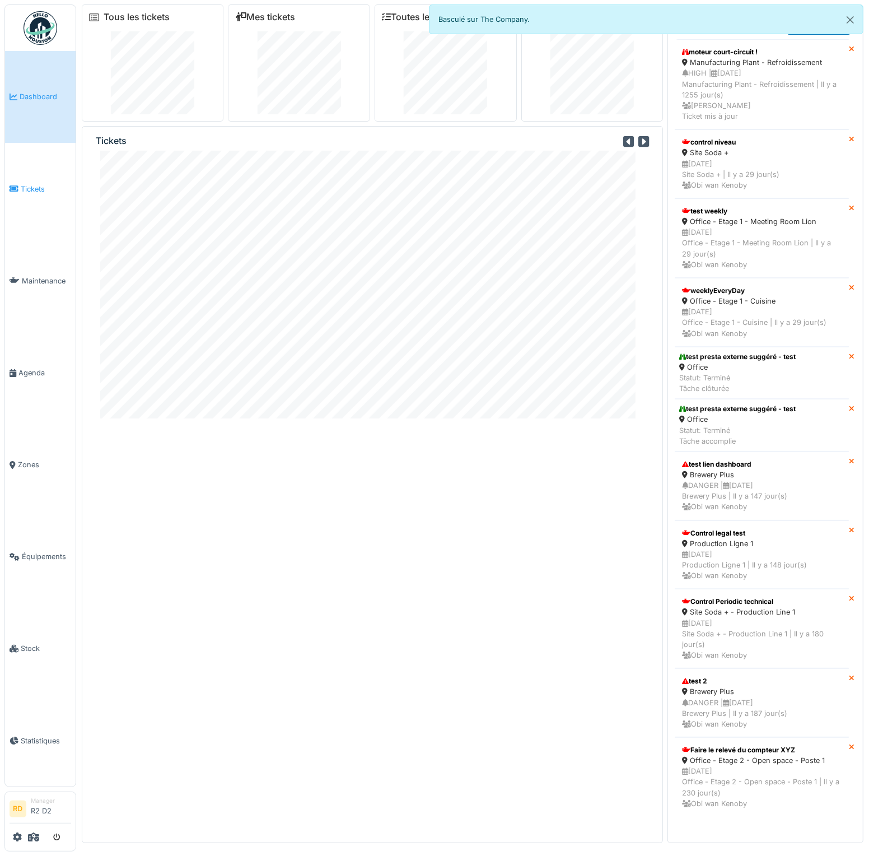
click at [35, 190] on span "Tickets" at bounding box center [46, 189] width 50 height 11
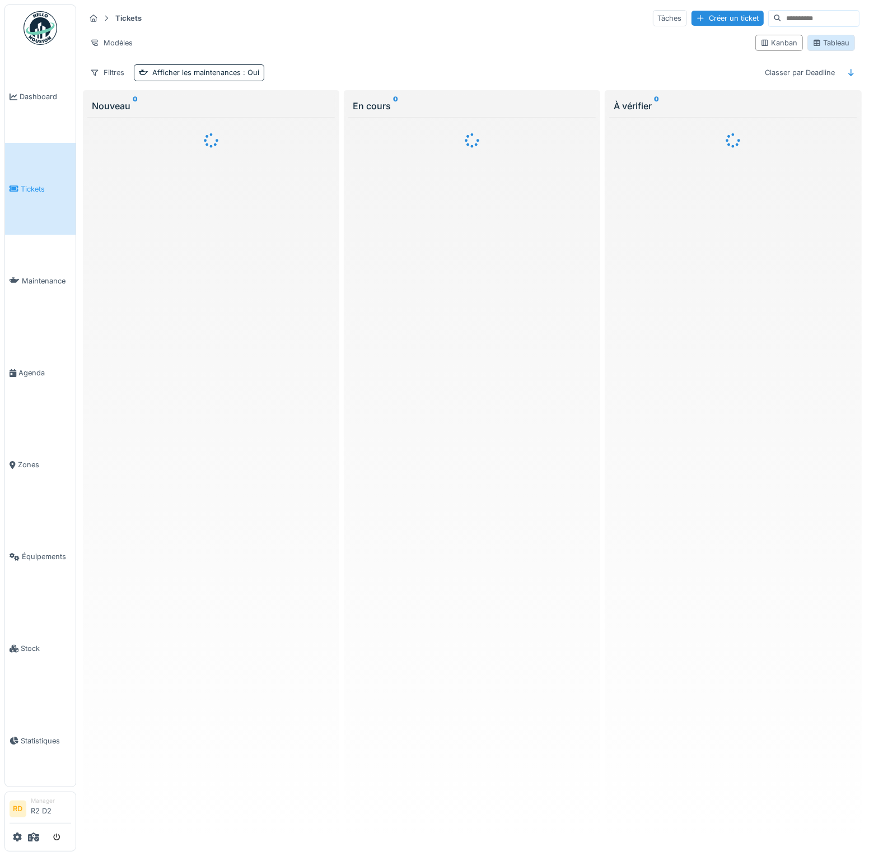
click at [823, 47] on div "Tableau" at bounding box center [832, 43] width 38 height 11
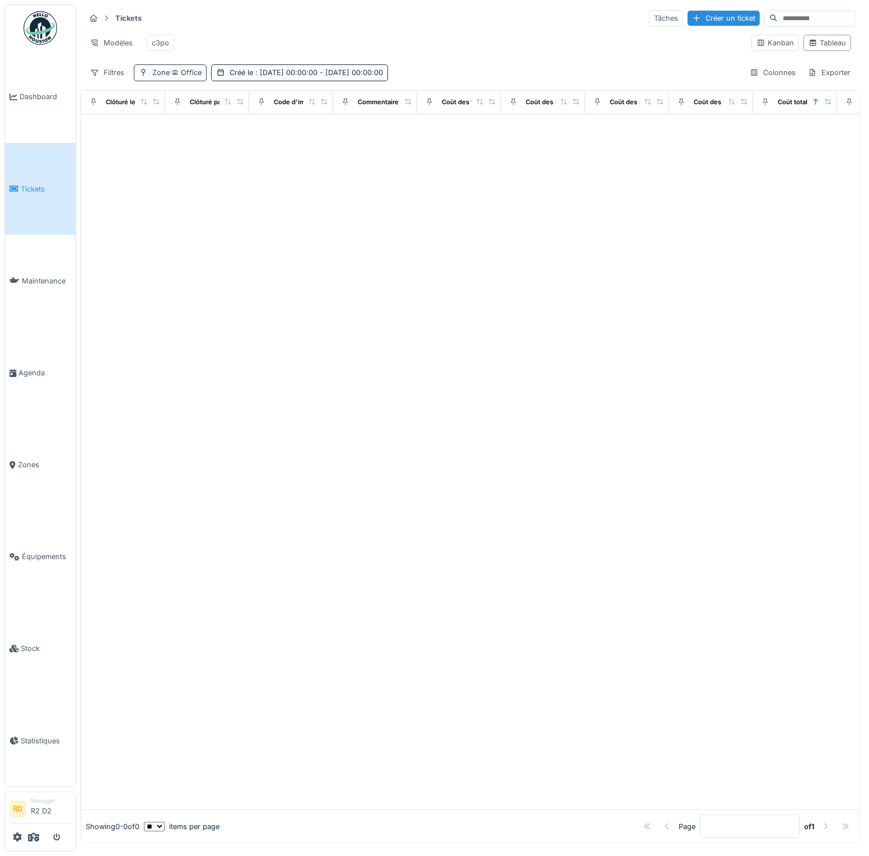
click at [203, 76] on div "Zone Office" at bounding box center [170, 72] width 73 height 16
click at [293, 107] on div "Supprimer" at bounding box center [293, 109] width 58 height 15
click at [445, 216] on div at bounding box center [470, 462] width 779 height 696
click at [306, 77] on span ": [DATE] 00:00:00 - [DATE] 00:00:00" at bounding box center [241, 72] width 130 height 8
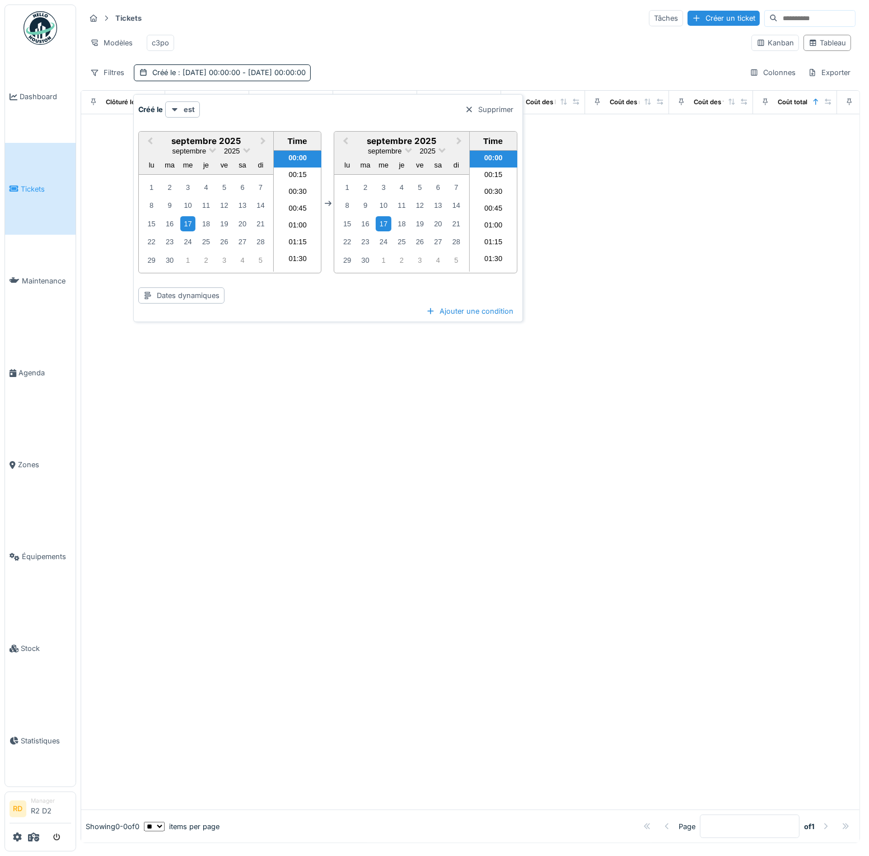
click at [477, 110] on div "Supprimer" at bounding box center [489, 109] width 58 height 15
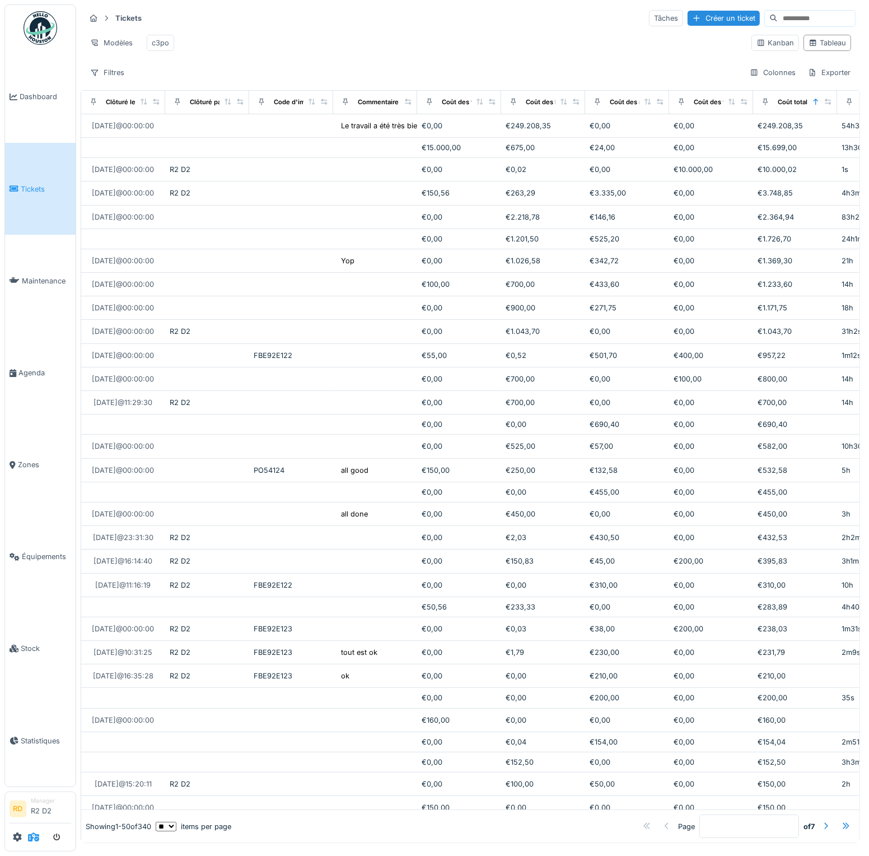
click at [34, 839] on icon at bounding box center [33, 836] width 11 height 9
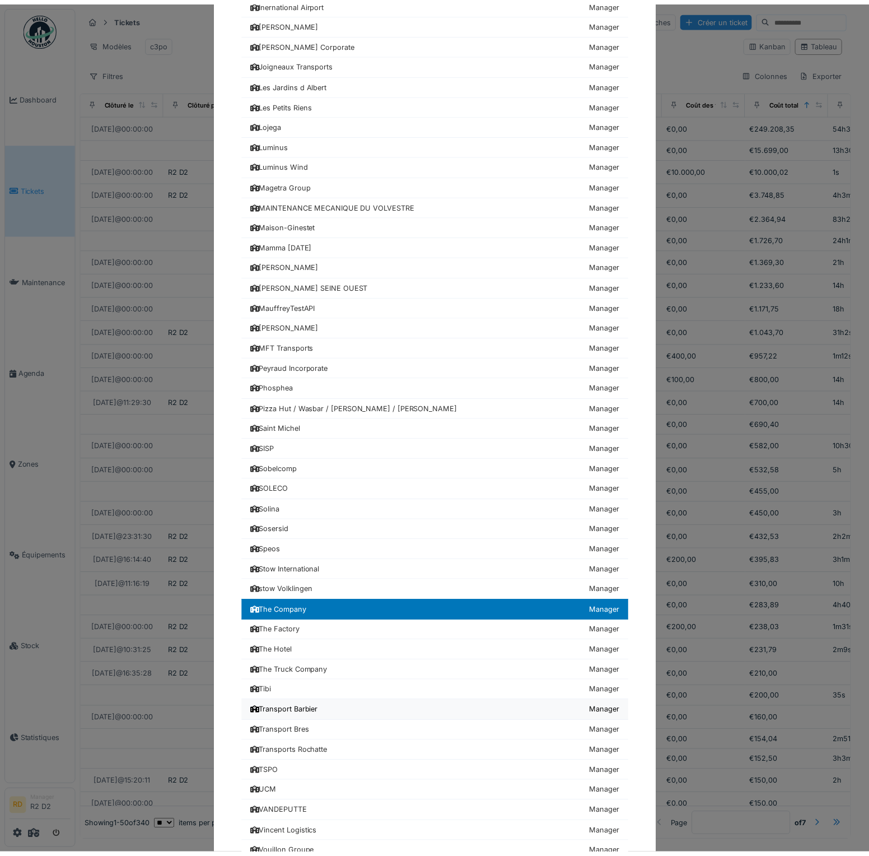
scroll to position [896, 0]
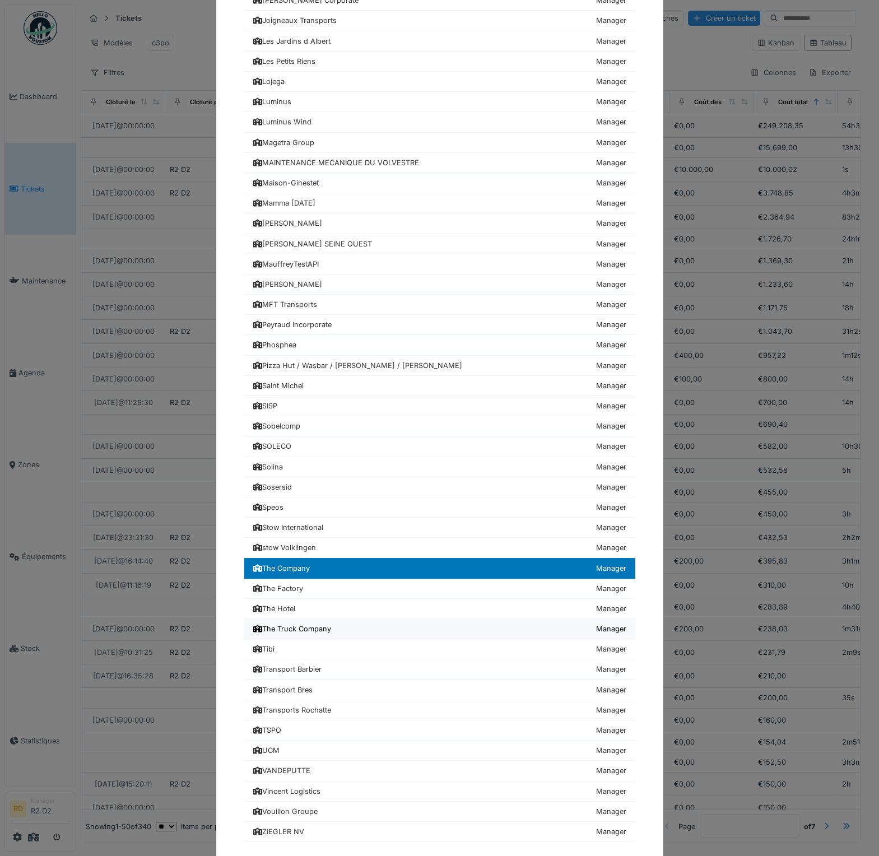
click at [301, 623] on div "The Truck Company" at bounding box center [292, 628] width 78 height 11
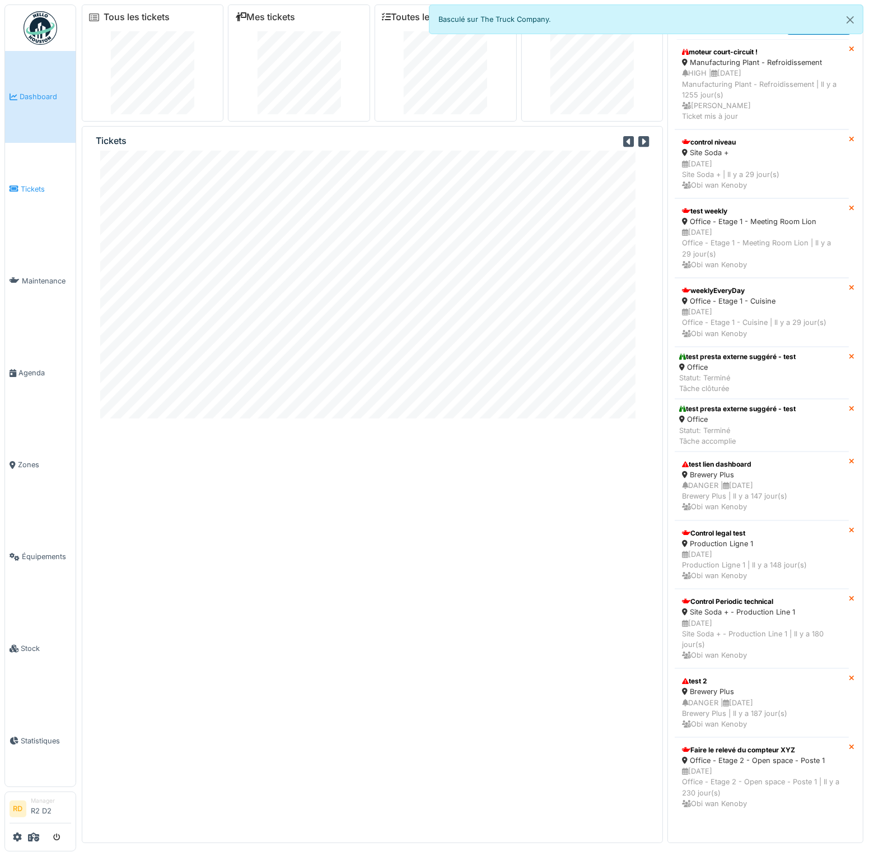
click at [52, 193] on span "Tickets" at bounding box center [46, 189] width 50 height 11
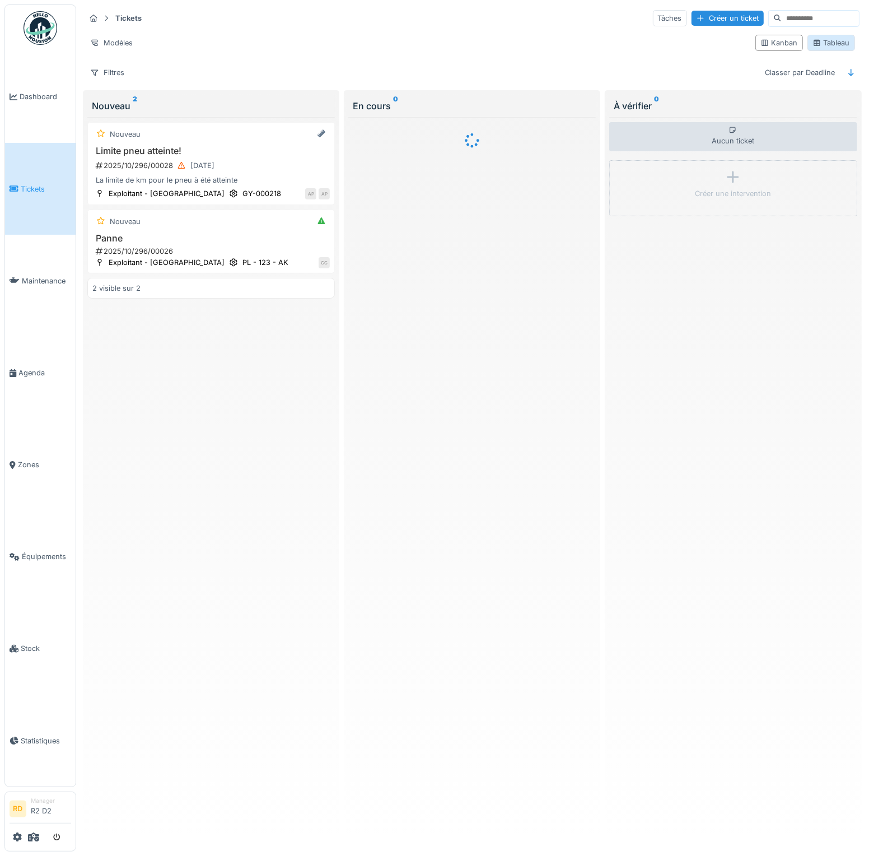
click at [823, 43] on div "Tableau" at bounding box center [832, 43] width 38 height 11
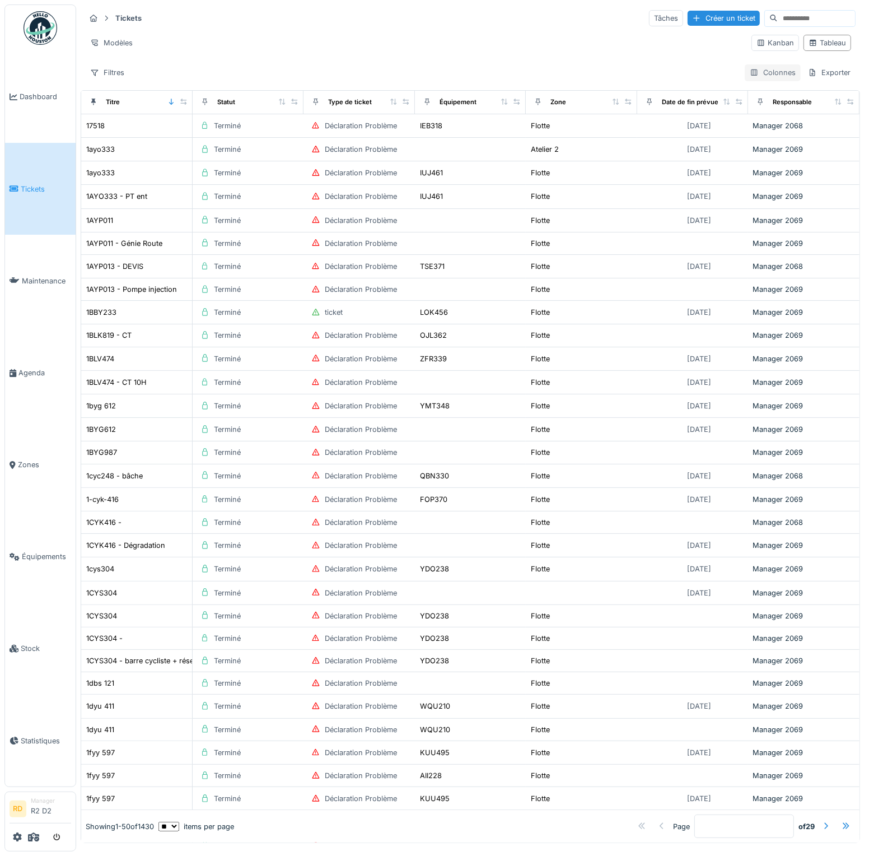
click at [751, 72] on div "Colonnes" at bounding box center [773, 72] width 56 height 16
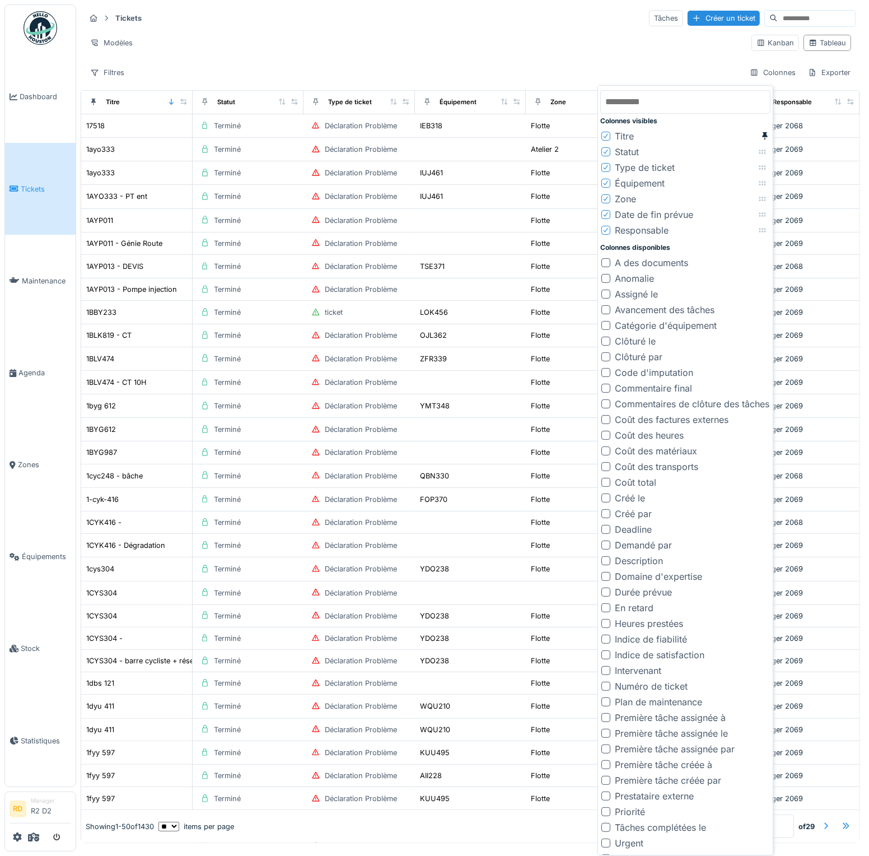
click at [599, 505] on div "Colonnes visibles Titre Statut Type de ticket Équipement Zone Date de fin prévu…" at bounding box center [686, 470] width 176 height 770
click at [605, 500] on div at bounding box center [606, 497] width 9 height 9
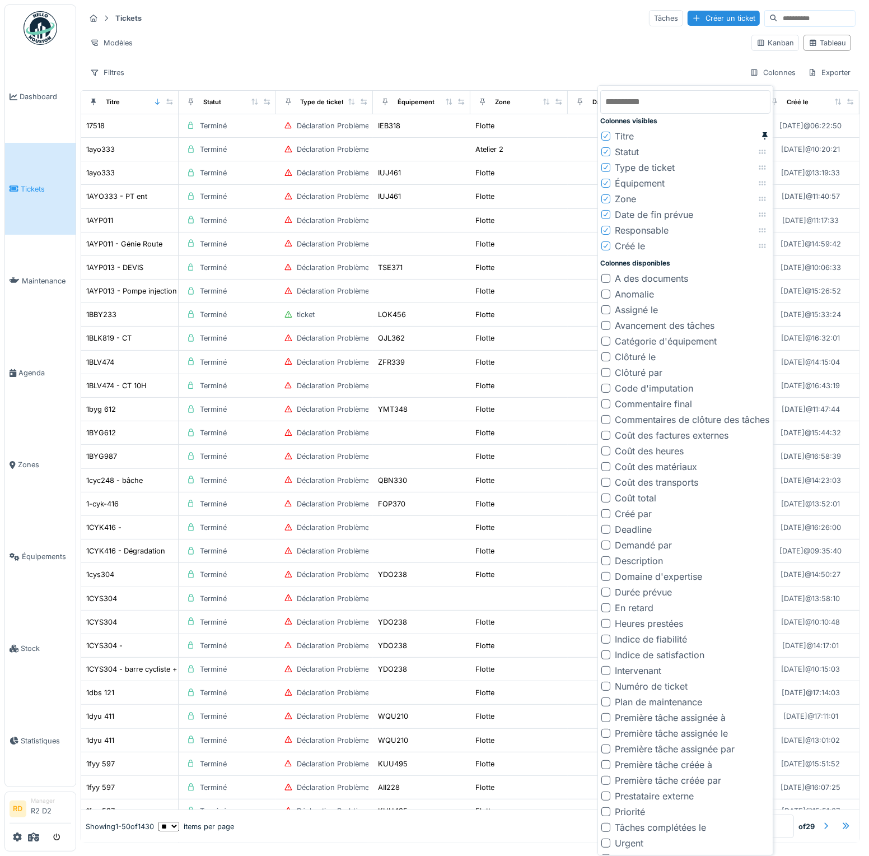
click at [616, 57] on div "Tickets Tâches Créer un ticket Modèles Kanban Tableau Filtres Colonnes Exporter" at bounding box center [471, 44] width 780 height 81
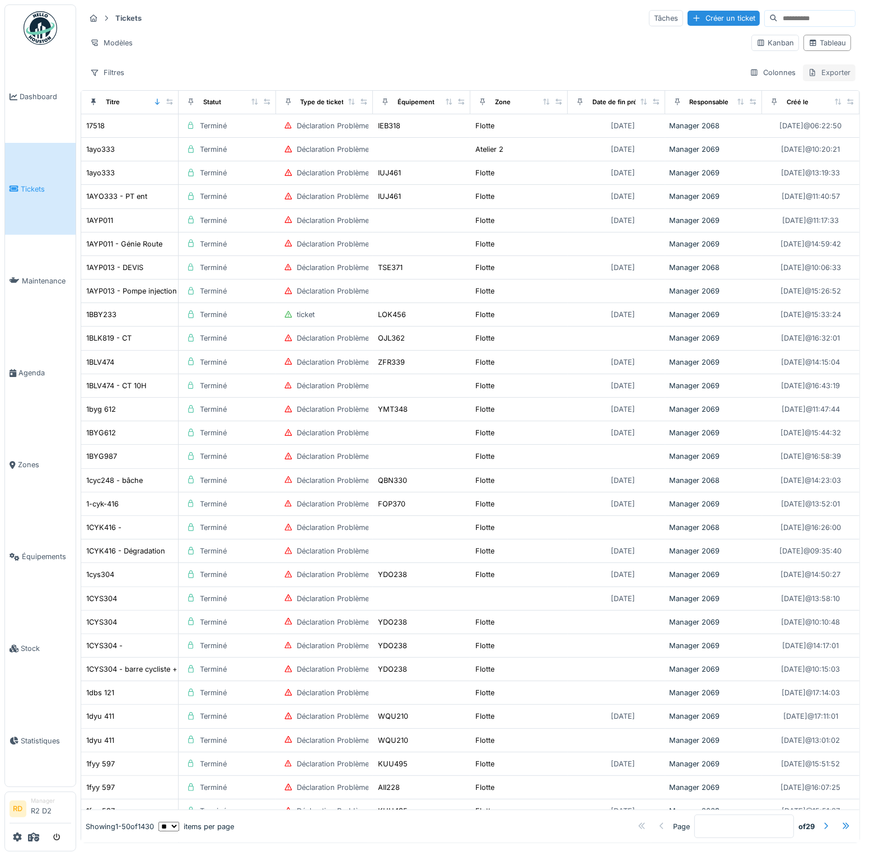
click at [814, 71] on div "Exporter" at bounding box center [829, 72] width 53 height 16
click at [814, 96] on div "Export Excel" at bounding box center [819, 96] width 63 height 17
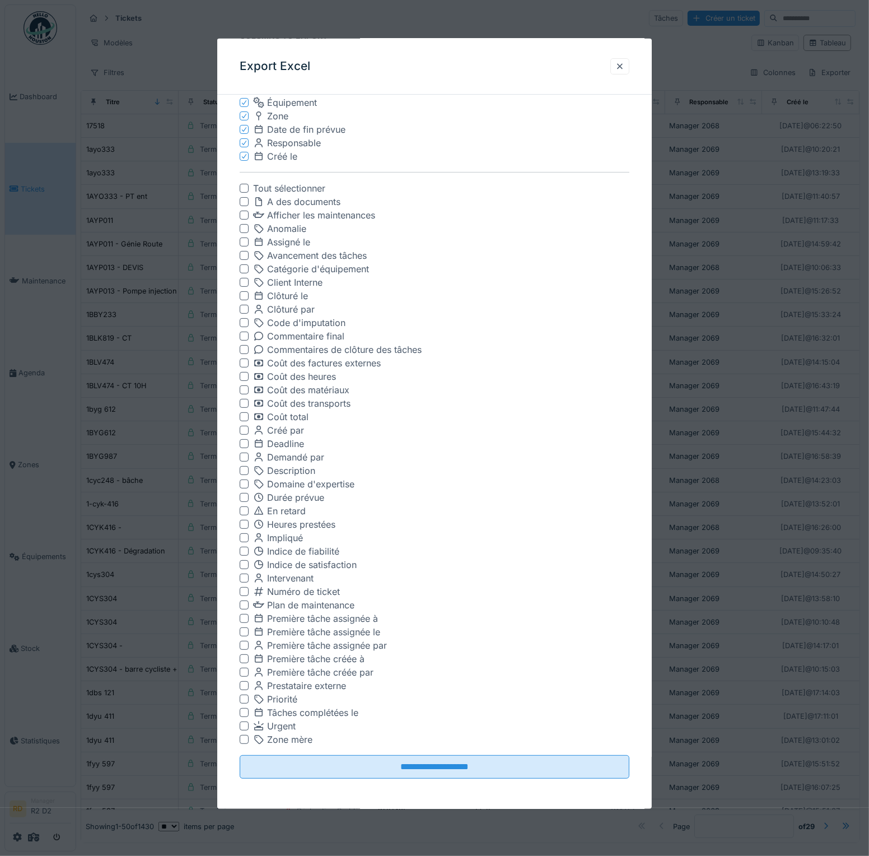
scroll to position [1, 0]
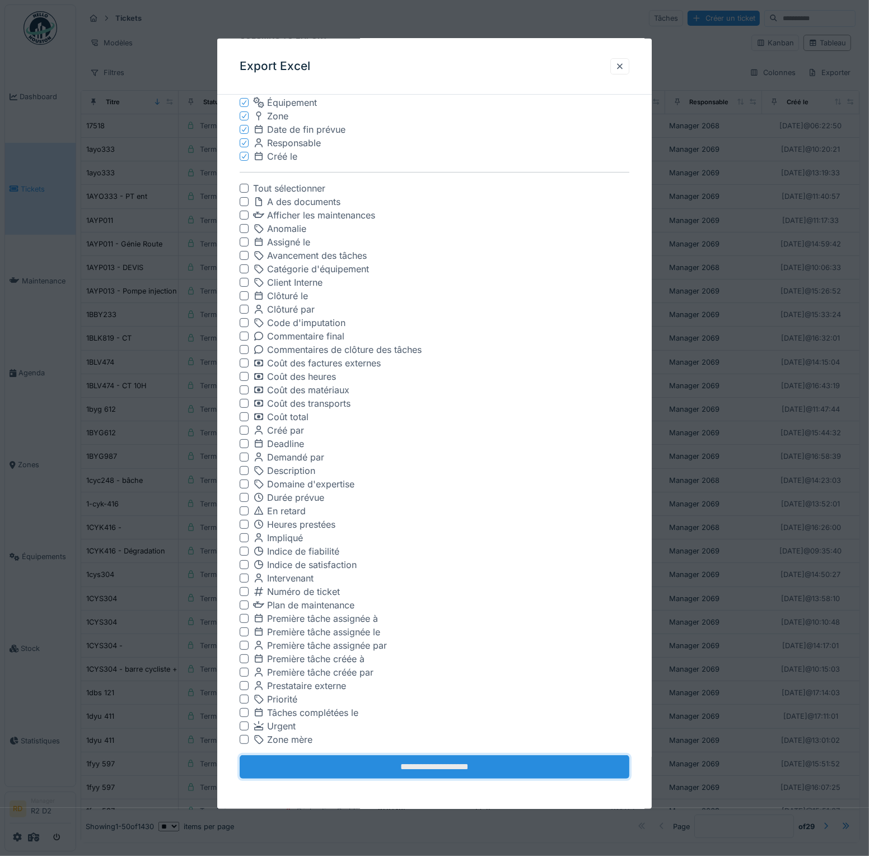
click at [444, 761] on input "**********" at bounding box center [435, 767] width 390 height 24
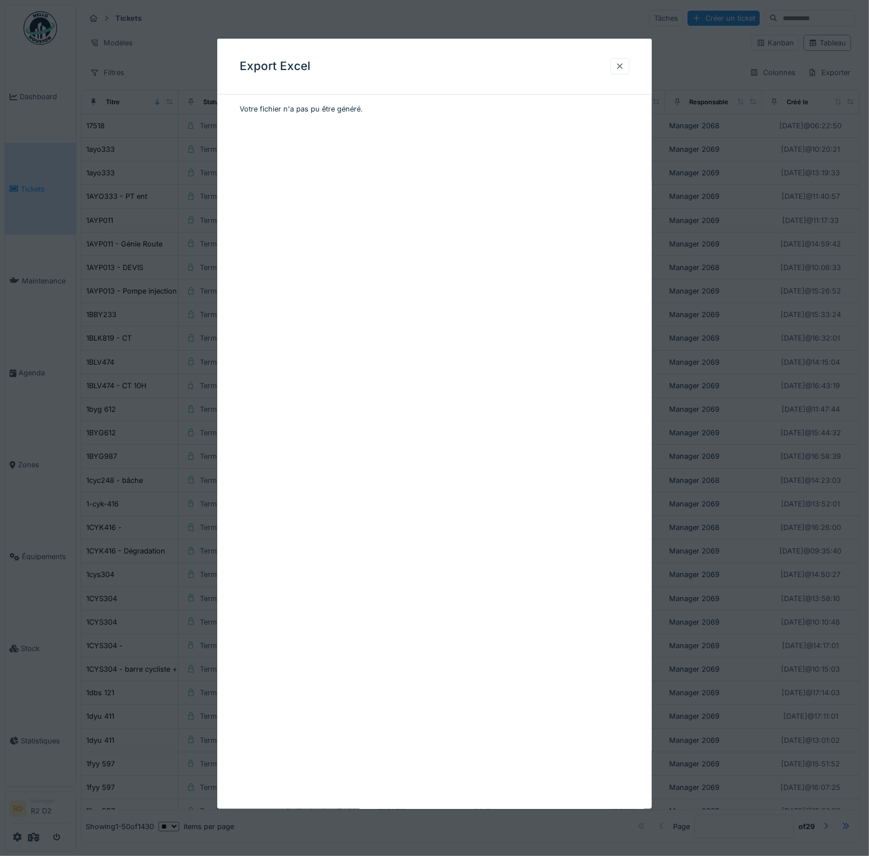
click at [624, 66] on div at bounding box center [620, 66] width 9 height 11
